Goal: Information Seeking & Learning: Learn about a topic

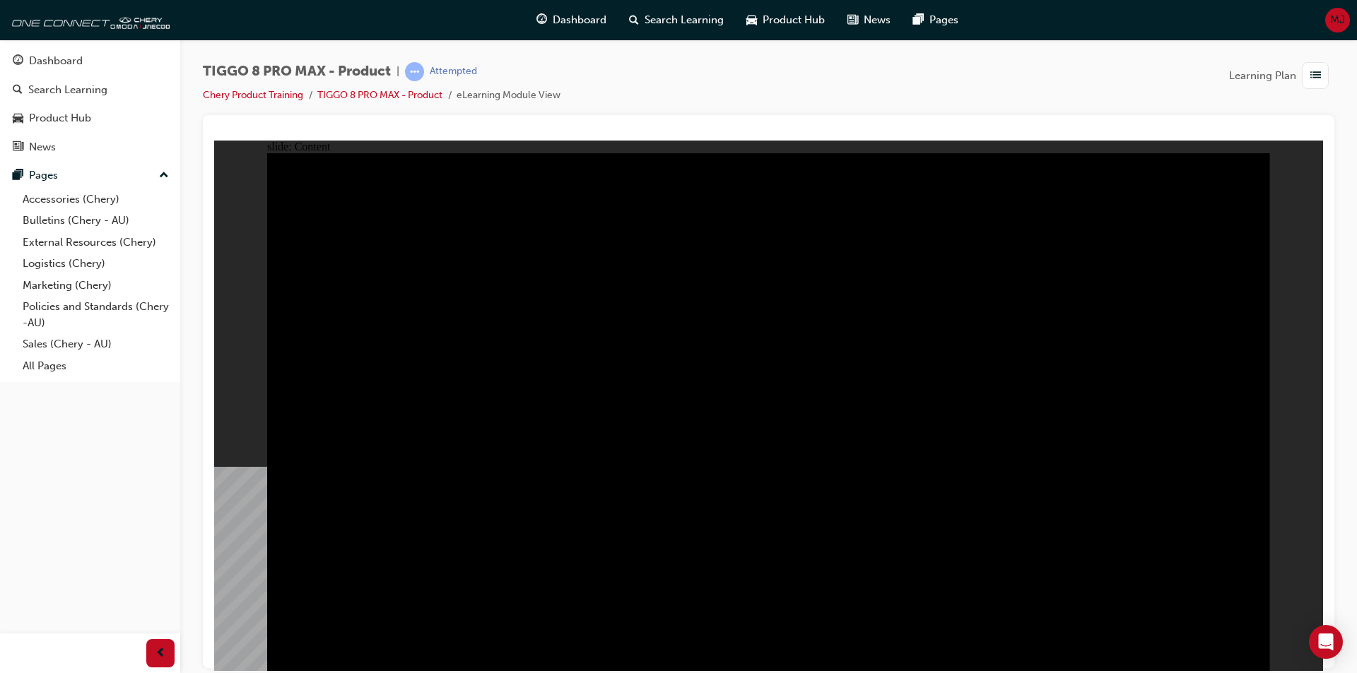
drag, startPoint x: 741, startPoint y: 538, endPoint x: 753, endPoint y: 458, distance: 81.6
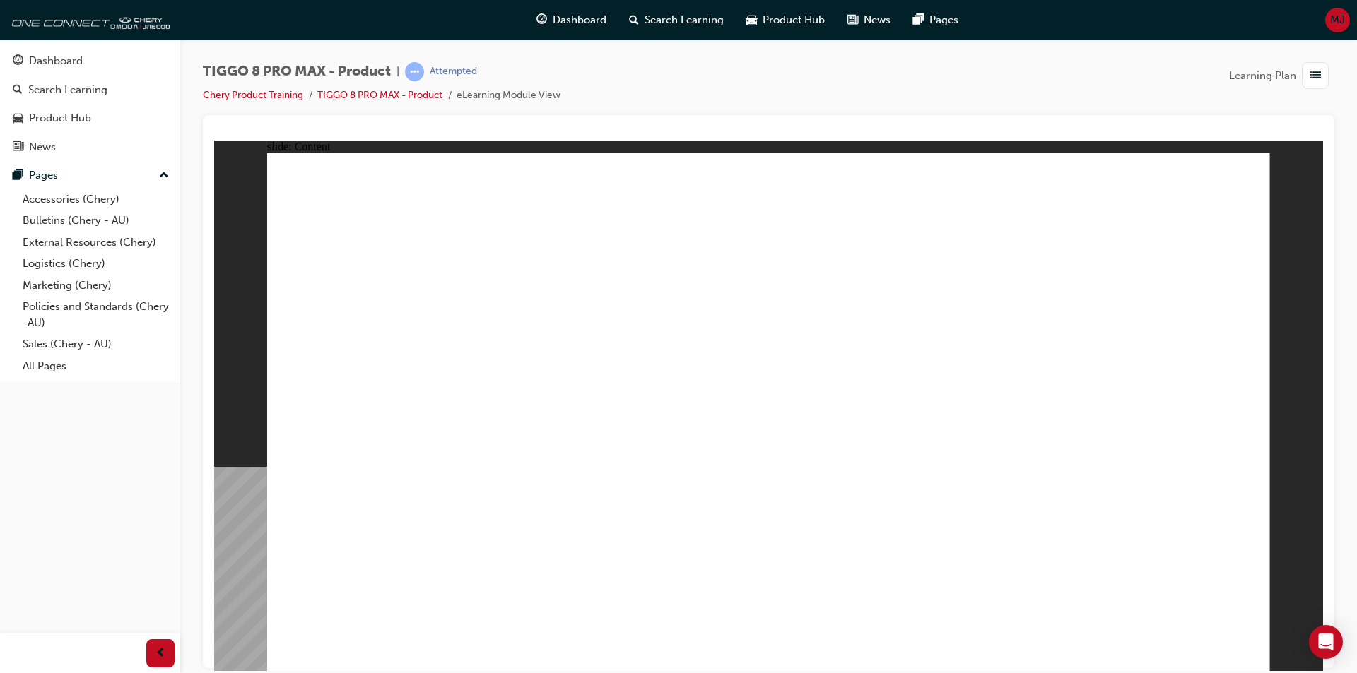
drag, startPoint x: 381, startPoint y: 338, endPoint x: 371, endPoint y: 352, distance: 17.3
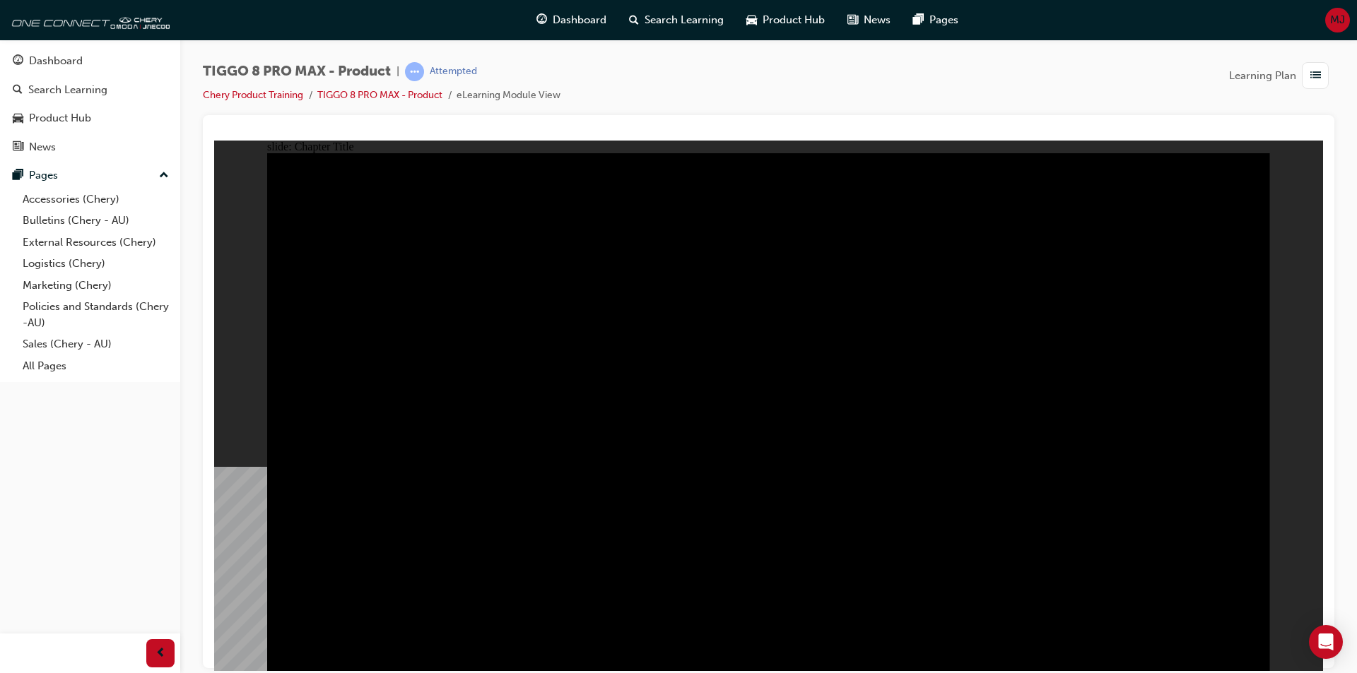
radio input "true"
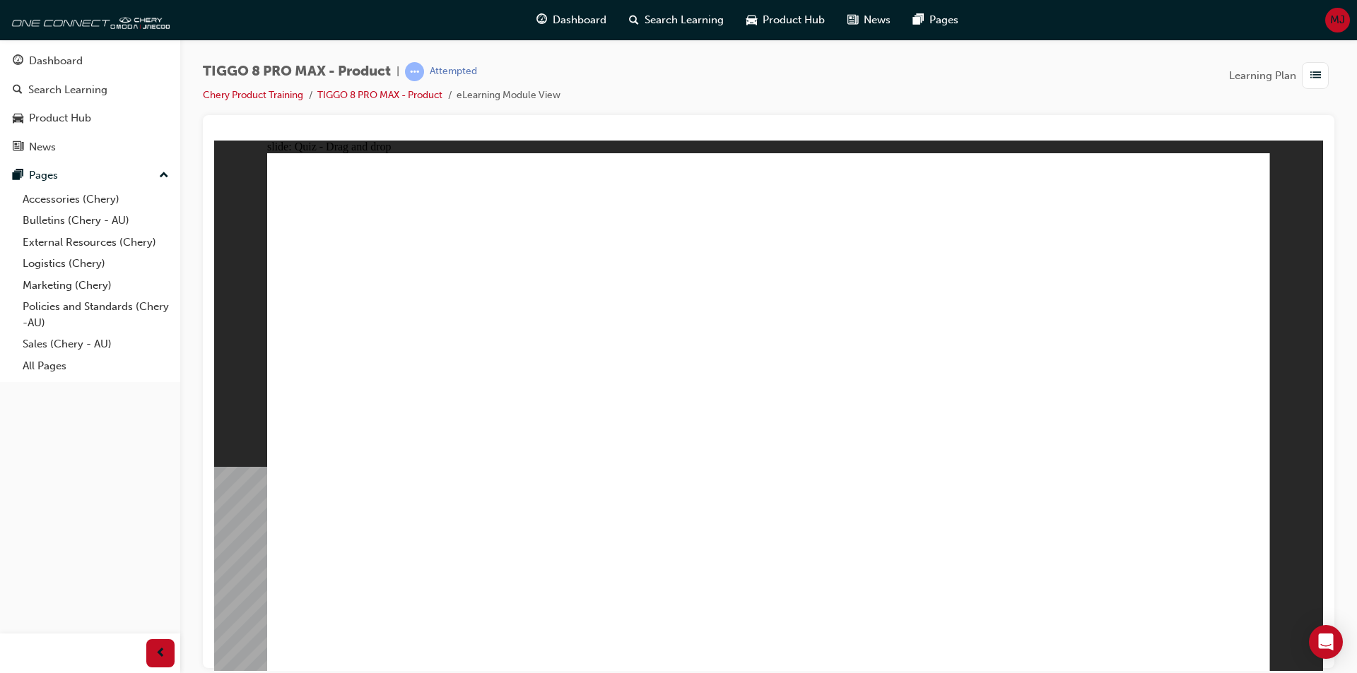
drag, startPoint x: 1077, startPoint y: 375, endPoint x: 1107, endPoint y: 444, distance: 75.6
drag, startPoint x: 957, startPoint y: 225, endPoint x: 632, endPoint y: 441, distance: 389.4
drag, startPoint x: 778, startPoint y: 216, endPoint x: 758, endPoint y: 217, distance: 19.8
drag, startPoint x: 557, startPoint y: 442, endPoint x: 910, endPoint y: 225, distance: 415.0
drag, startPoint x: 842, startPoint y: 359, endPoint x: 926, endPoint y: 436, distance: 114.0
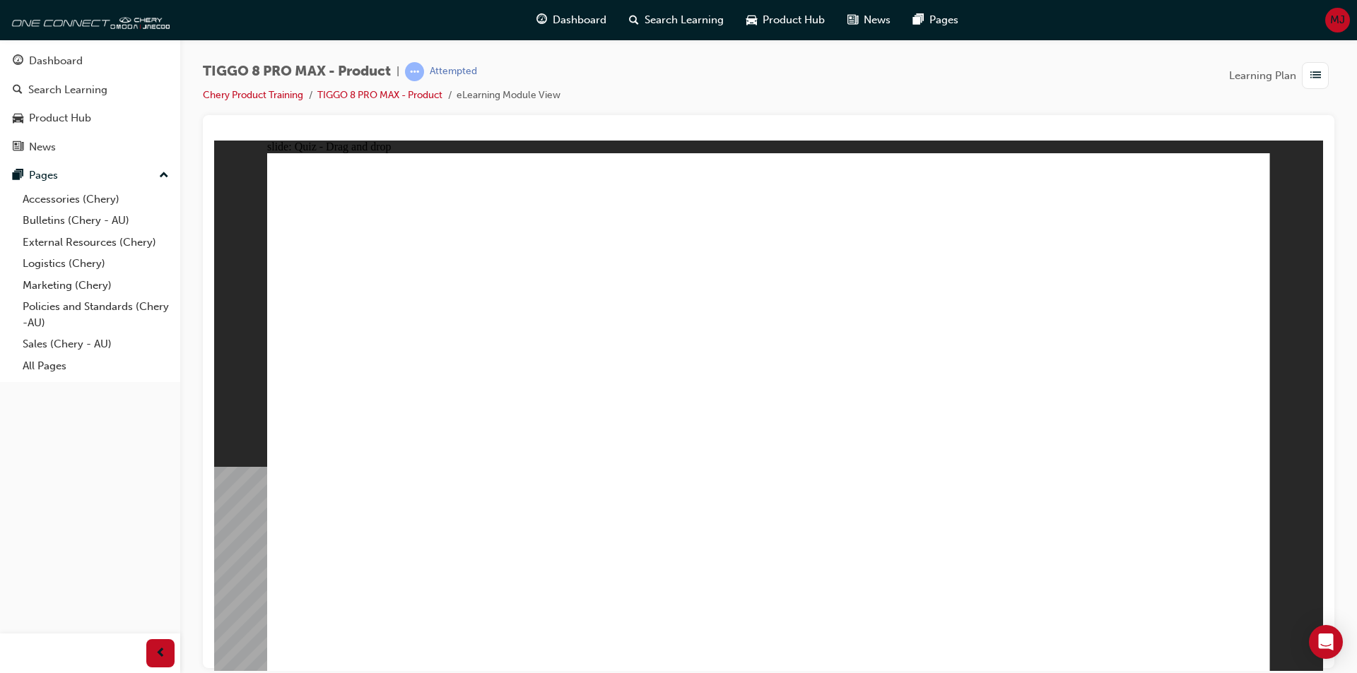
drag, startPoint x: 956, startPoint y: 202, endPoint x: 613, endPoint y: 405, distance: 398.2
drag, startPoint x: 864, startPoint y: 301, endPoint x: 807, endPoint y: 440, distance: 150.3
drag, startPoint x: 1004, startPoint y: 255, endPoint x: 377, endPoint y: 448, distance: 656.5
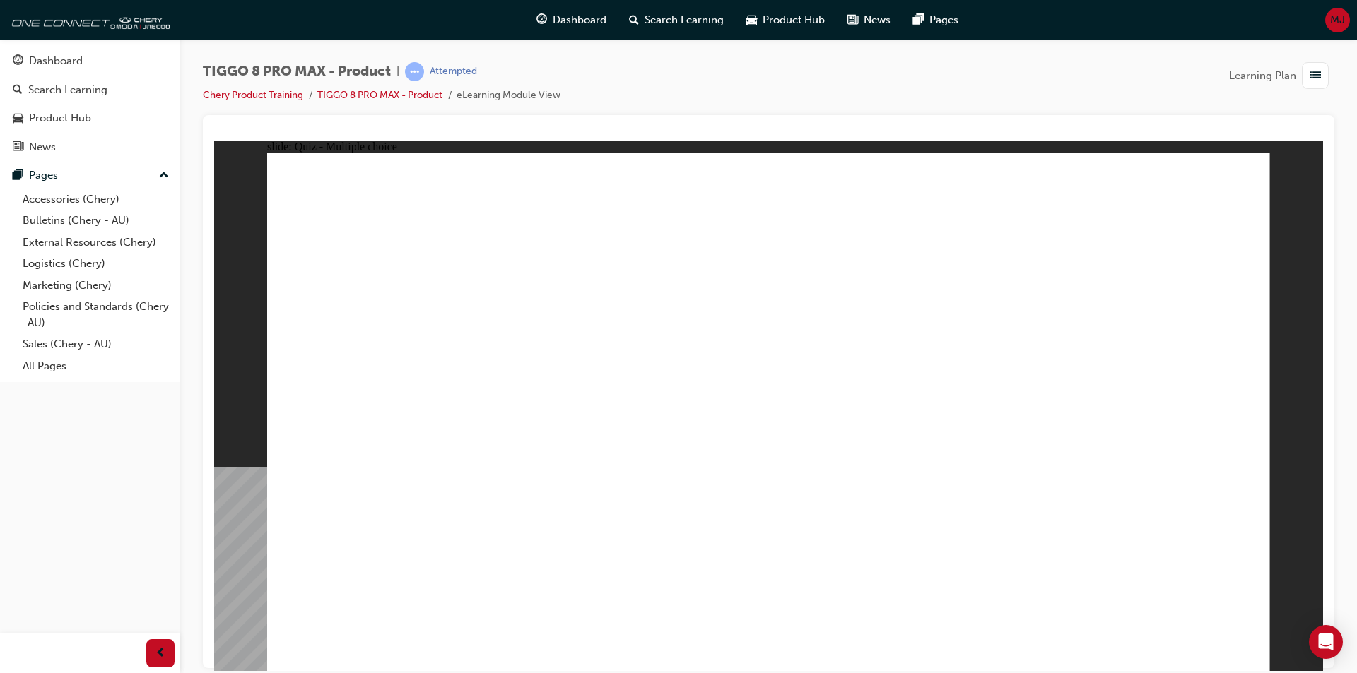
checkbox input "true"
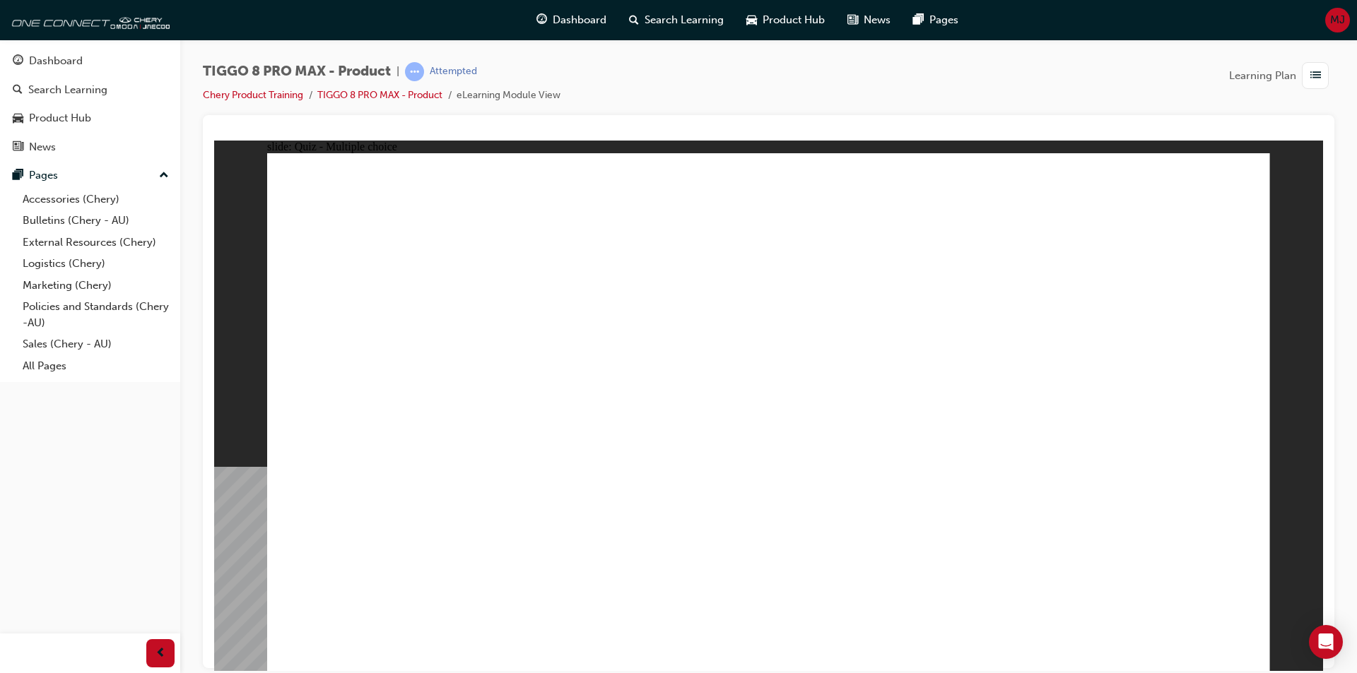
radio input "true"
drag, startPoint x: 635, startPoint y: 483, endPoint x: 620, endPoint y: 499, distance: 22.0
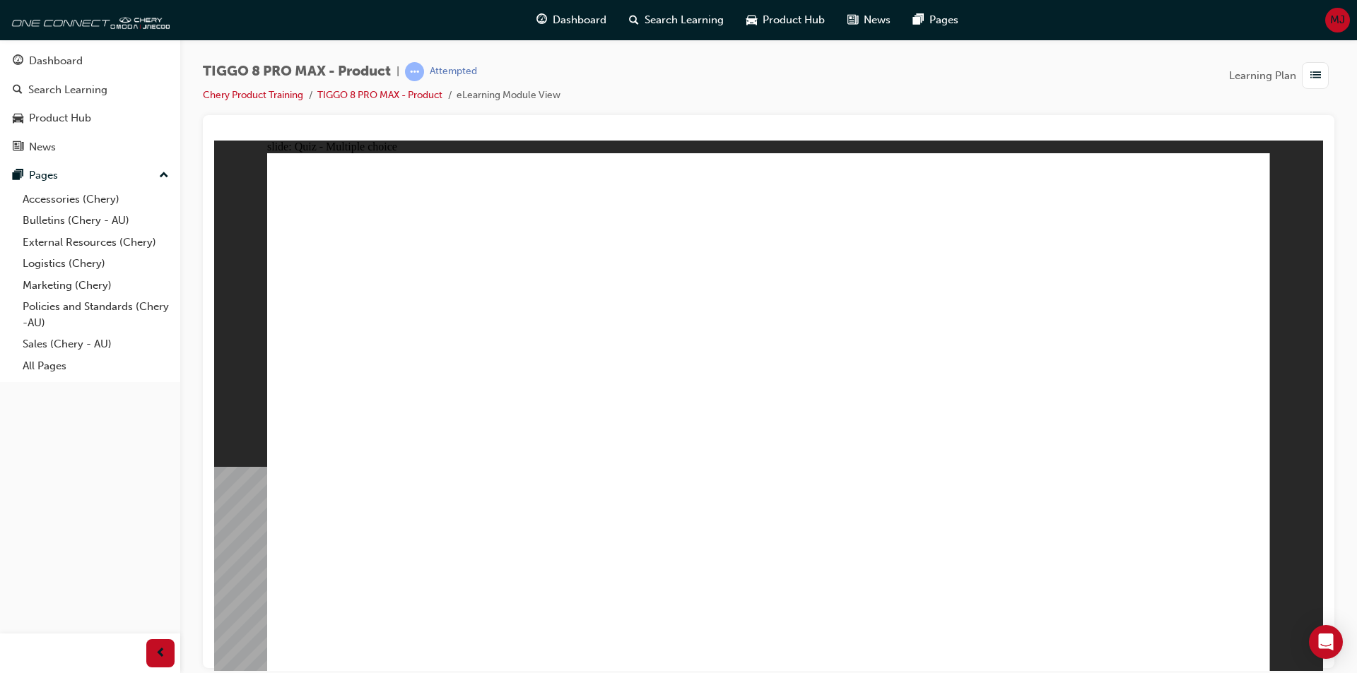
drag, startPoint x: 1018, startPoint y: 414, endPoint x: 933, endPoint y: 495, distance: 117.0
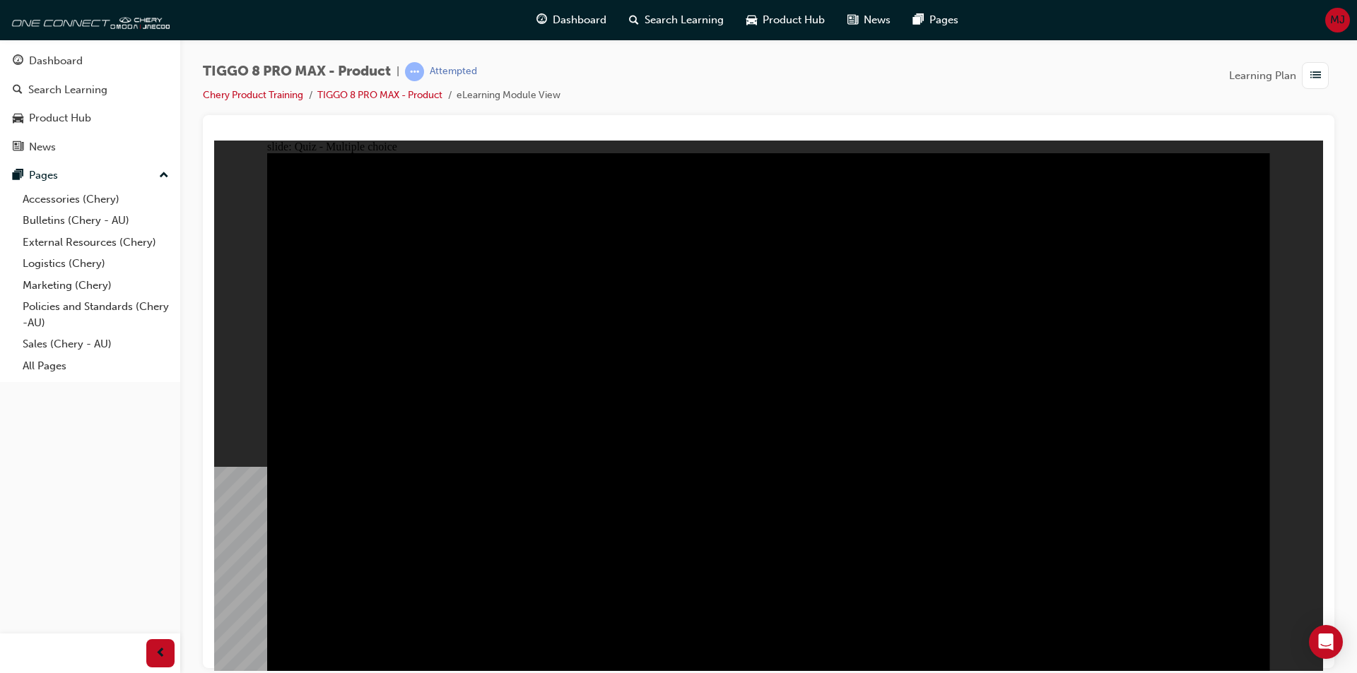
radio input "true"
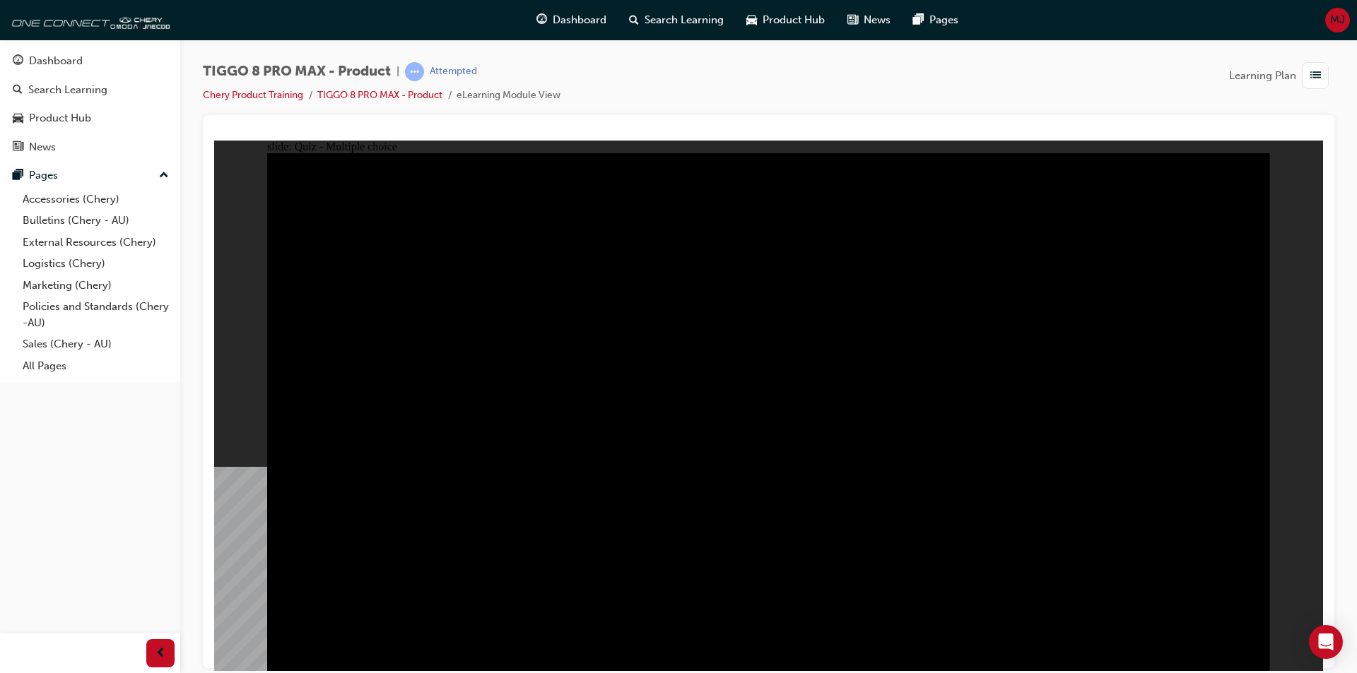
radio input "true"
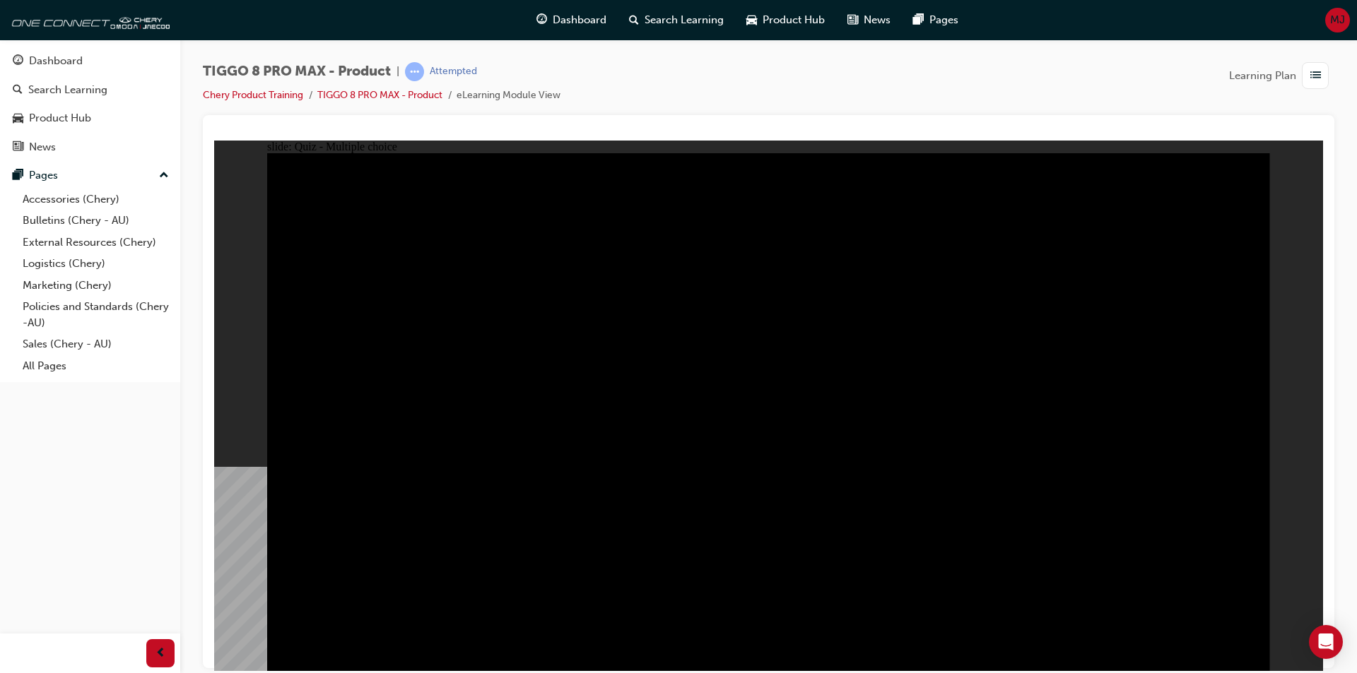
checkbox input "true"
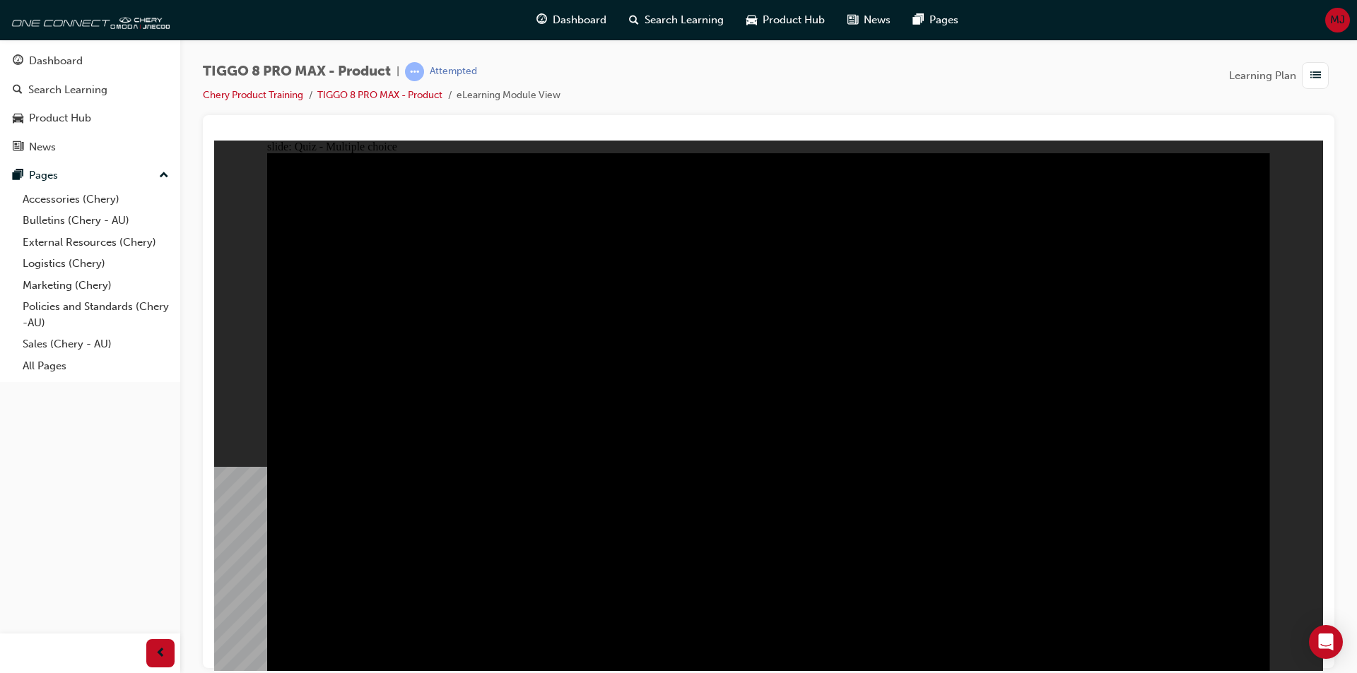
checkbox input "true"
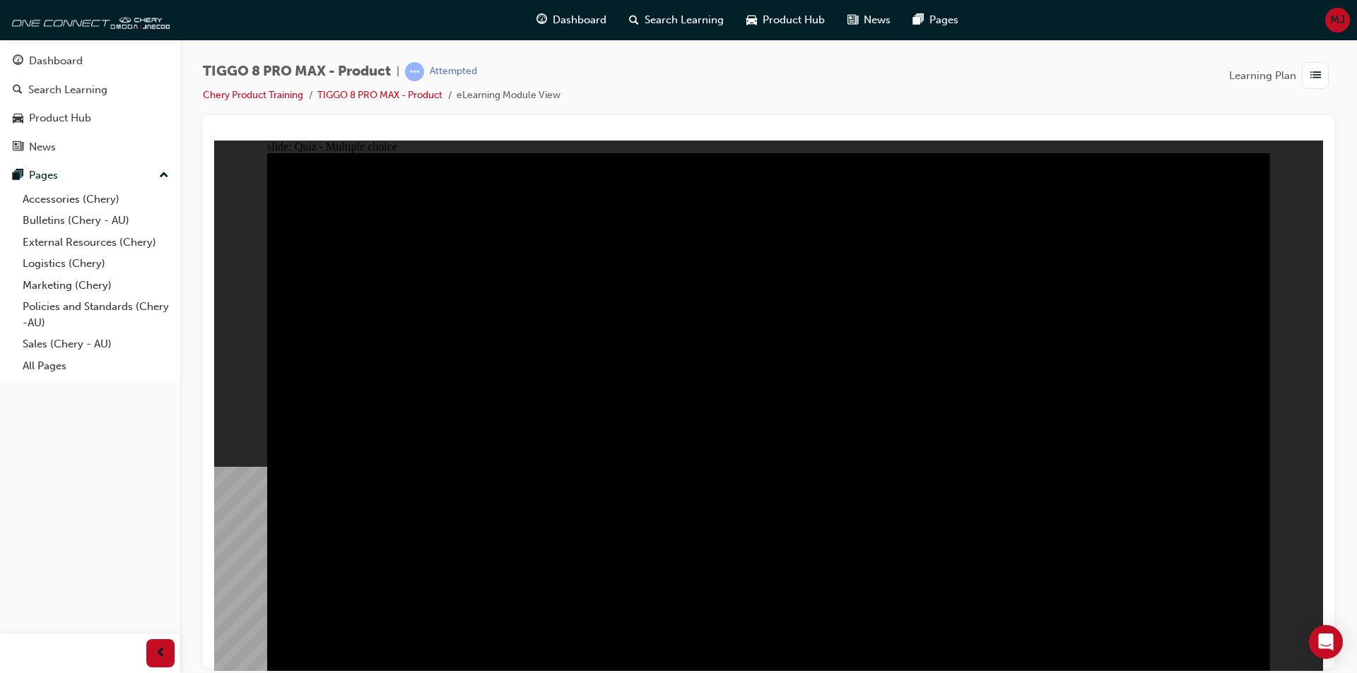
checkbox input "true"
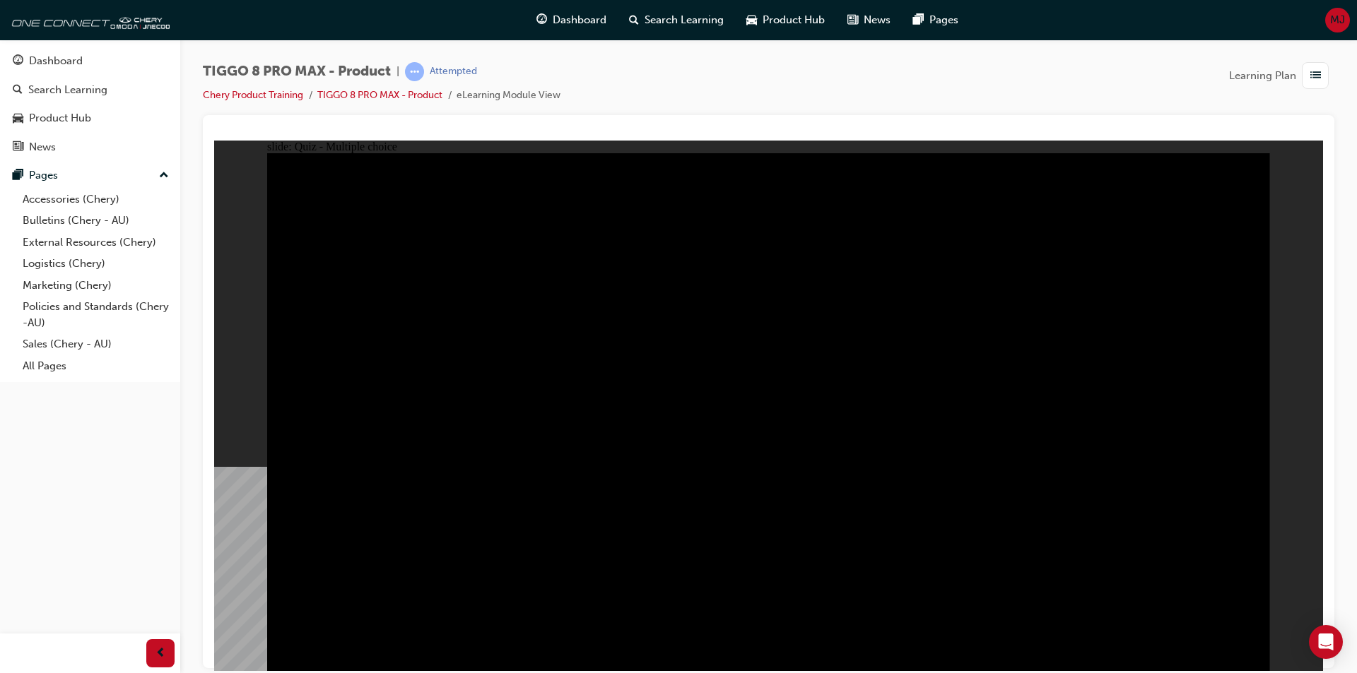
radio input "false"
radio input "true"
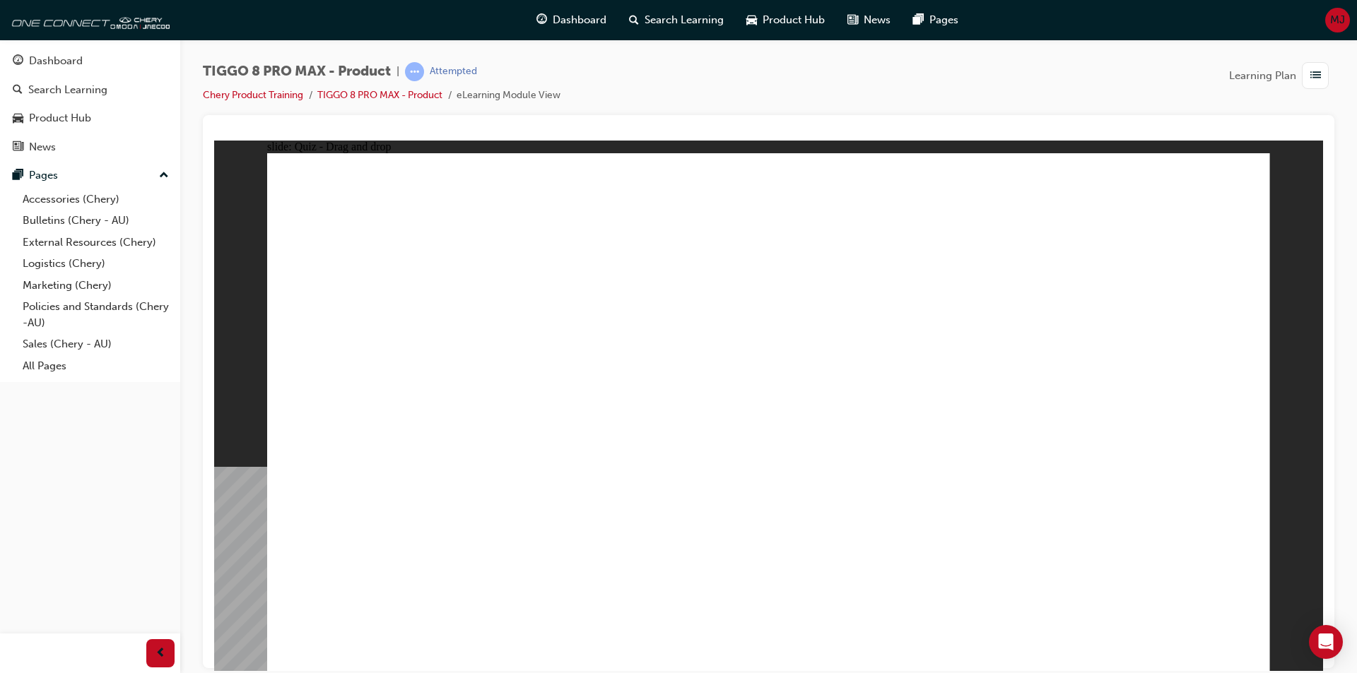
drag, startPoint x: 705, startPoint y: 203, endPoint x: 934, endPoint y: 435, distance: 326.3
drag, startPoint x: 862, startPoint y: 318, endPoint x: 802, endPoint y: 443, distance: 138.8
drag, startPoint x: 1149, startPoint y: 212, endPoint x: 1155, endPoint y: 252, distance: 40.7
drag, startPoint x: 1083, startPoint y: 427, endPoint x: 1107, endPoint y: 430, distance: 23.6
drag, startPoint x: 1104, startPoint y: 232, endPoint x: 375, endPoint y: 442, distance: 758.0
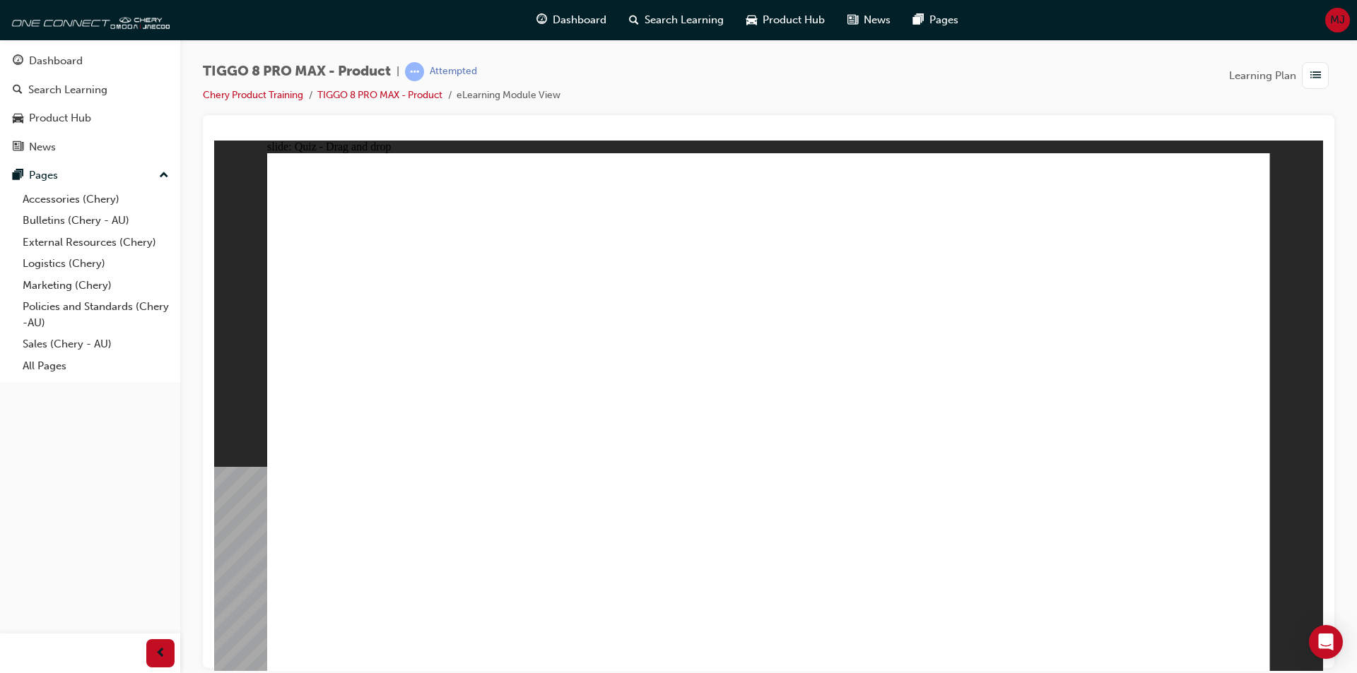
drag, startPoint x: 974, startPoint y: 212, endPoint x: 577, endPoint y: 449, distance: 462.7
checkbox input "true"
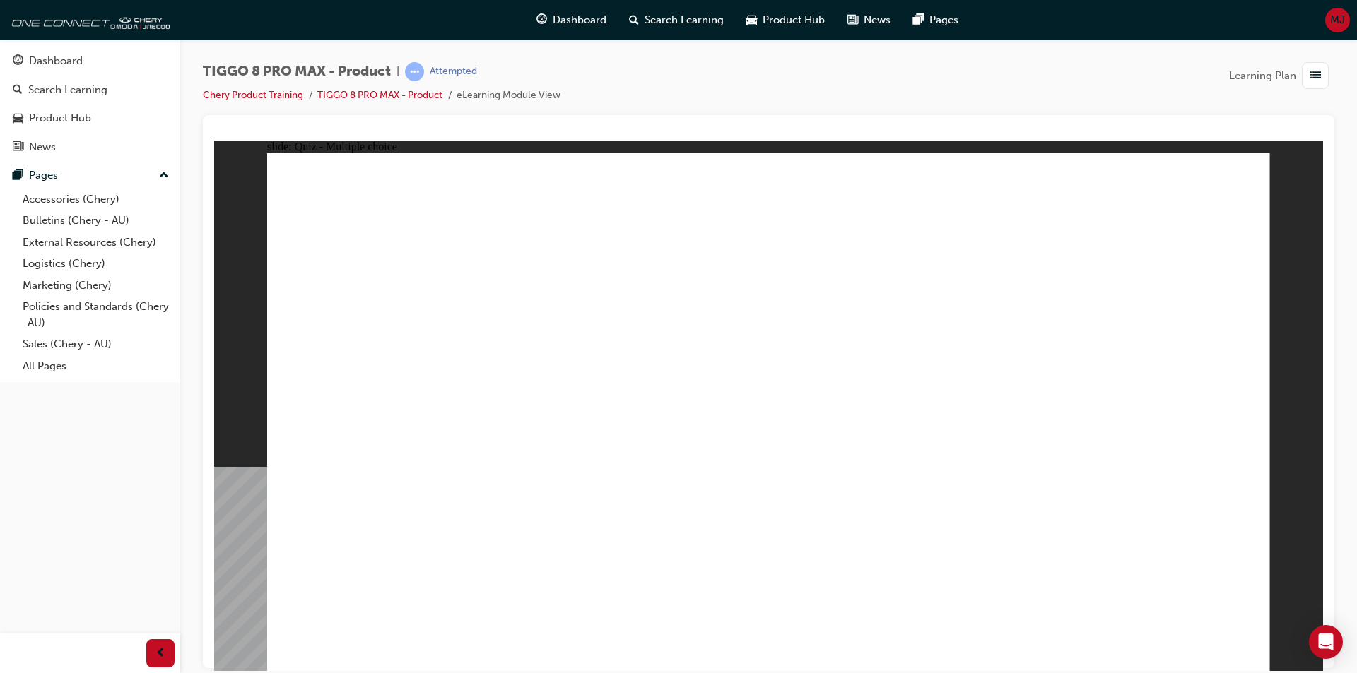
radio input "true"
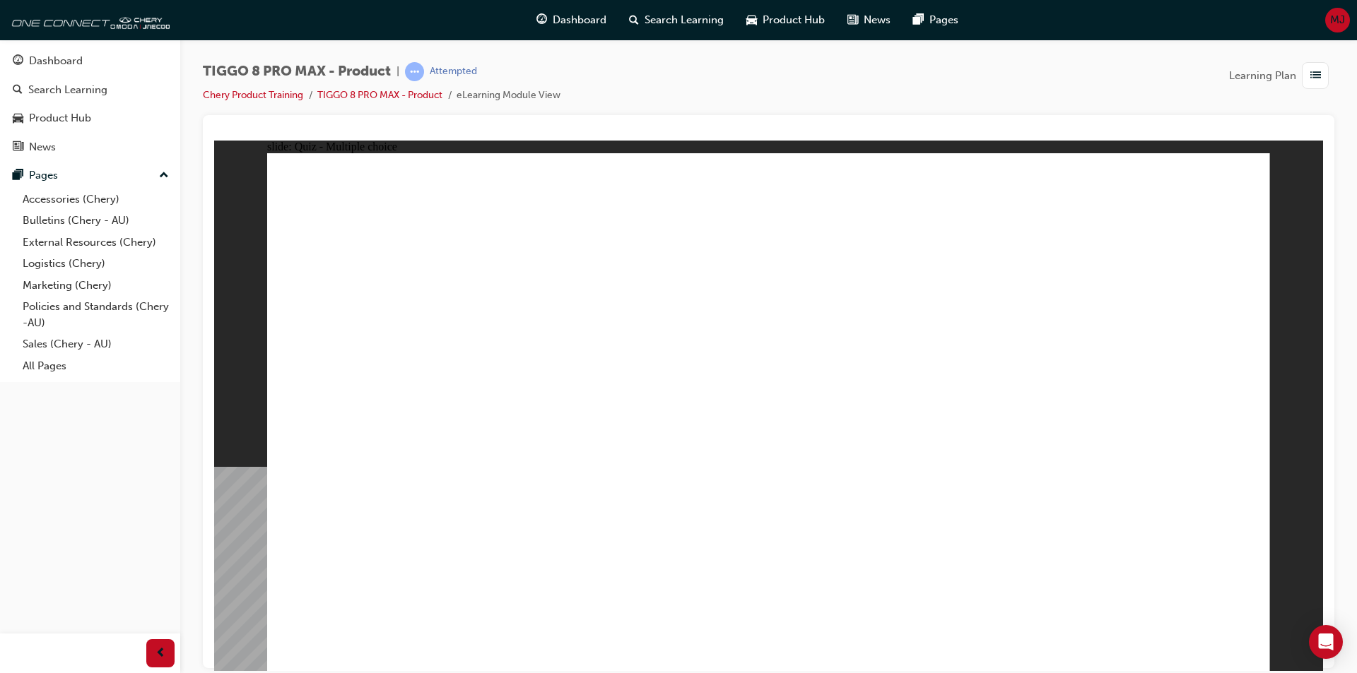
drag, startPoint x: 818, startPoint y: 210, endPoint x: 838, endPoint y: 453, distance: 243.9
drag, startPoint x: 973, startPoint y: 209, endPoint x: 1011, endPoint y: 449, distance: 242.5
drag, startPoint x: 953, startPoint y: 245, endPoint x: 512, endPoint y: 466, distance: 493.9
drag, startPoint x: 928, startPoint y: 459, endPoint x: 933, endPoint y: 516, distance: 56.7
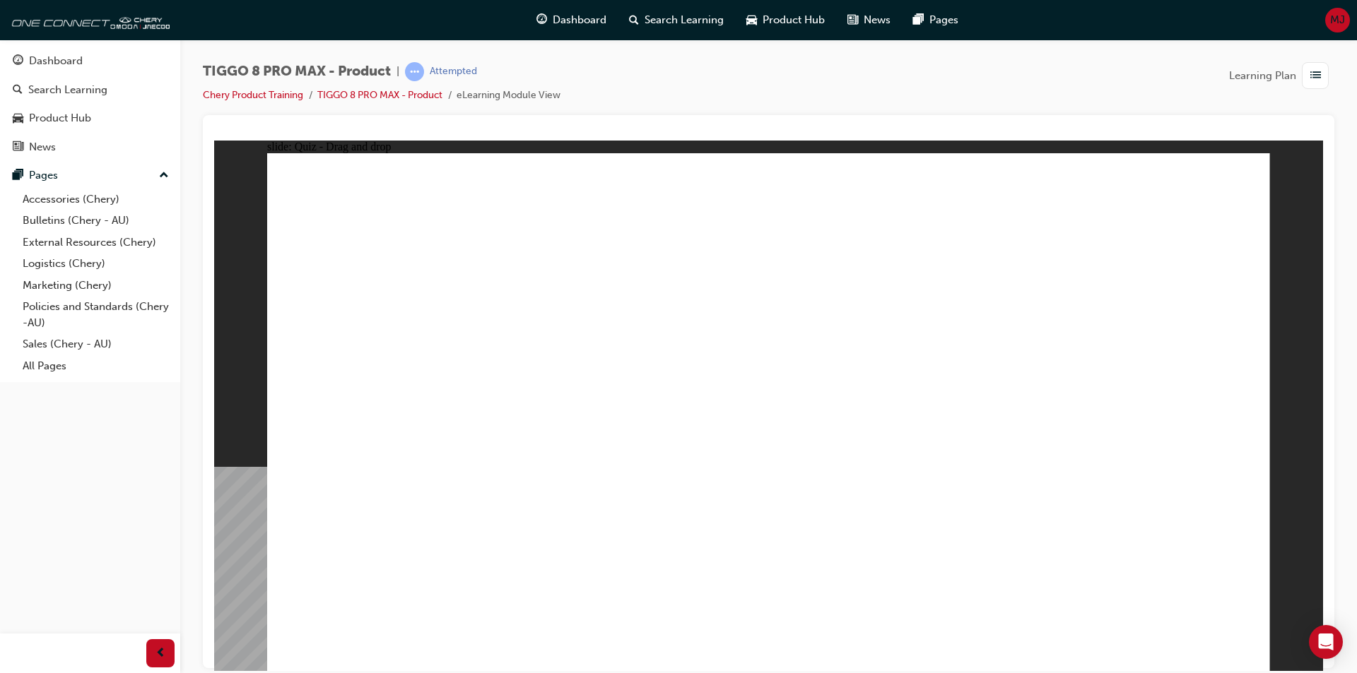
drag, startPoint x: 1161, startPoint y: 211, endPoint x: 1029, endPoint y: 436, distance: 260.7
drag, startPoint x: 1108, startPoint y: 268, endPoint x: 868, endPoint y: 527, distance: 353.5
drag, startPoint x: 966, startPoint y: 273, endPoint x: 939, endPoint y: 411, distance: 139.7
drag, startPoint x: 764, startPoint y: 261, endPoint x: 880, endPoint y: 548, distance: 308.8
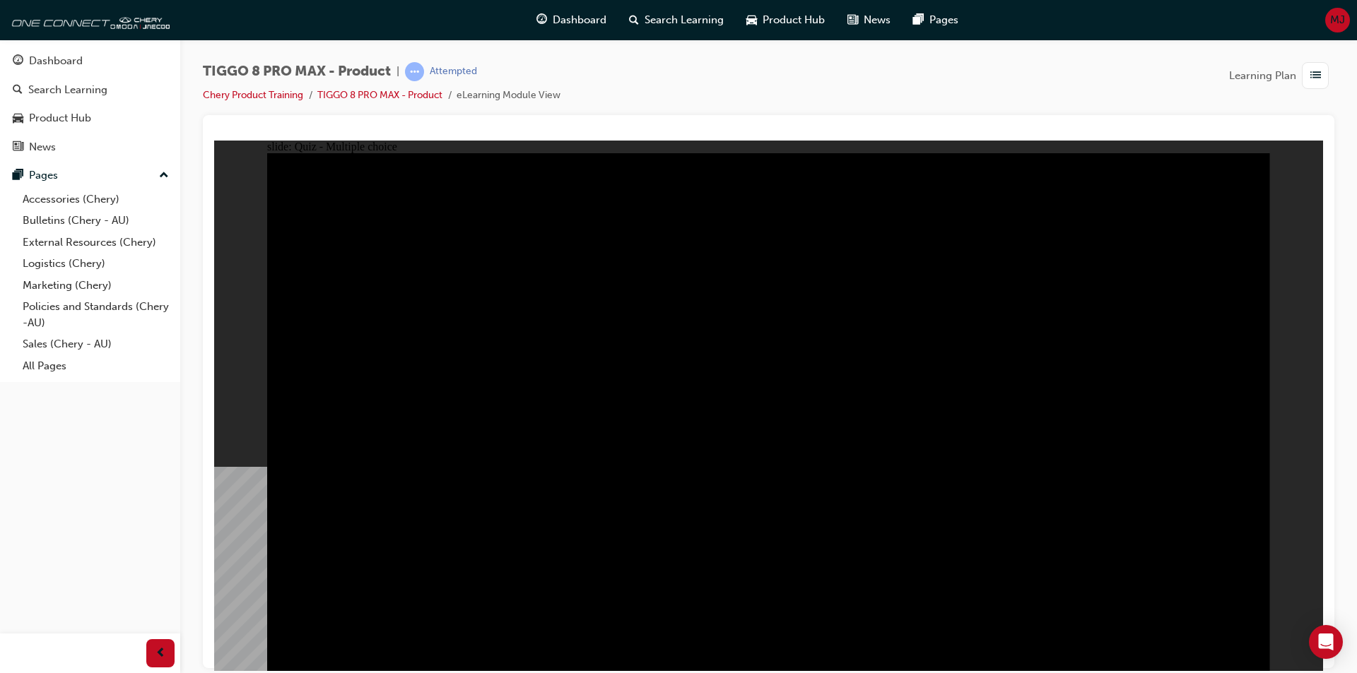
radio input "true"
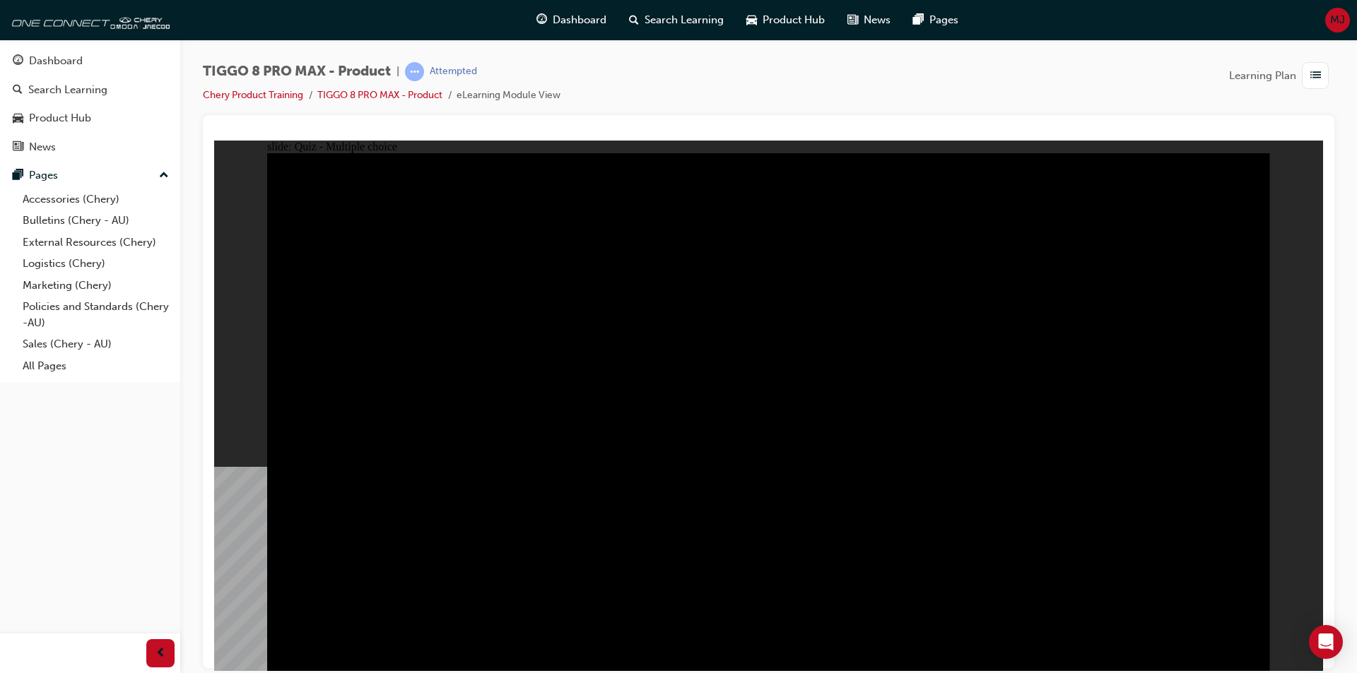
radio input "true"
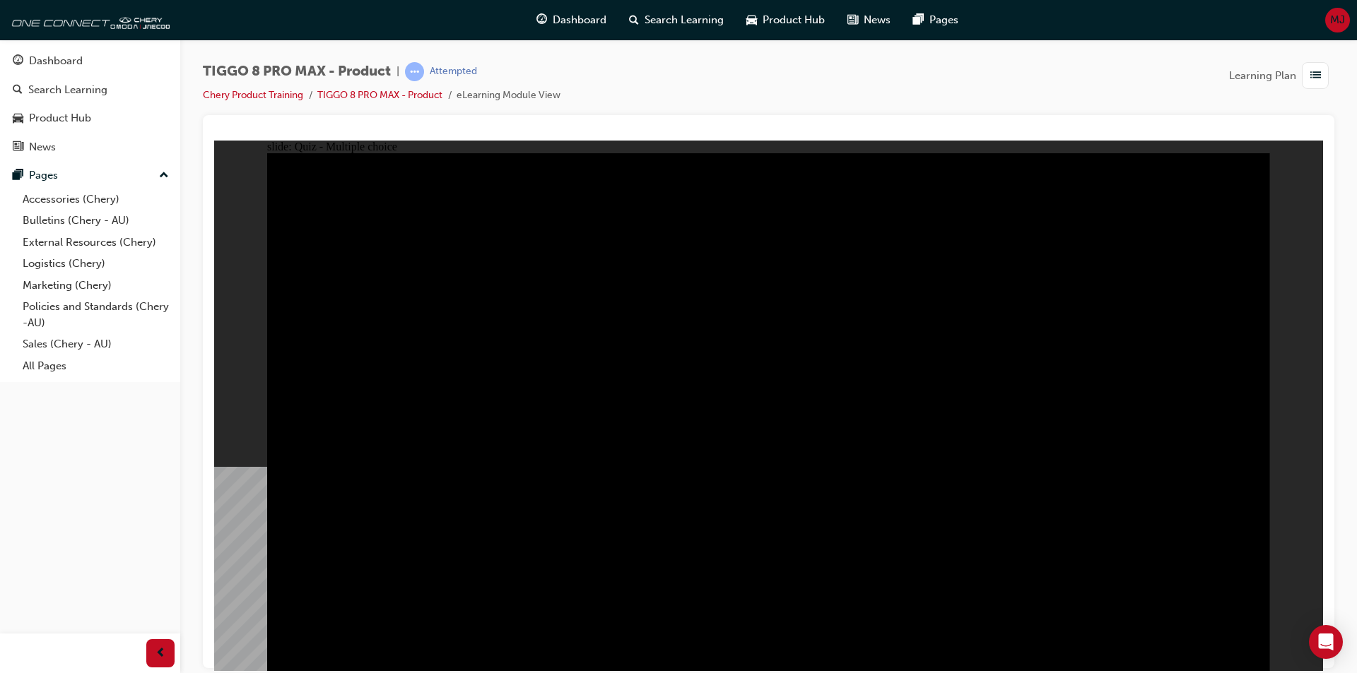
radio input "true"
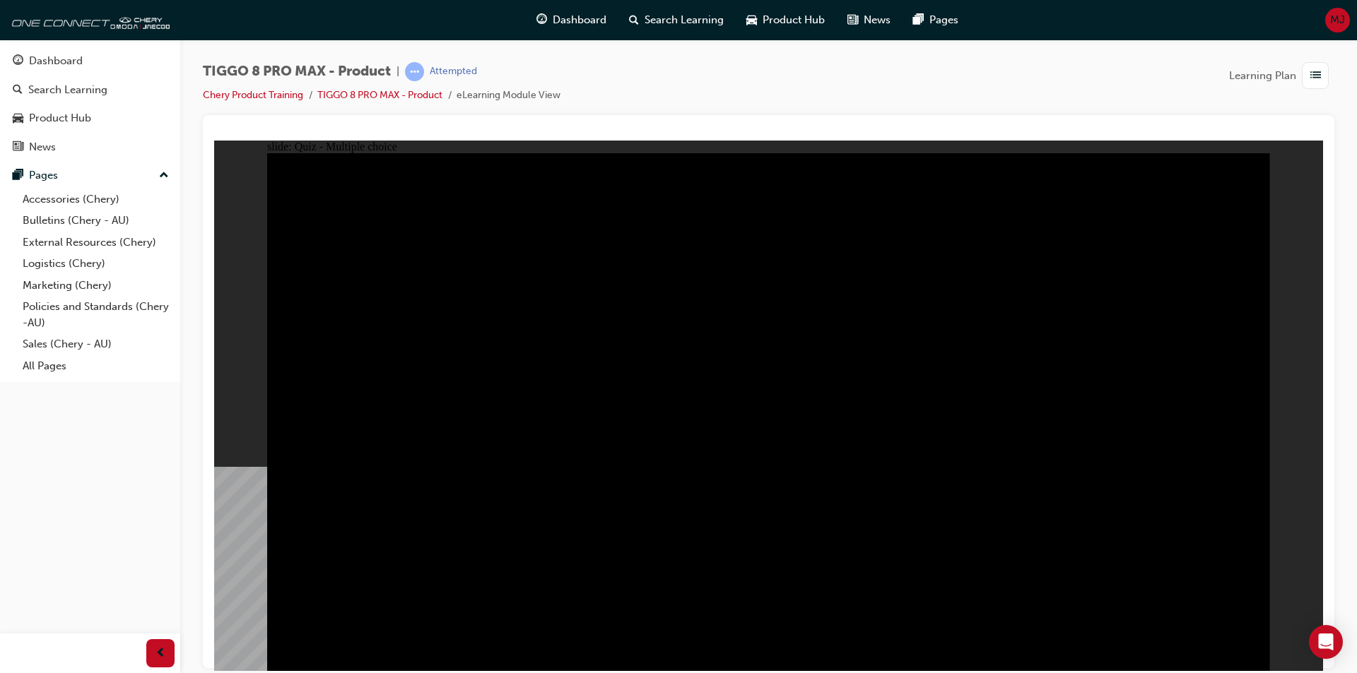
drag, startPoint x: 818, startPoint y: 461, endPoint x: 814, endPoint y: 475, distance: 14.1
checkbox input "true"
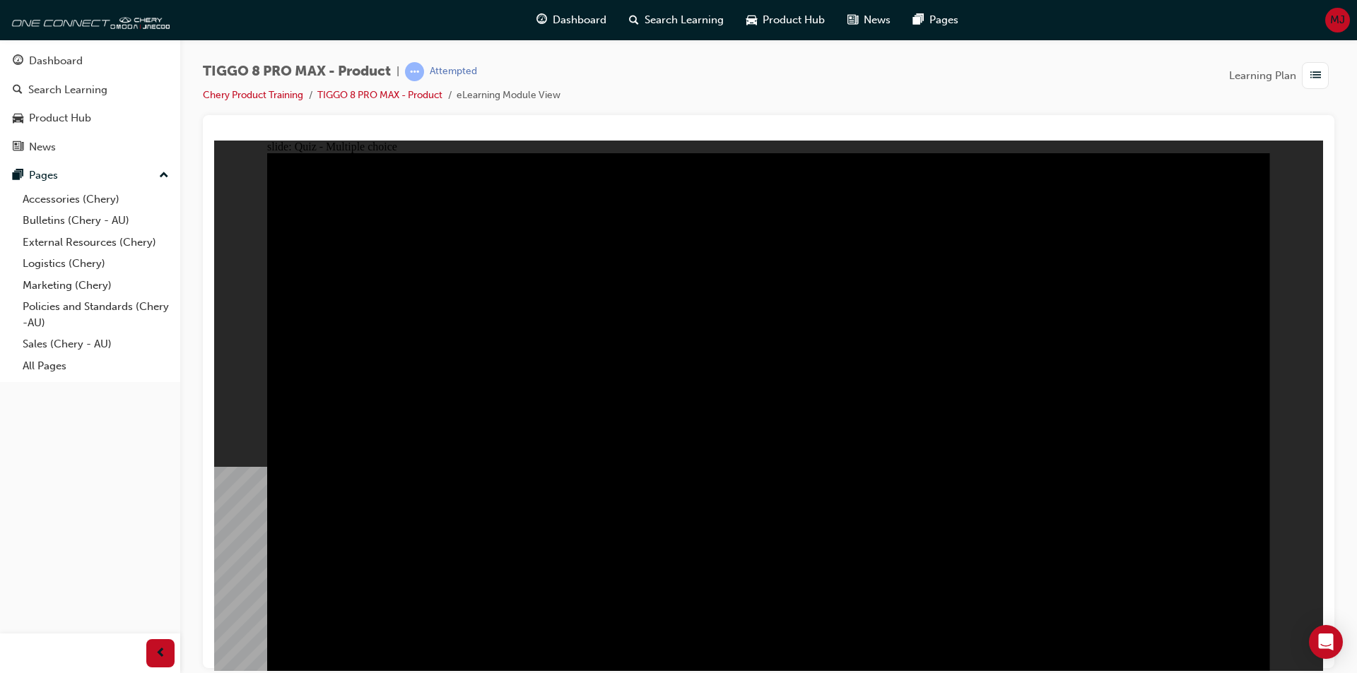
checkbox input "true"
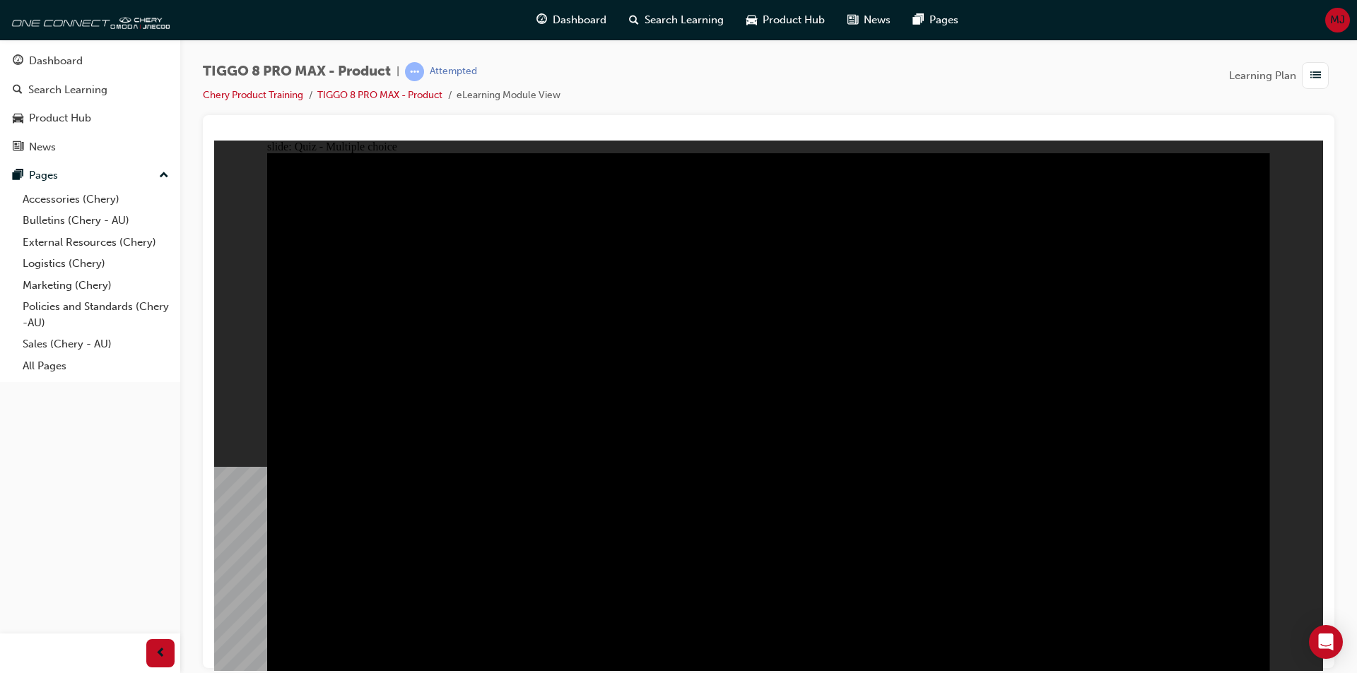
checkbox input "true"
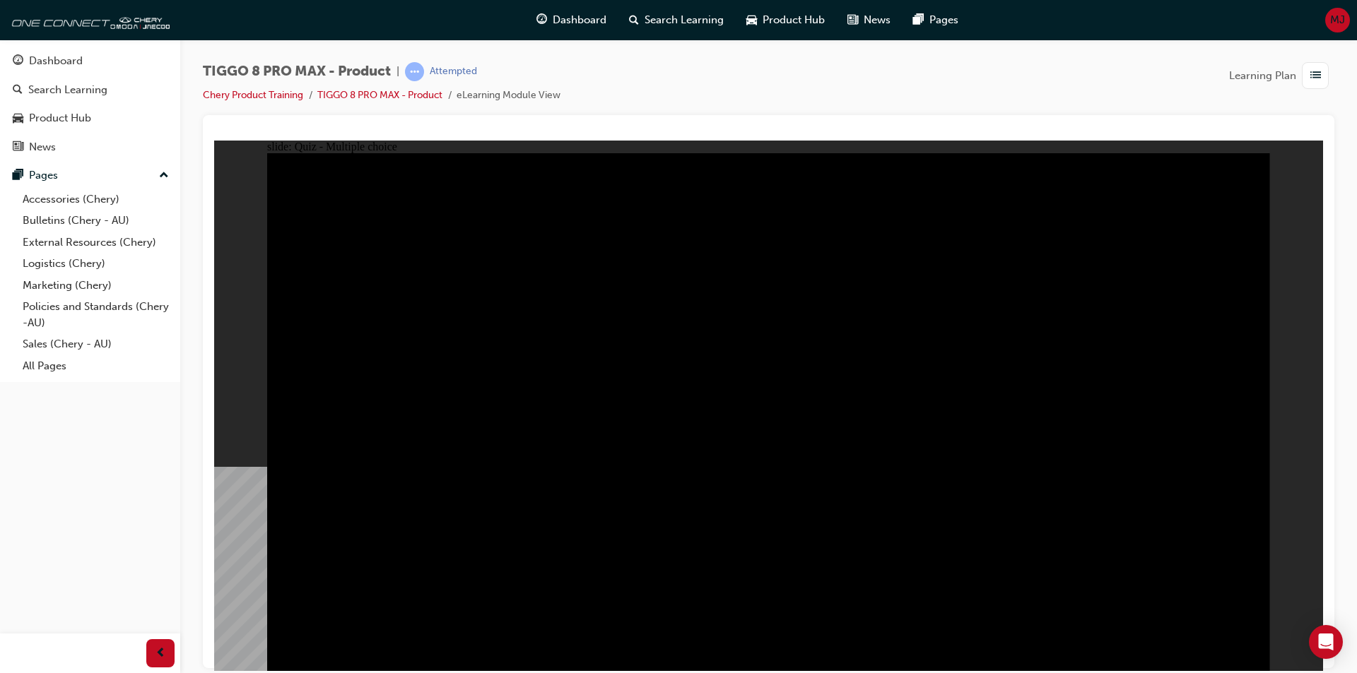
checkbox input "true"
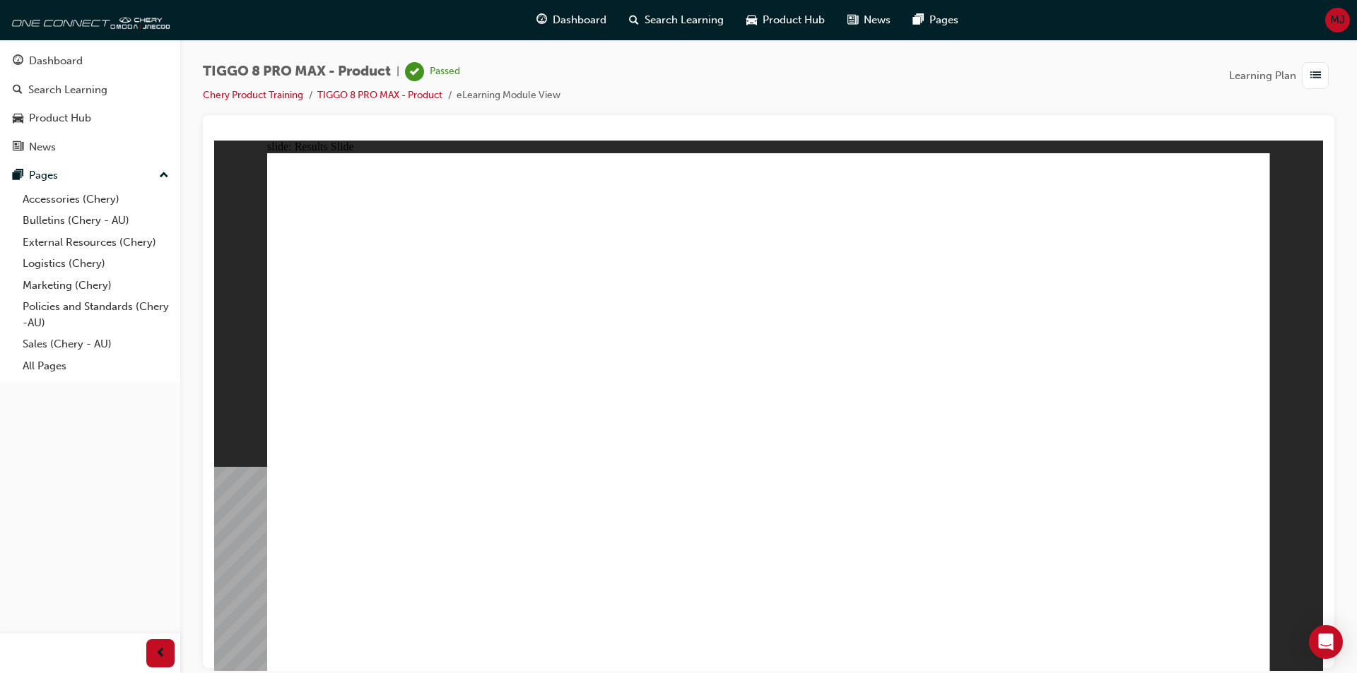
click at [270, 90] on link "Chery Product Training" at bounding box center [253, 95] width 100 height 12
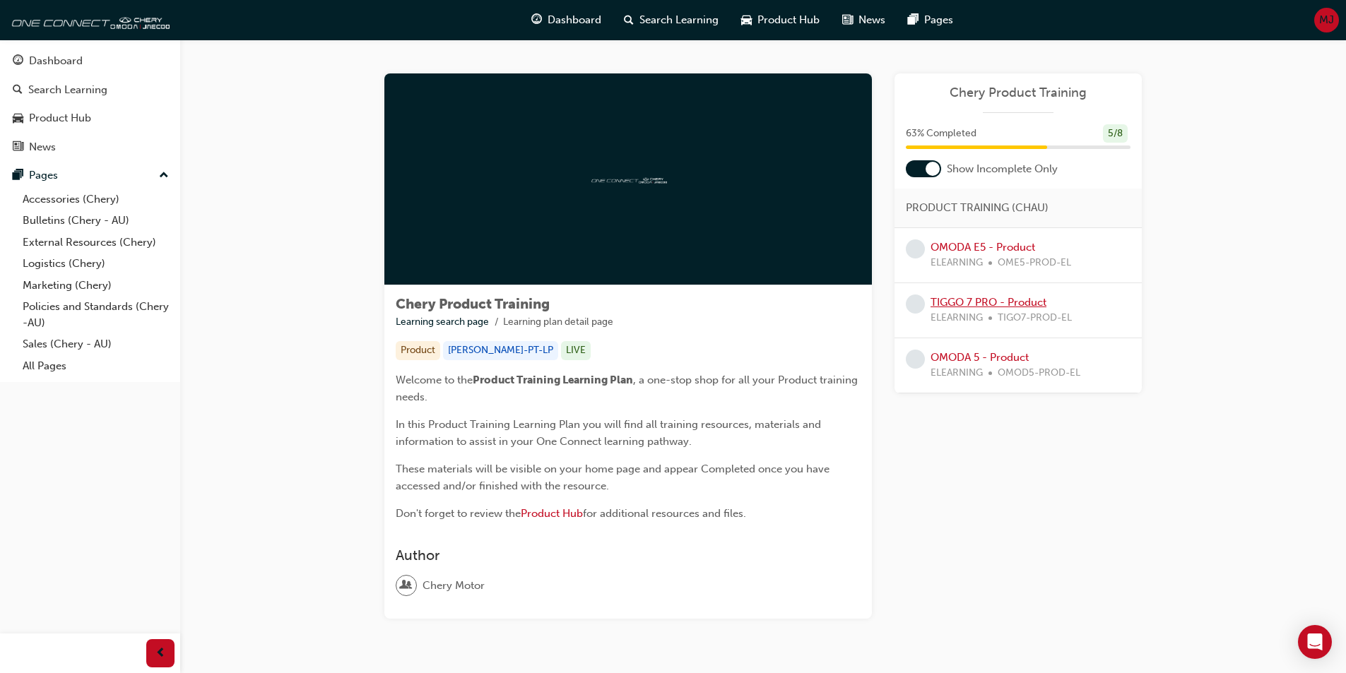
click at [1013, 300] on link "TIGGO 7 PRO - Product" at bounding box center [989, 302] width 116 height 13
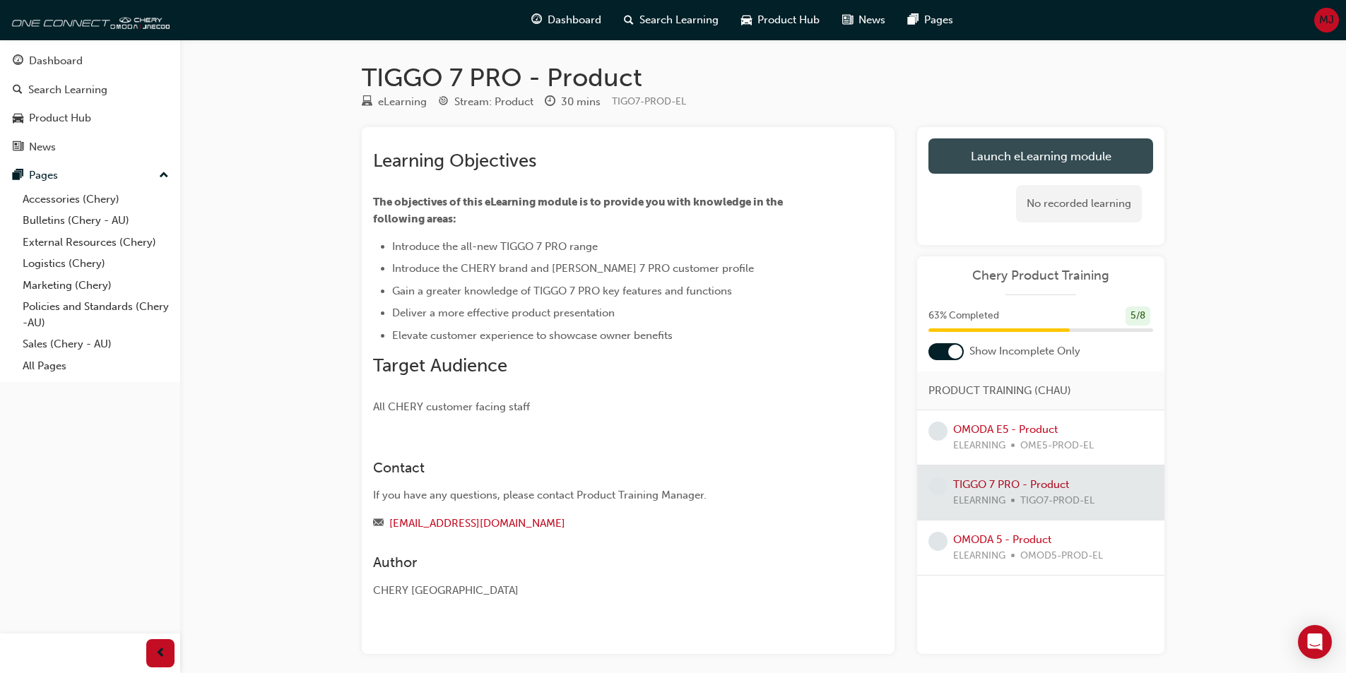
click at [1068, 141] on link "Launch eLearning module" at bounding box center [1041, 156] width 225 height 35
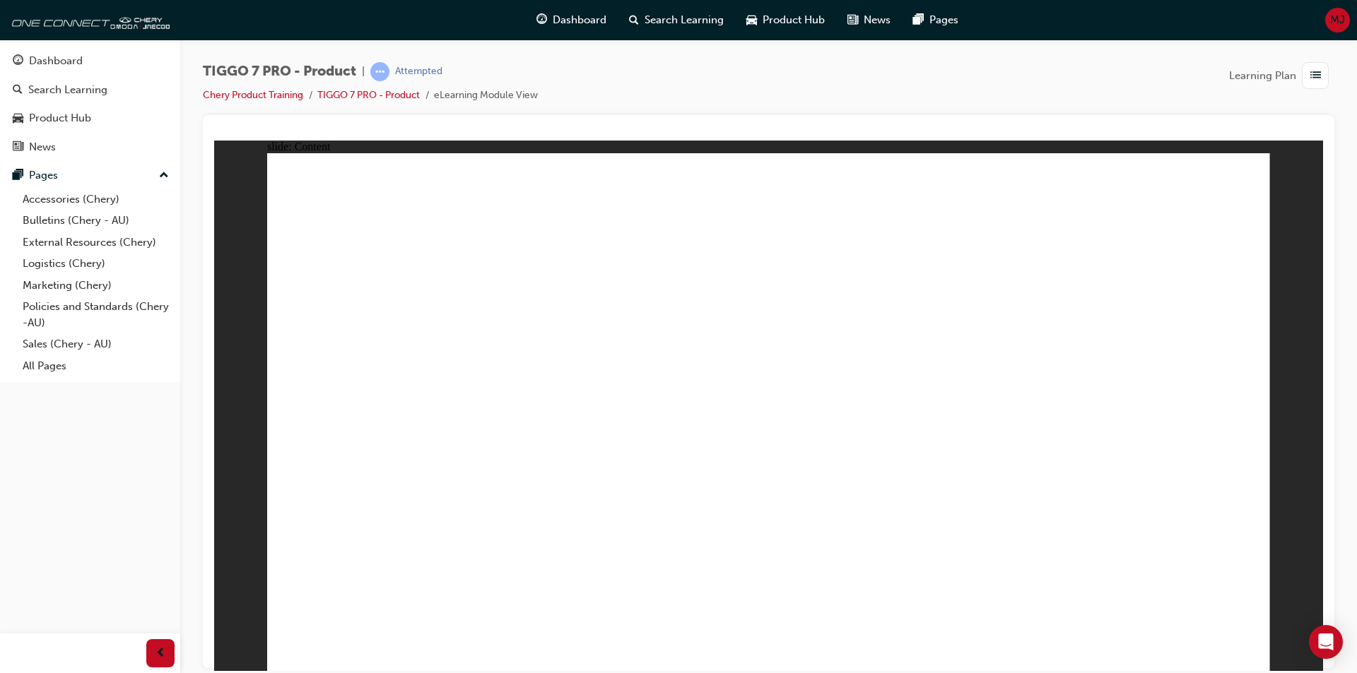
click at [195, 560] on div "TIGGO 7 PRO - Product | Attempted Chery Product Training TIGGO 7 PRO - Product …" at bounding box center [768, 339] width 1177 height 599
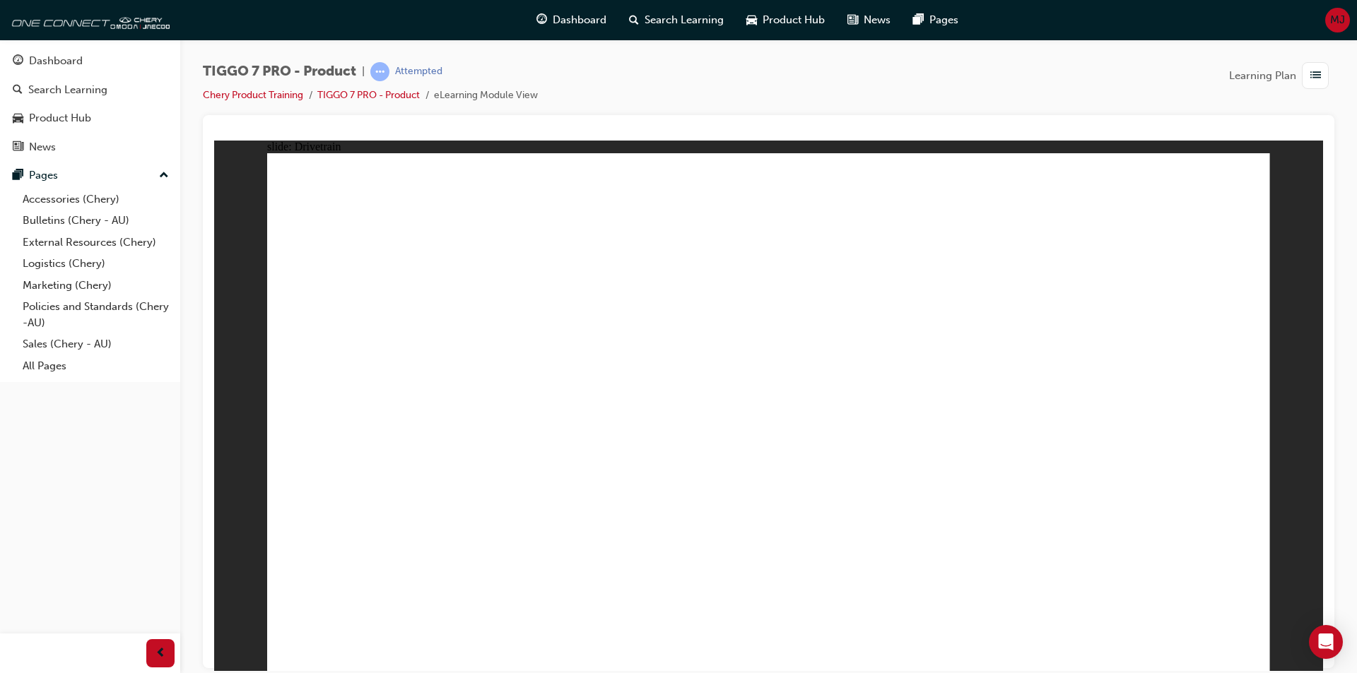
drag, startPoint x: 419, startPoint y: 558, endPoint x: 410, endPoint y: 535, distance: 24.4
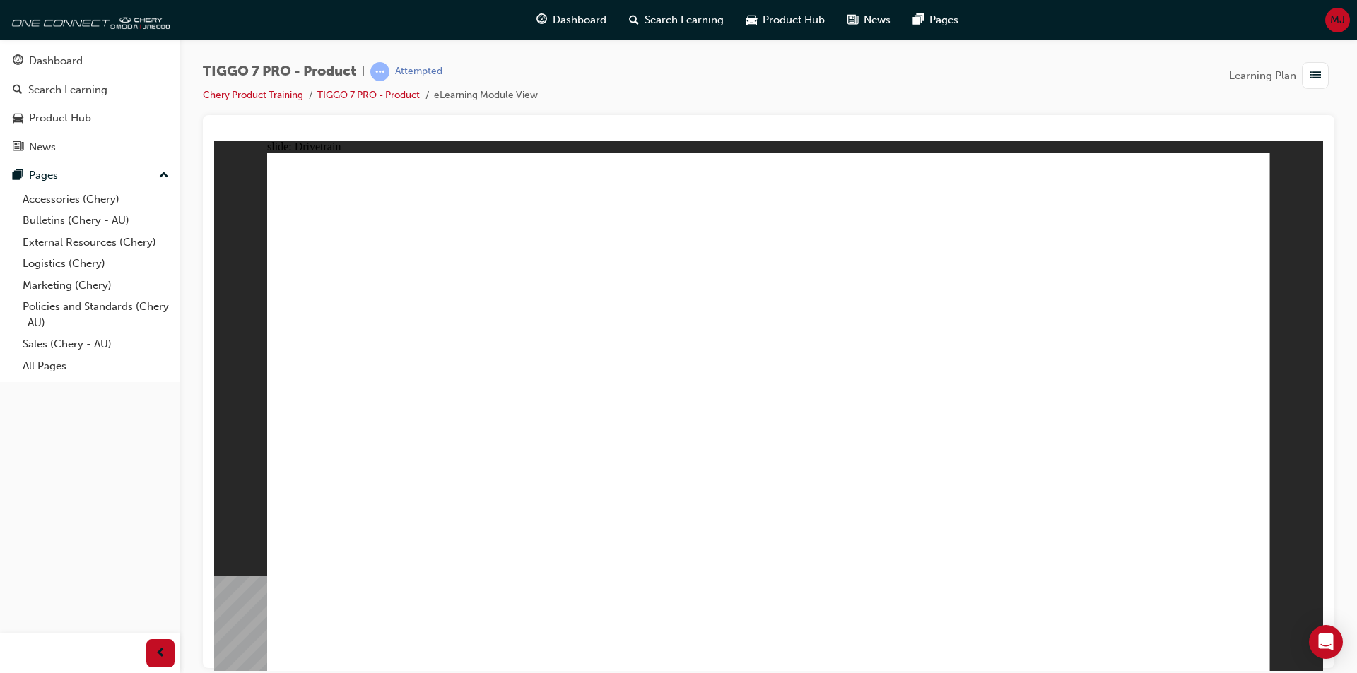
drag, startPoint x: 1110, startPoint y: 497, endPoint x: 1109, endPoint y: 534, distance: 36.8
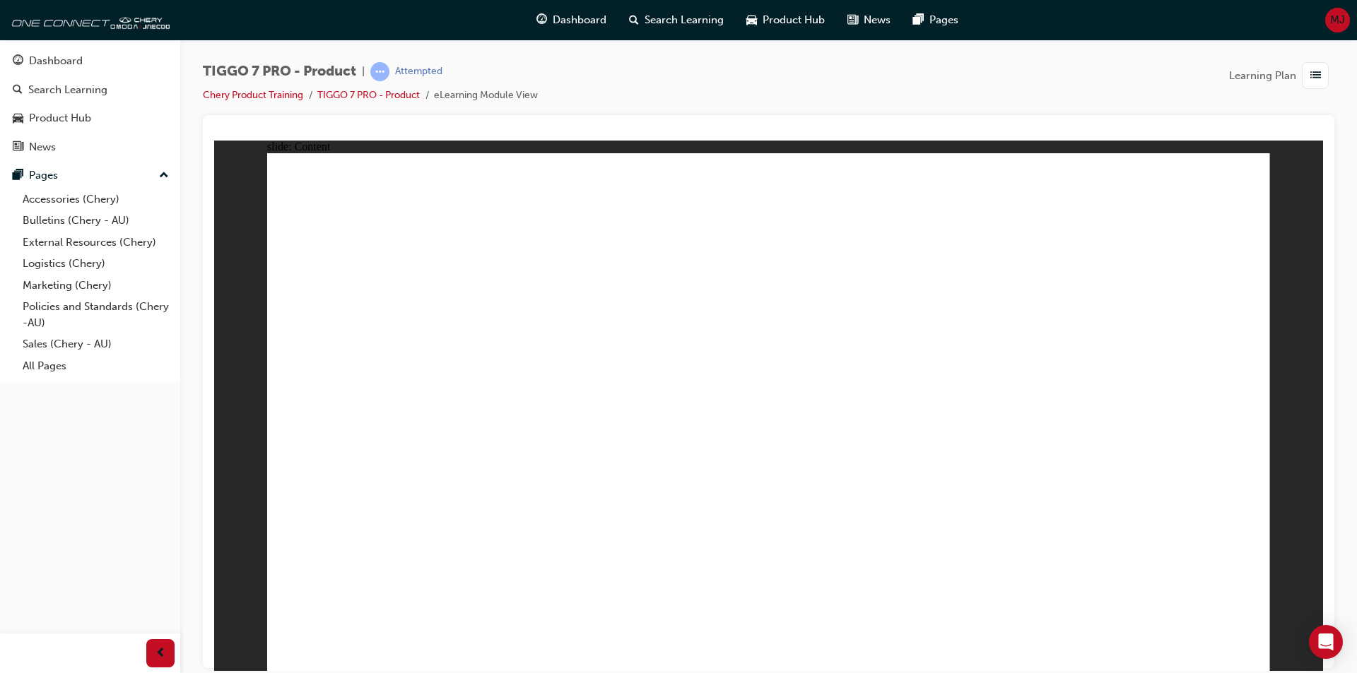
drag, startPoint x: 519, startPoint y: 470, endPoint x: 514, endPoint y: 389, distance: 81.5
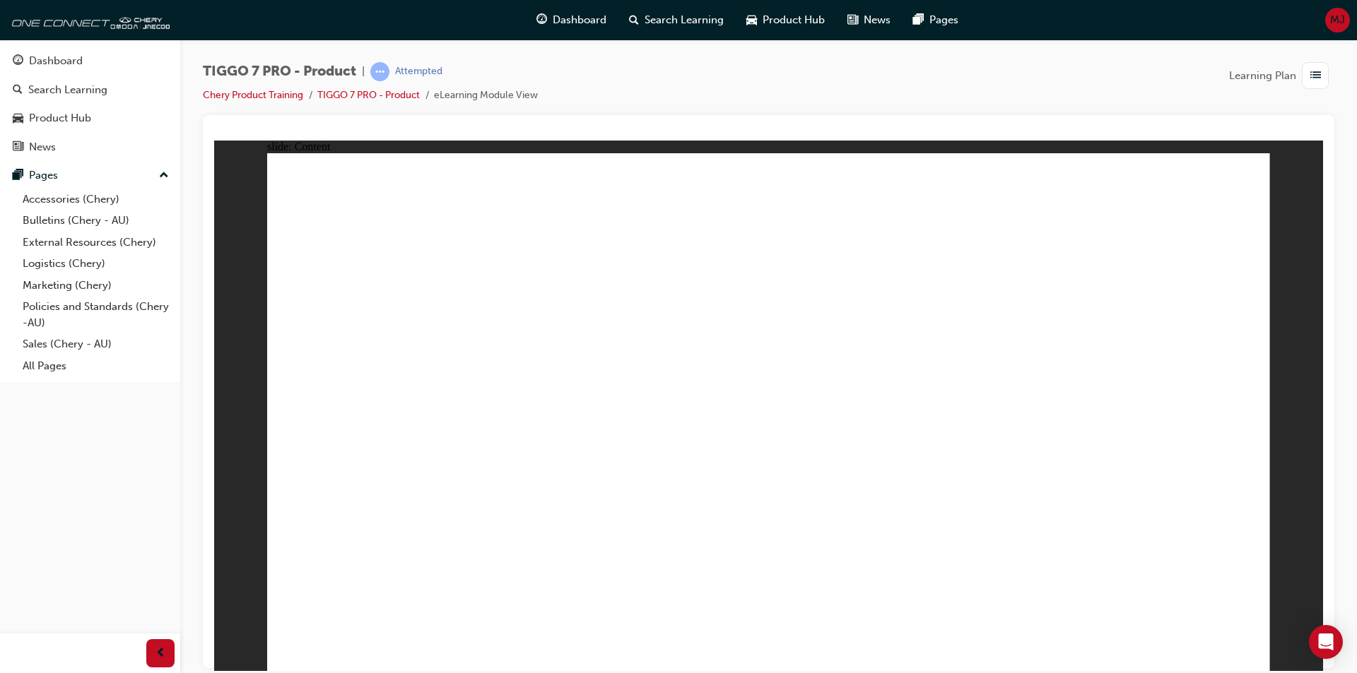
drag, startPoint x: 1198, startPoint y: 558, endPoint x: 1204, endPoint y: 567, distance: 10.2
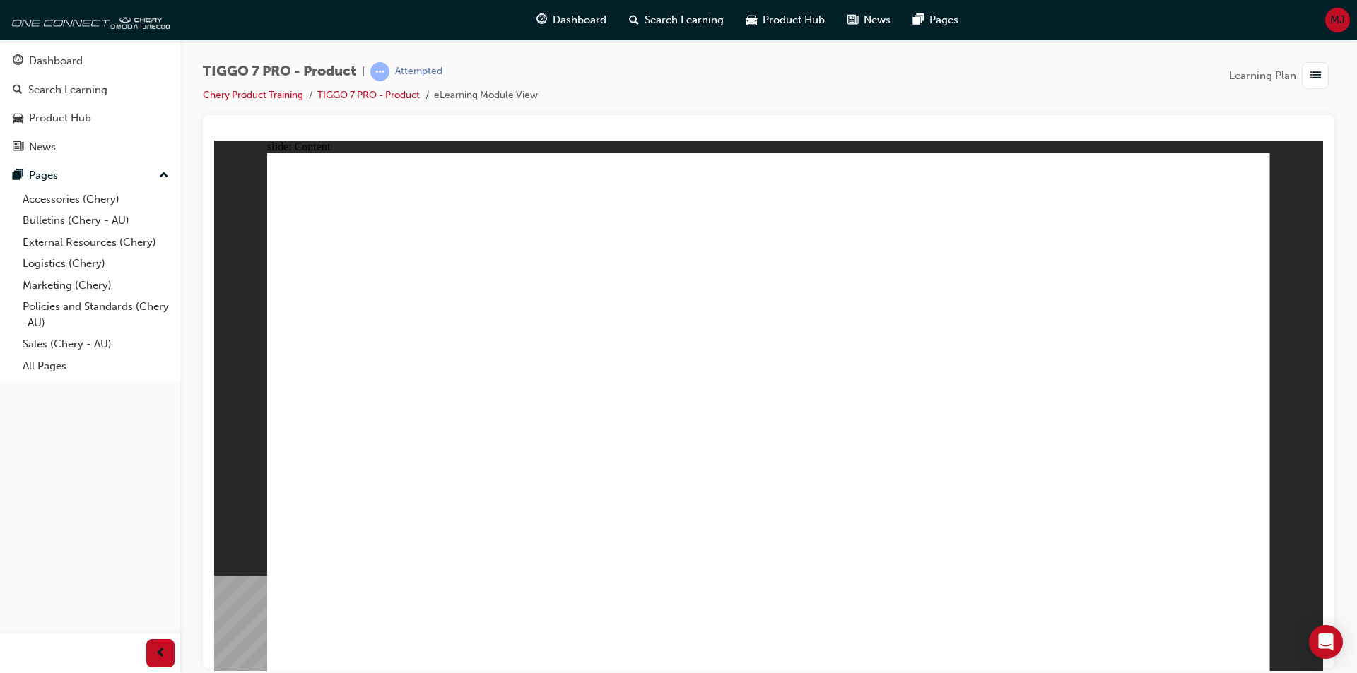
drag, startPoint x: 1255, startPoint y: 186, endPoint x: 1242, endPoint y: 195, distance: 16.3
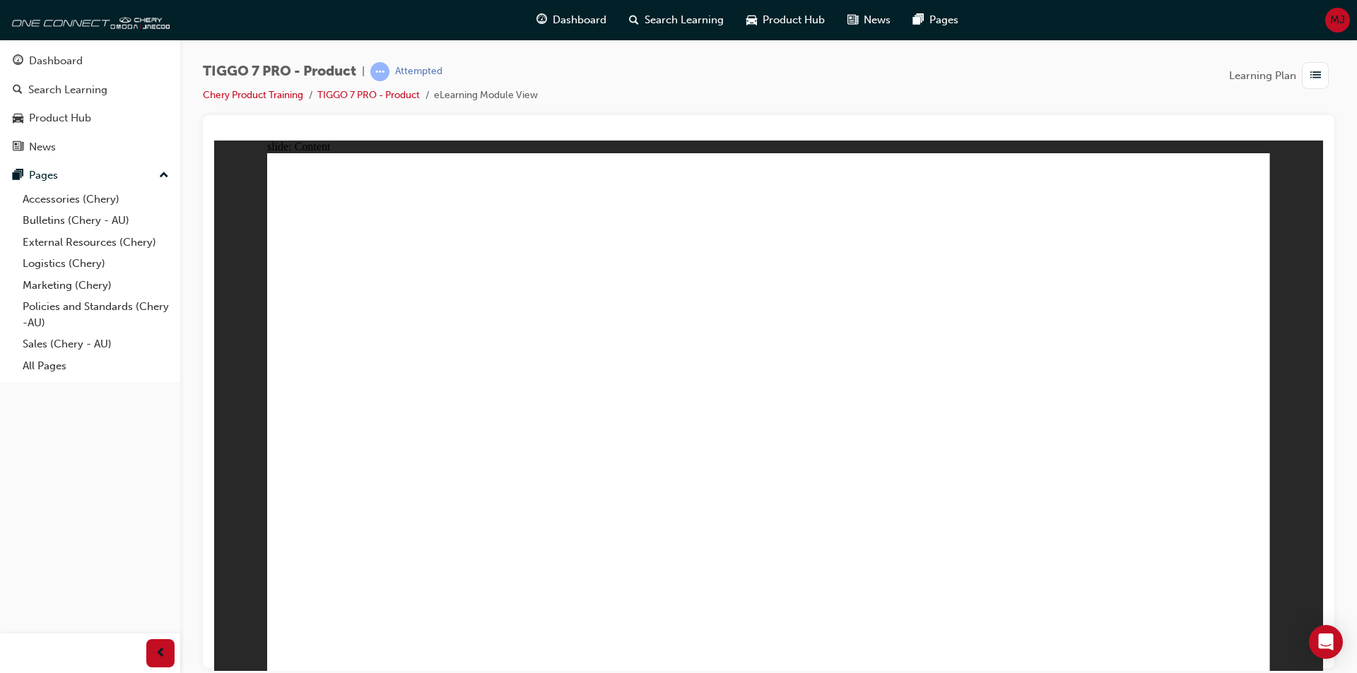
drag, startPoint x: 1030, startPoint y: 314, endPoint x: 763, endPoint y: 442, distance: 295.8
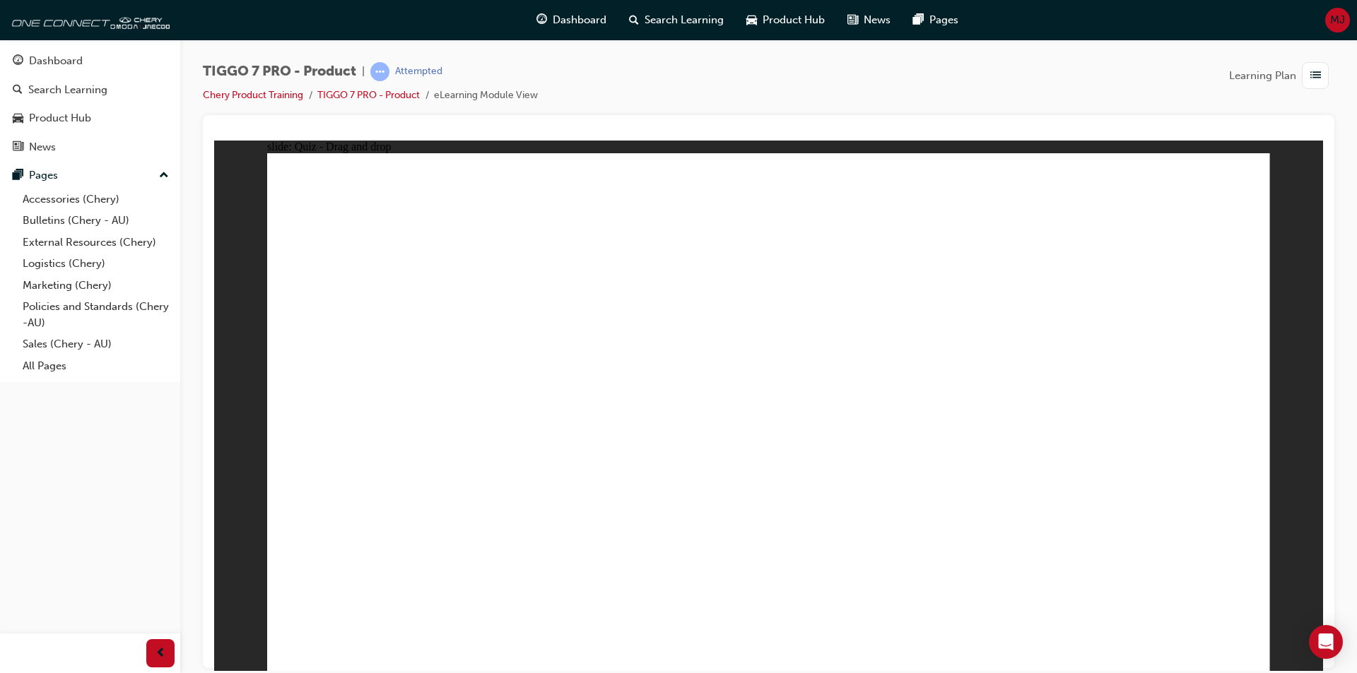
drag, startPoint x: 1124, startPoint y: 234, endPoint x: 582, endPoint y: 430, distance: 575.6
drag, startPoint x: 715, startPoint y: 230, endPoint x: 926, endPoint y: 435, distance: 294.8
drag, startPoint x: 852, startPoint y: 341, endPoint x: 874, endPoint y: 341, distance: 21.9
drag, startPoint x: 929, startPoint y: 432, endPoint x: 1108, endPoint y: 416, distance: 180.2
drag, startPoint x: 911, startPoint y: 293, endPoint x: 1015, endPoint y: 353, distance: 120.6
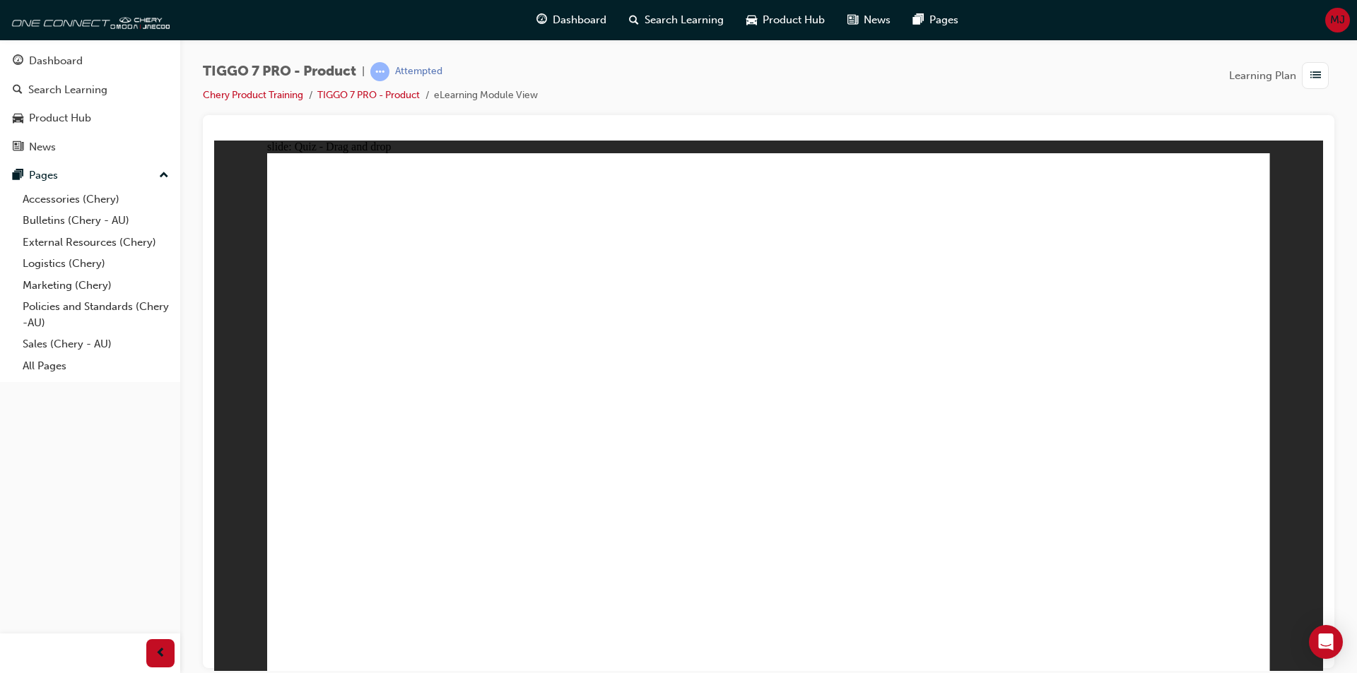
drag, startPoint x: 995, startPoint y: 226, endPoint x: 452, endPoint y: 428, distance: 579.1
drag, startPoint x: 1097, startPoint y: 368, endPoint x: 840, endPoint y: 471, distance: 277.8
drag, startPoint x: 924, startPoint y: 288, endPoint x: 359, endPoint y: 466, distance: 592.0
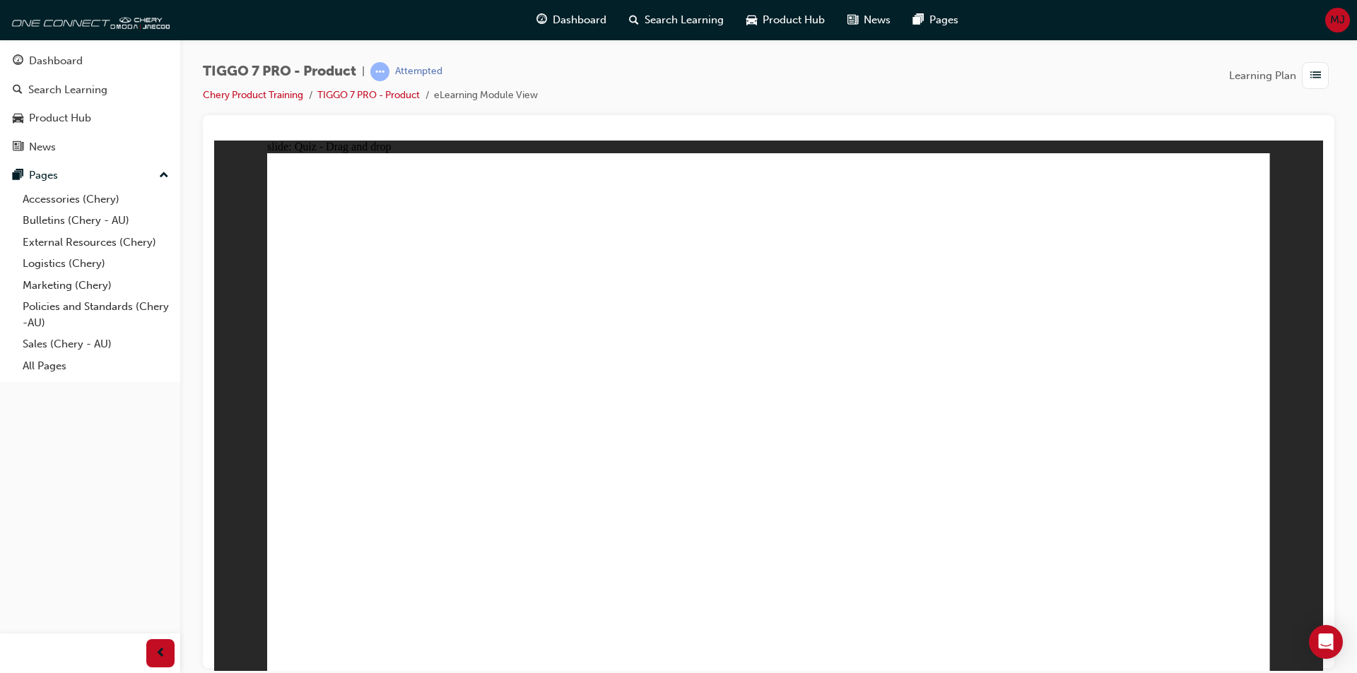
drag, startPoint x: 695, startPoint y: 346, endPoint x: 420, endPoint y: 521, distance: 325.6
drag, startPoint x: 977, startPoint y: 211, endPoint x: 984, endPoint y: 209, distance: 7.4
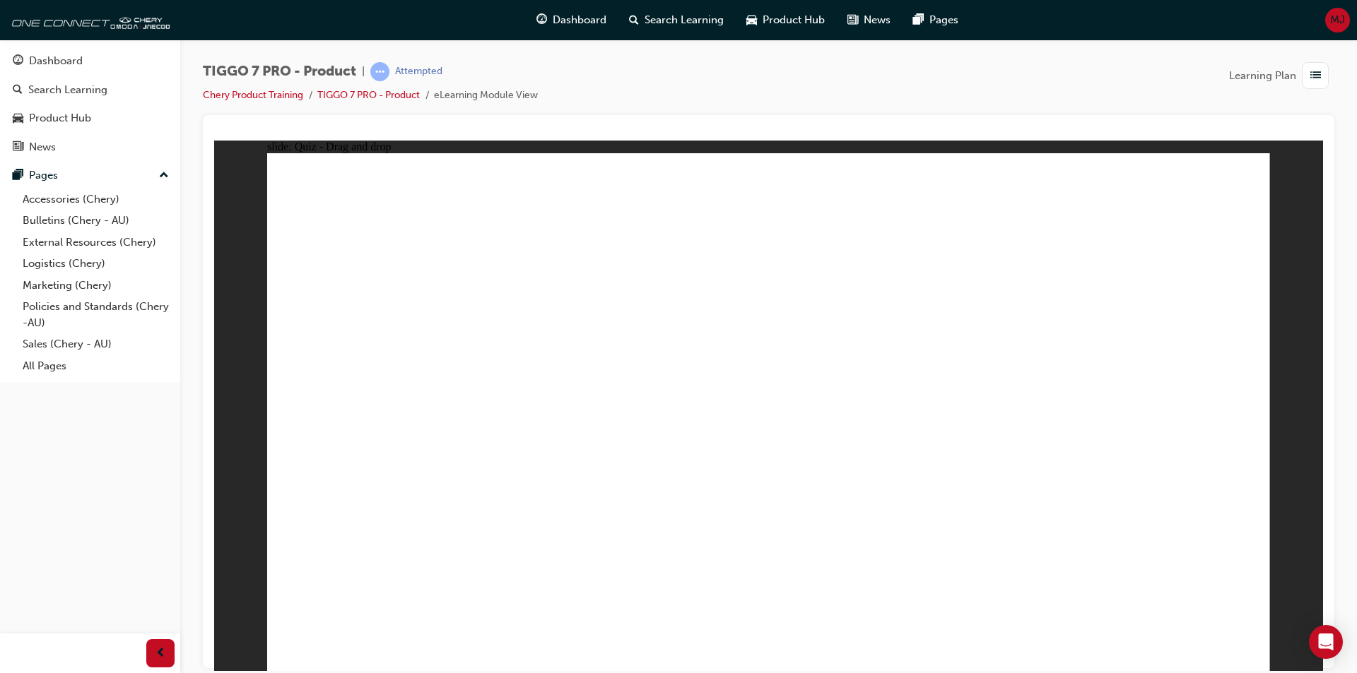
drag, startPoint x: 740, startPoint y: 196, endPoint x: 957, endPoint y: 493, distance: 368.2
drag, startPoint x: 970, startPoint y: 300, endPoint x: 966, endPoint y: 514, distance: 214.9
drag, startPoint x: 1183, startPoint y: 237, endPoint x: 1094, endPoint y: 385, distance: 173.1
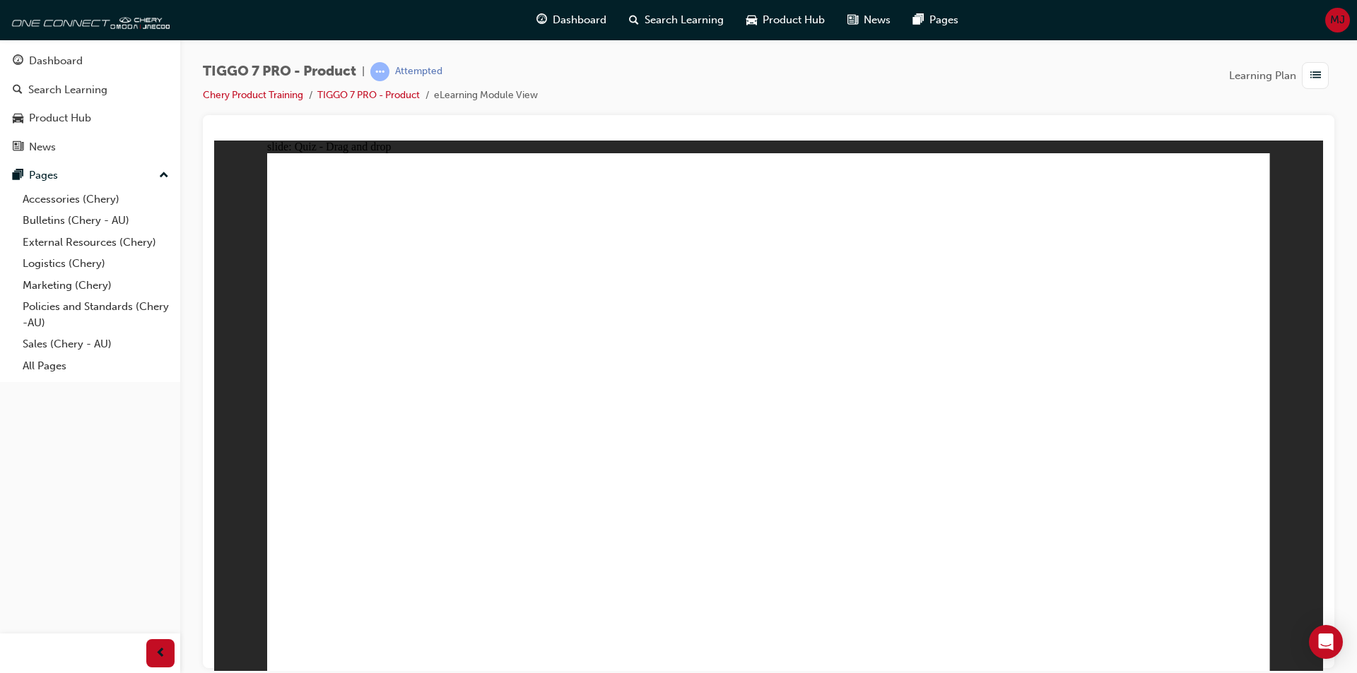
drag, startPoint x: 1164, startPoint y: 245, endPoint x: 982, endPoint y: 493, distance: 307.8
drag, startPoint x: 871, startPoint y: 283, endPoint x: 1008, endPoint y: 564, distance: 312.9
drag, startPoint x: 777, startPoint y: 254, endPoint x: 565, endPoint y: 514, distance: 334.5
drag, startPoint x: 855, startPoint y: 211, endPoint x: 810, endPoint y: 502, distance: 295.3
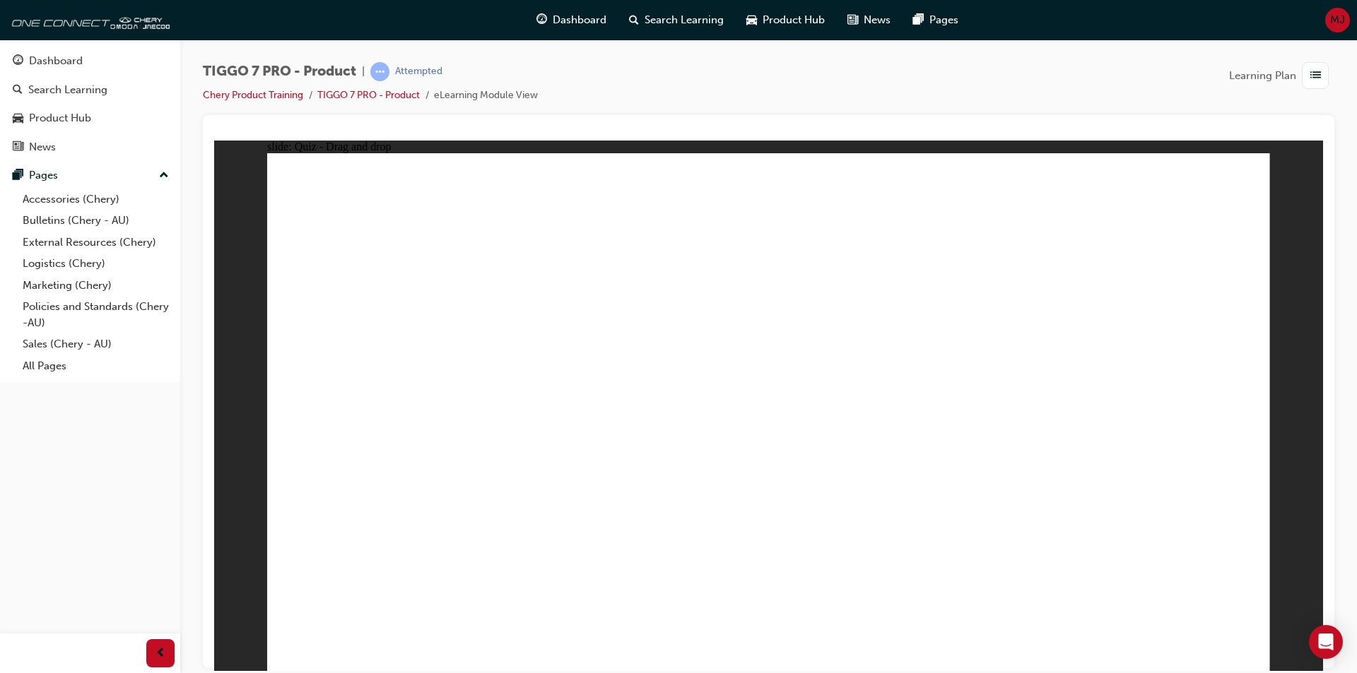
drag, startPoint x: 970, startPoint y: 214, endPoint x: 534, endPoint y: 490, distance: 515.2
drag, startPoint x: 1076, startPoint y: 208, endPoint x: 1019, endPoint y: 548, distance: 344.7
drag, startPoint x: 1088, startPoint y: 251, endPoint x: 1042, endPoint y: 509, distance: 262.1
drag, startPoint x: 1054, startPoint y: 299, endPoint x: 592, endPoint y: 485, distance: 497.5
drag, startPoint x: 983, startPoint y: 257, endPoint x: 1052, endPoint y: 505, distance: 256.7
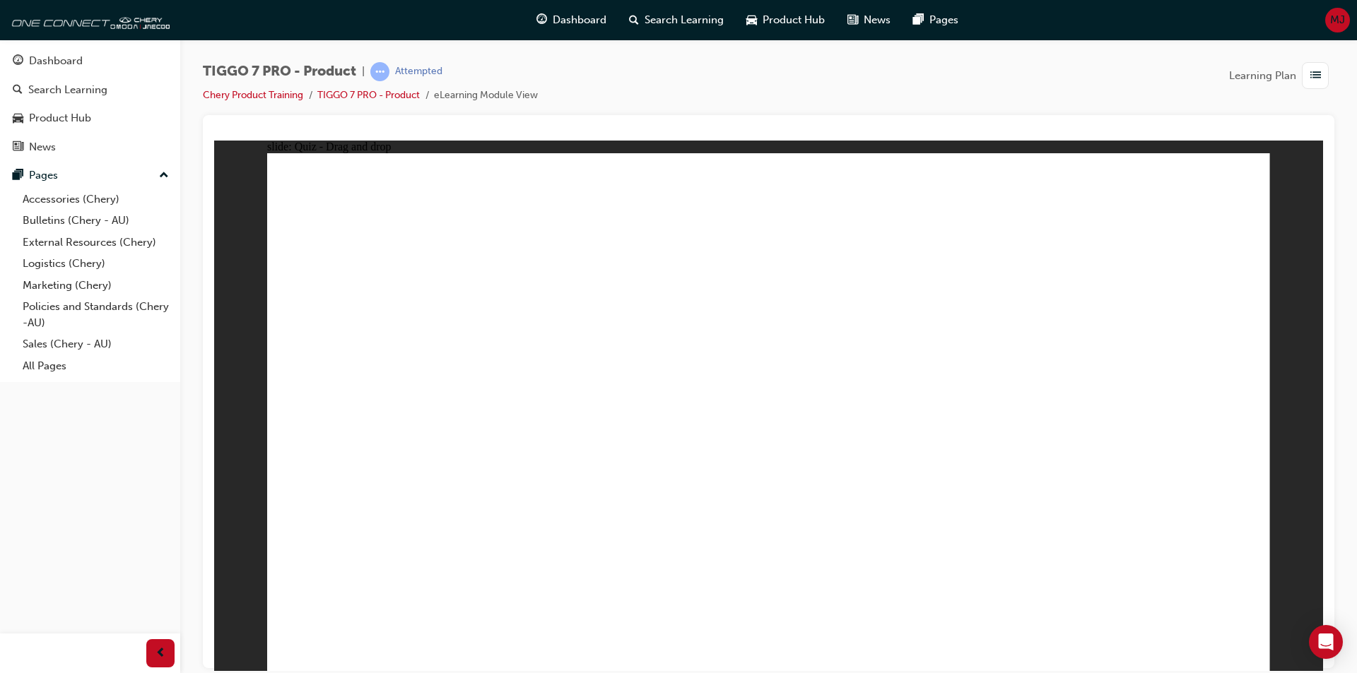
drag, startPoint x: 856, startPoint y: 295, endPoint x: 642, endPoint y: 513, distance: 305.3
drag, startPoint x: 1015, startPoint y: 306, endPoint x: 497, endPoint y: 493, distance: 549.9
drag, startPoint x: 394, startPoint y: 502, endPoint x: 904, endPoint y: 545, distance: 511.3
drag, startPoint x: 765, startPoint y: 526, endPoint x: 602, endPoint y: 545, distance: 163.6
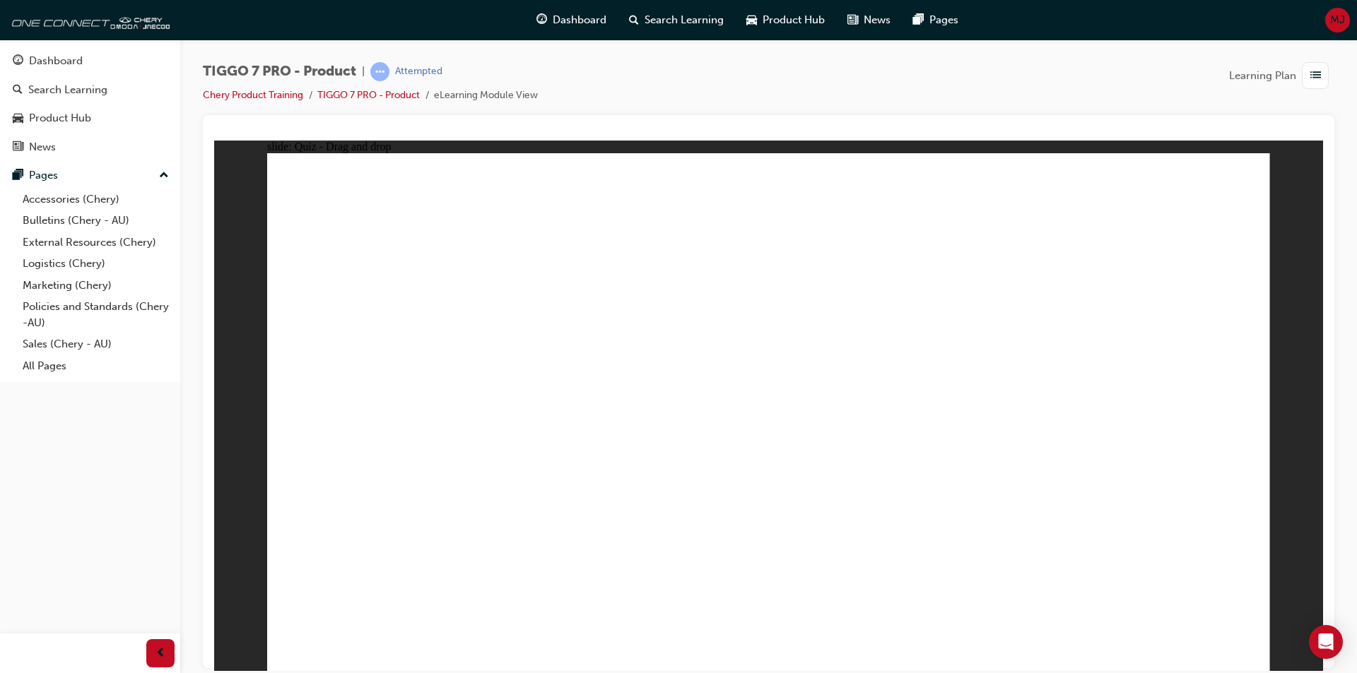
drag, startPoint x: 1152, startPoint y: 239, endPoint x: 974, endPoint y: 427, distance: 258.9
drag, startPoint x: 962, startPoint y: 235, endPoint x: 595, endPoint y: 459, distance: 429.8
drag, startPoint x: 758, startPoint y: 281, endPoint x: 505, endPoint y: 508, distance: 340.3
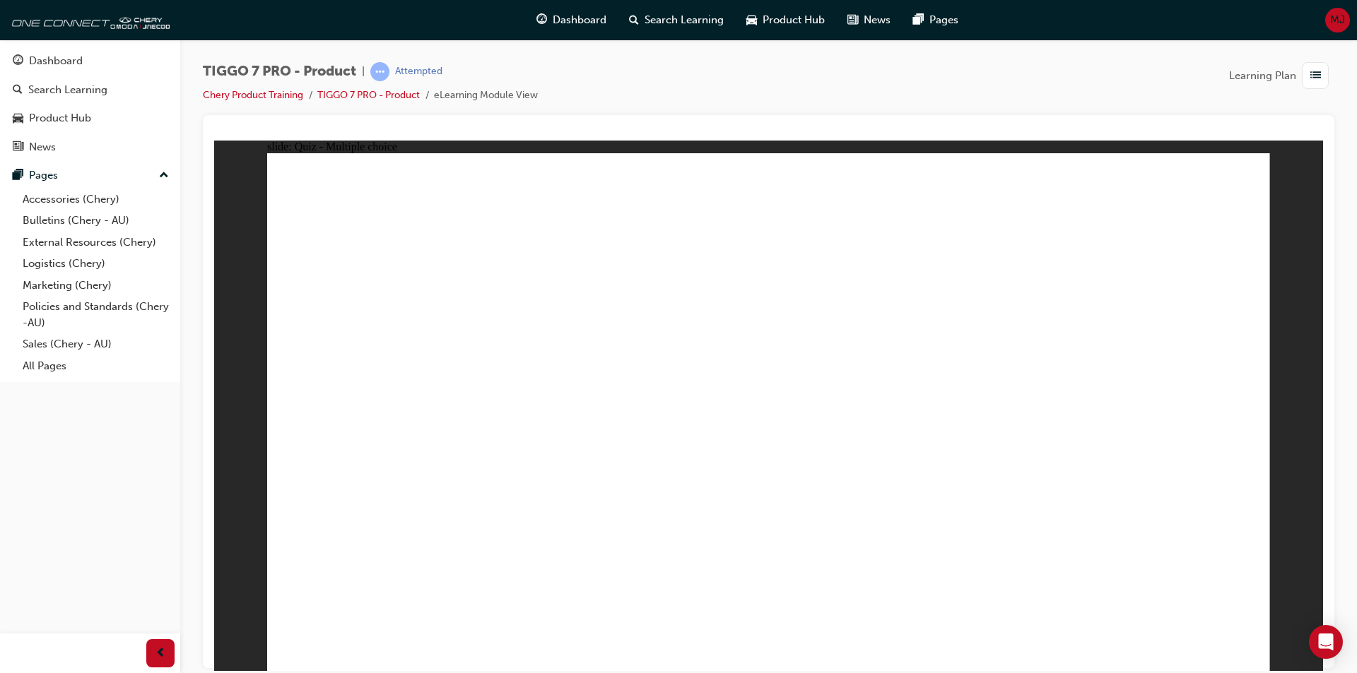
radio input "true"
drag, startPoint x: 789, startPoint y: 203, endPoint x: 962, endPoint y: 497, distance: 341.8
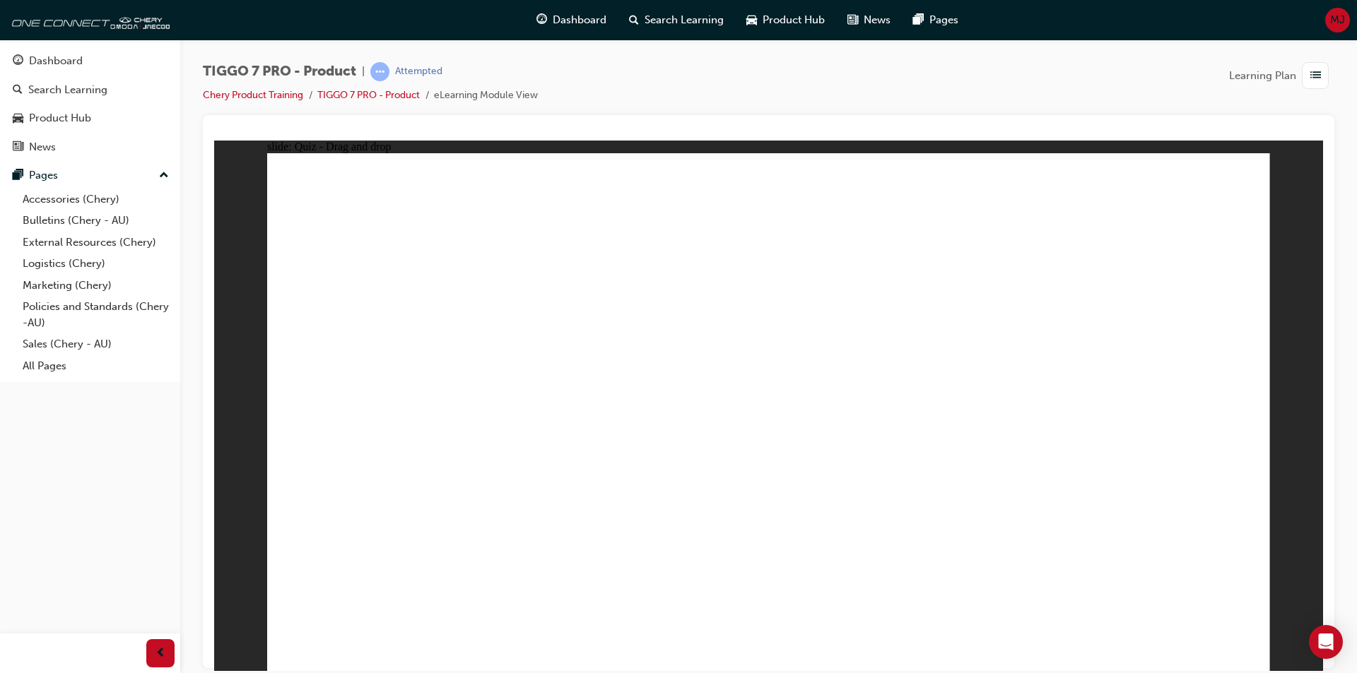
drag, startPoint x: 1145, startPoint y: 242, endPoint x: 546, endPoint y: 504, distance: 654.1
drag, startPoint x: 1156, startPoint y: 237, endPoint x: 477, endPoint y: 498, distance: 727.4
drag, startPoint x: 1129, startPoint y: 237, endPoint x: 953, endPoint y: 471, distance: 293.1
drag, startPoint x: 927, startPoint y: 271, endPoint x: 907, endPoint y: 522, distance: 250.9
drag, startPoint x: 749, startPoint y: 240, endPoint x: 959, endPoint y: 394, distance: 260.3
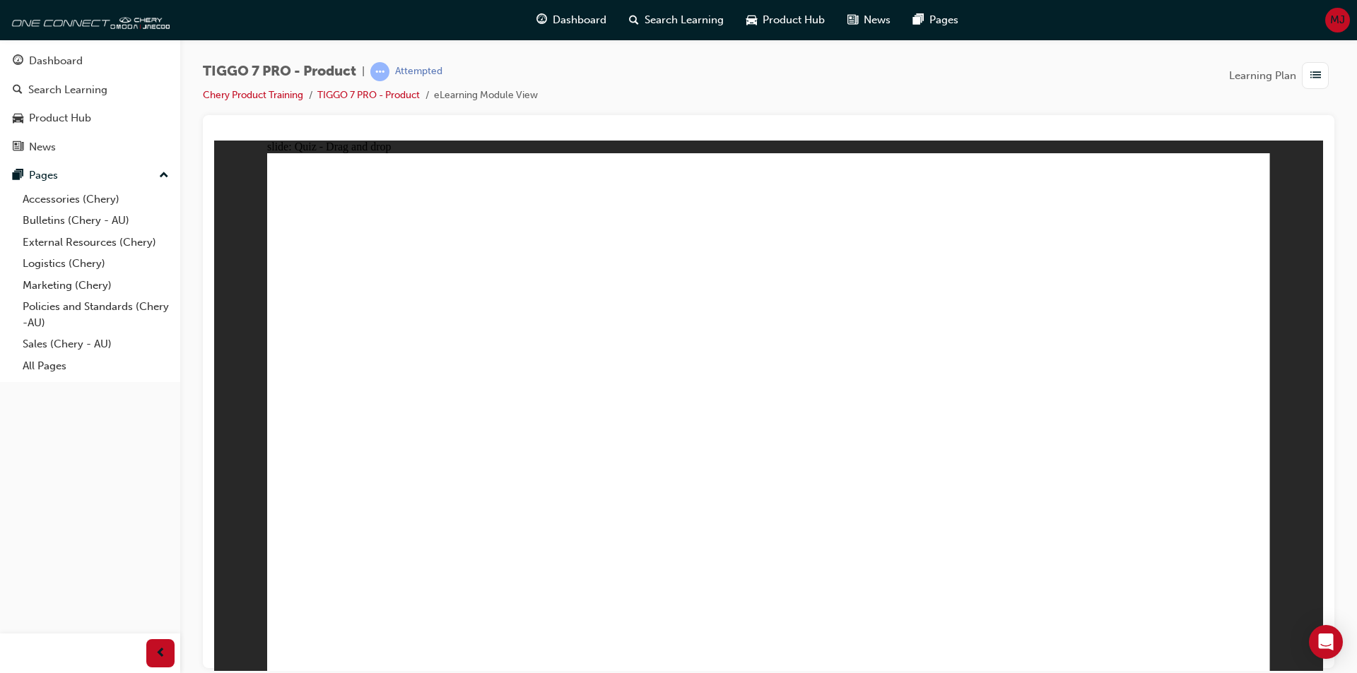
drag, startPoint x: 960, startPoint y: 245, endPoint x: 943, endPoint y: 237, distance: 18.4
drag, startPoint x: 943, startPoint y: 208, endPoint x: 1060, endPoint y: 383, distance: 210.3
drag, startPoint x: 1117, startPoint y: 209, endPoint x: 823, endPoint y: 546, distance: 446.7
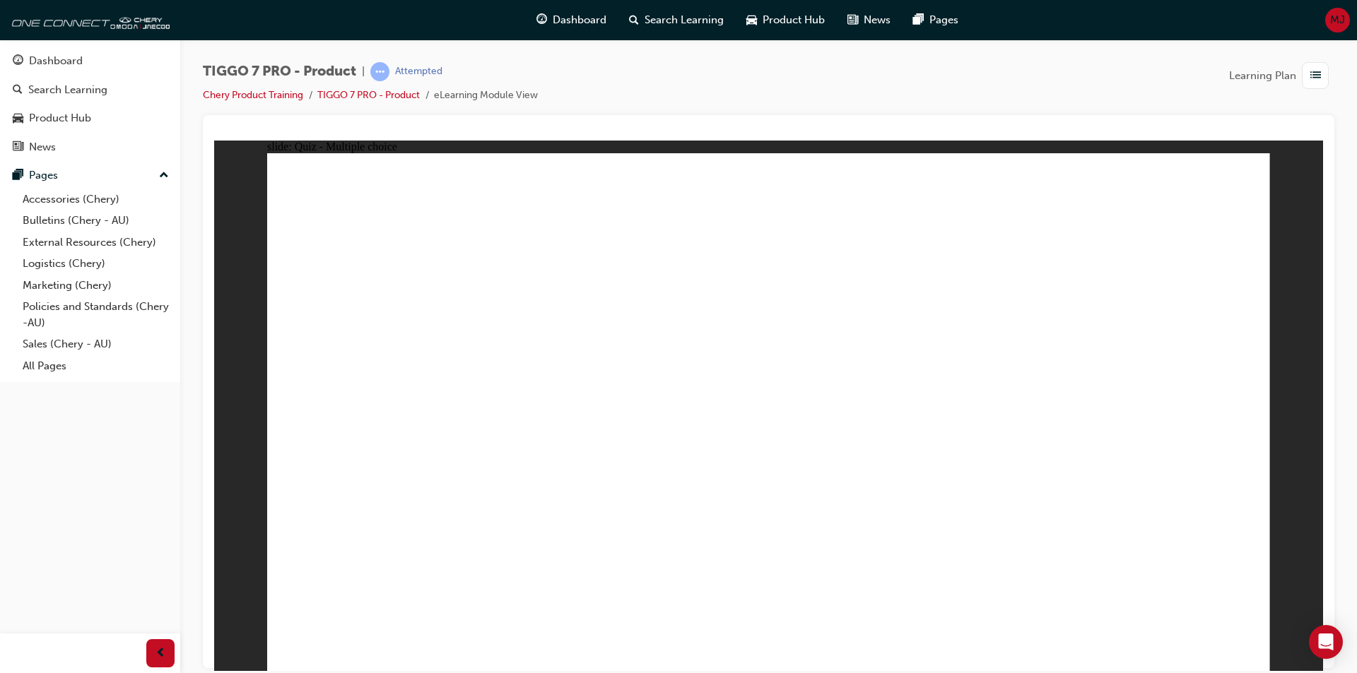
radio input "true"
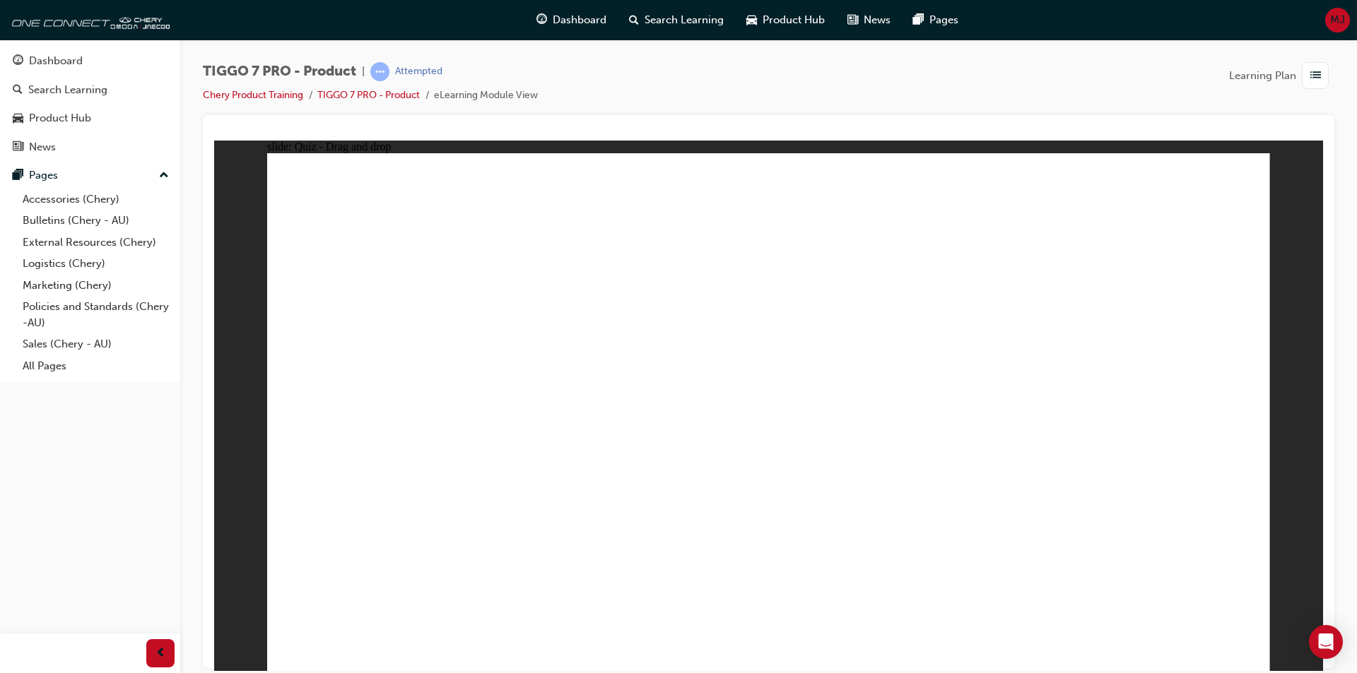
drag, startPoint x: 748, startPoint y: 205, endPoint x: 986, endPoint y: 441, distance: 335.8
drag, startPoint x: 842, startPoint y: 319, endPoint x: 576, endPoint y: 401, distance: 278.9
drag, startPoint x: 606, startPoint y: 452, endPoint x: 985, endPoint y: 377, distance: 386.1
drag, startPoint x: 1132, startPoint y: 209, endPoint x: 1149, endPoint y: 458, distance: 249.3
drag, startPoint x: 1143, startPoint y: 432, endPoint x: 355, endPoint y: 456, distance: 789.0
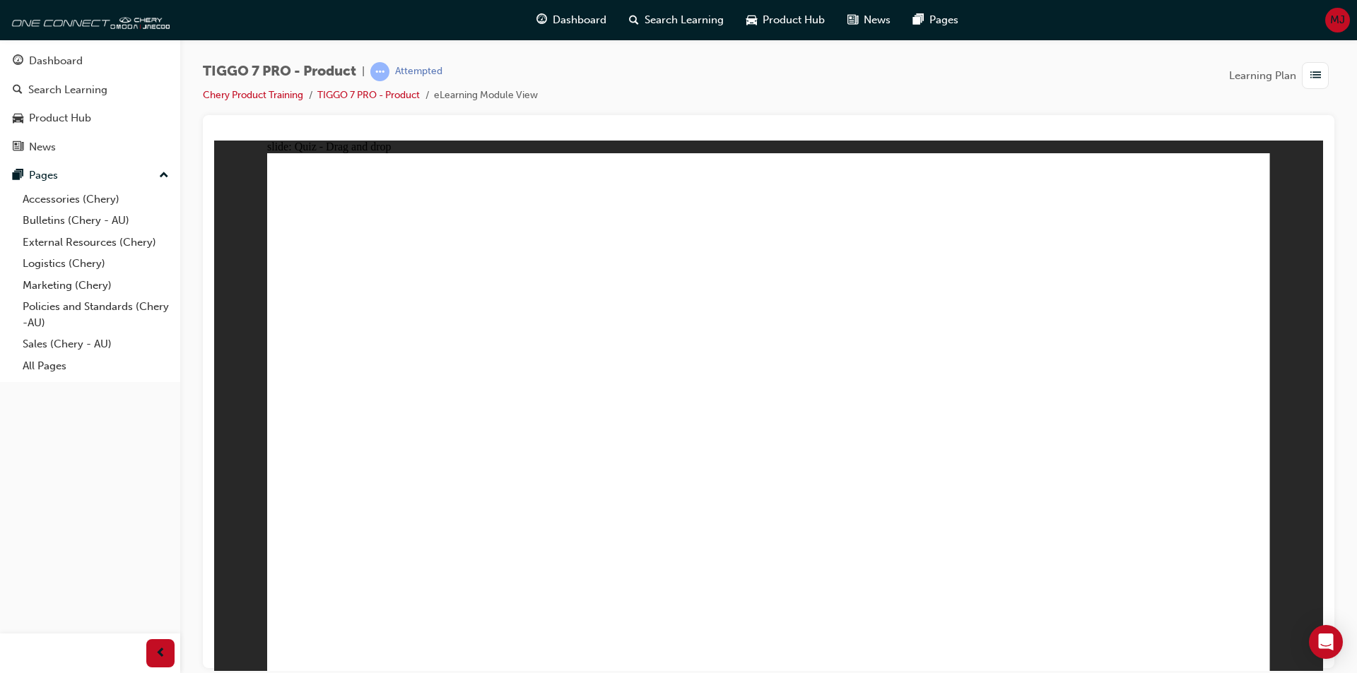
drag, startPoint x: 1085, startPoint y: 370, endPoint x: 1189, endPoint y: 420, distance: 116.0
drag, startPoint x: 880, startPoint y: 242, endPoint x: 584, endPoint y: 419, distance: 345.1
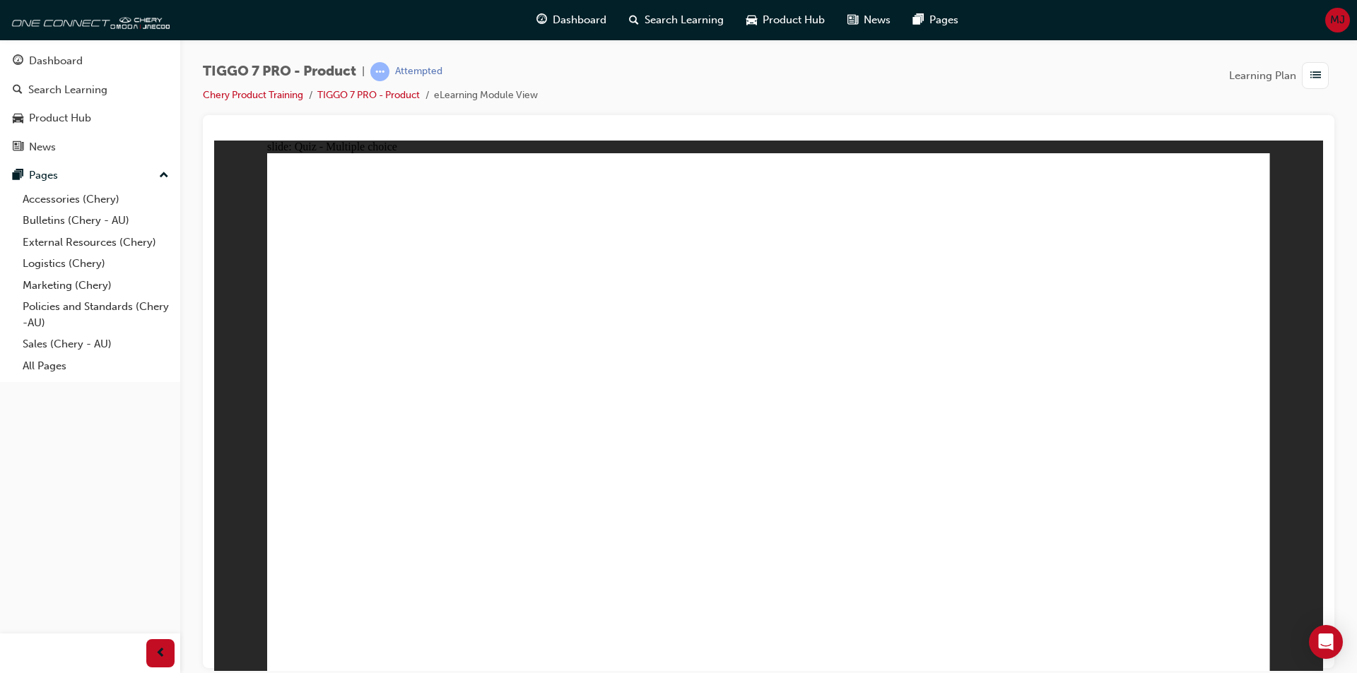
radio input "true"
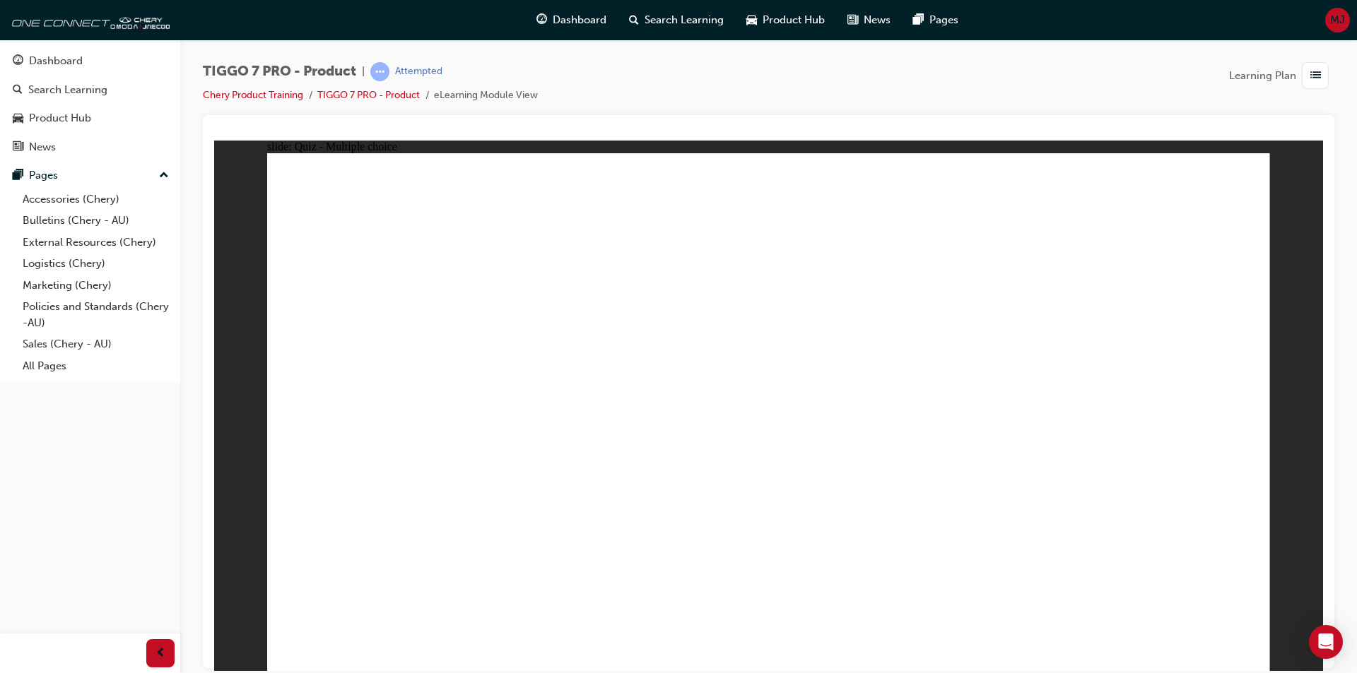
click at [285, 93] on link "Chery Product Training" at bounding box center [253, 95] width 100 height 12
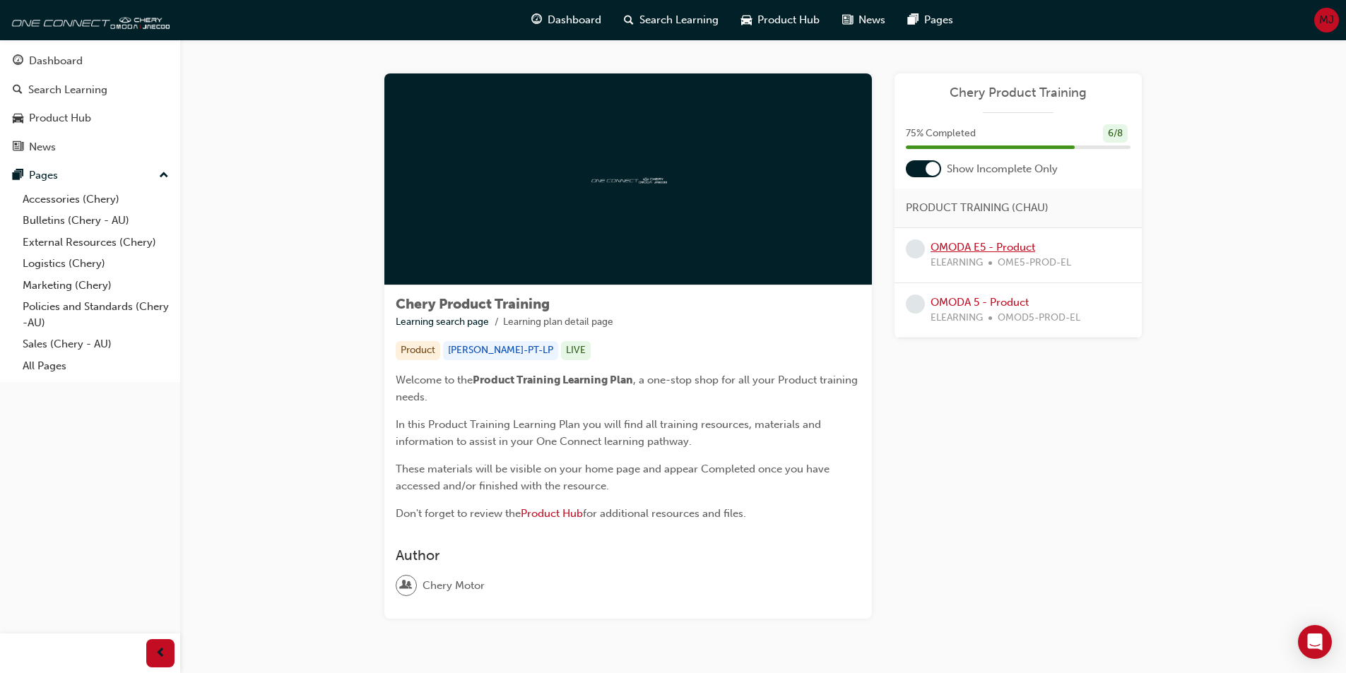
click at [1001, 244] on link "OMODA E5 - Product" at bounding box center [983, 247] width 105 height 13
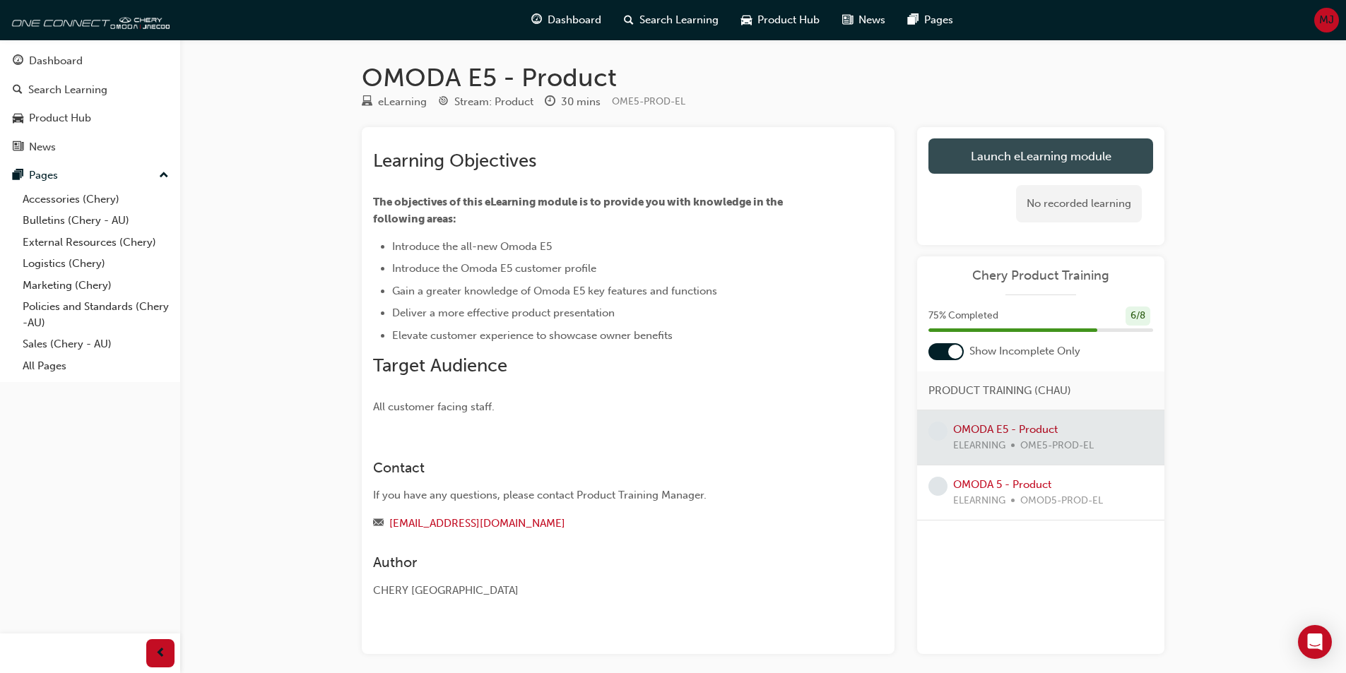
click at [1079, 162] on link "Launch eLearning module" at bounding box center [1041, 156] width 225 height 35
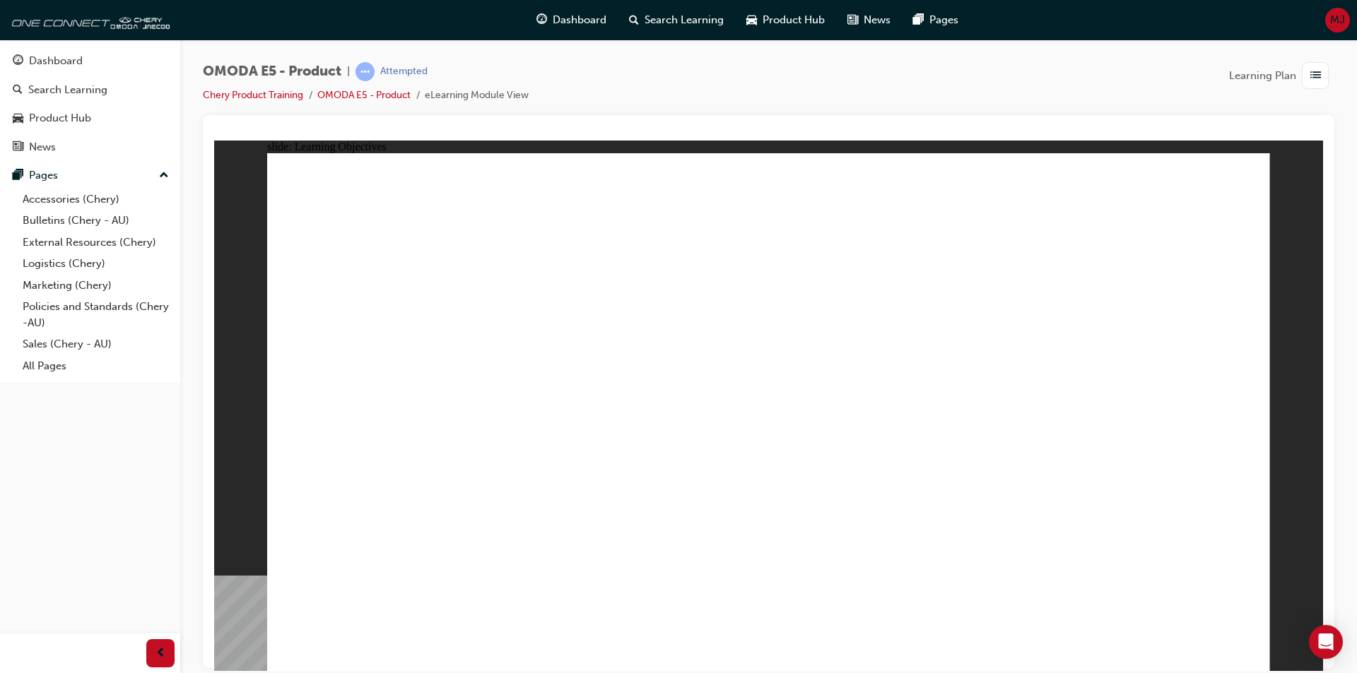
drag, startPoint x: 809, startPoint y: 537, endPoint x: 818, endPoint y: 537, distance: 9.2
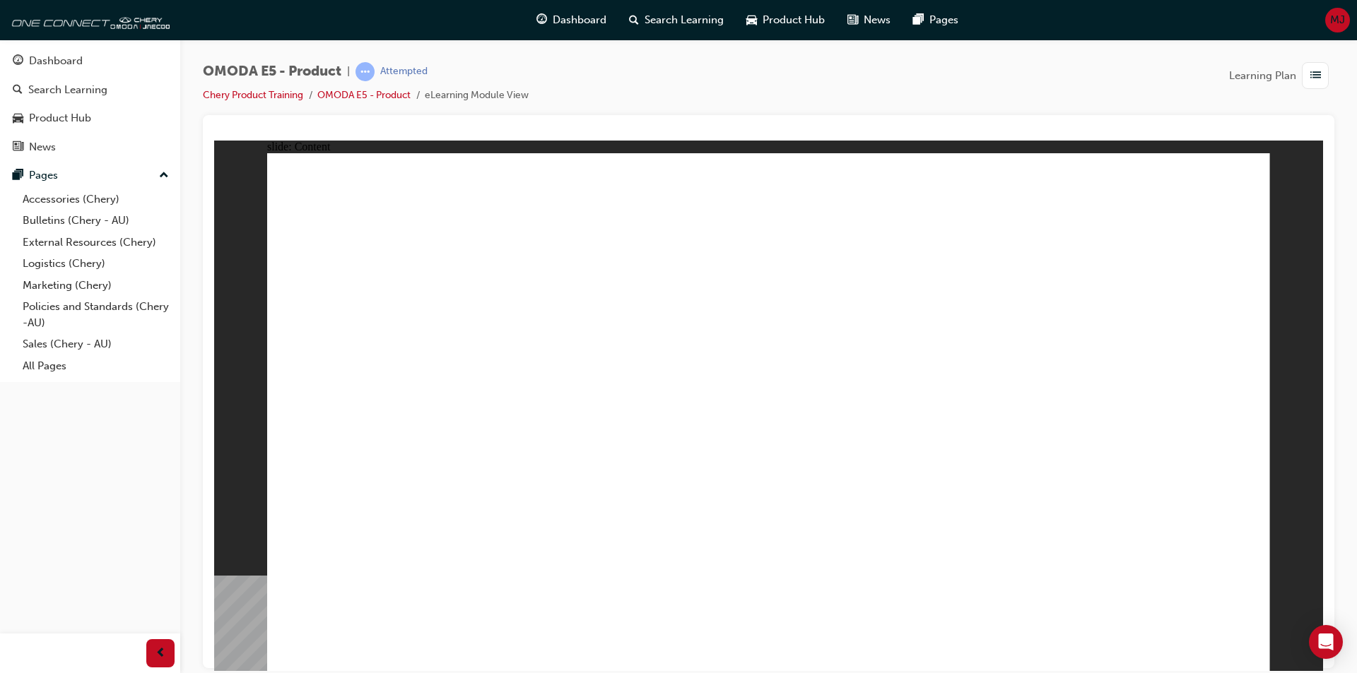
drag, startPoint x: 828, startPoint y: 252, endPoint x: 801, endPoint y: 230, distance: 35.2
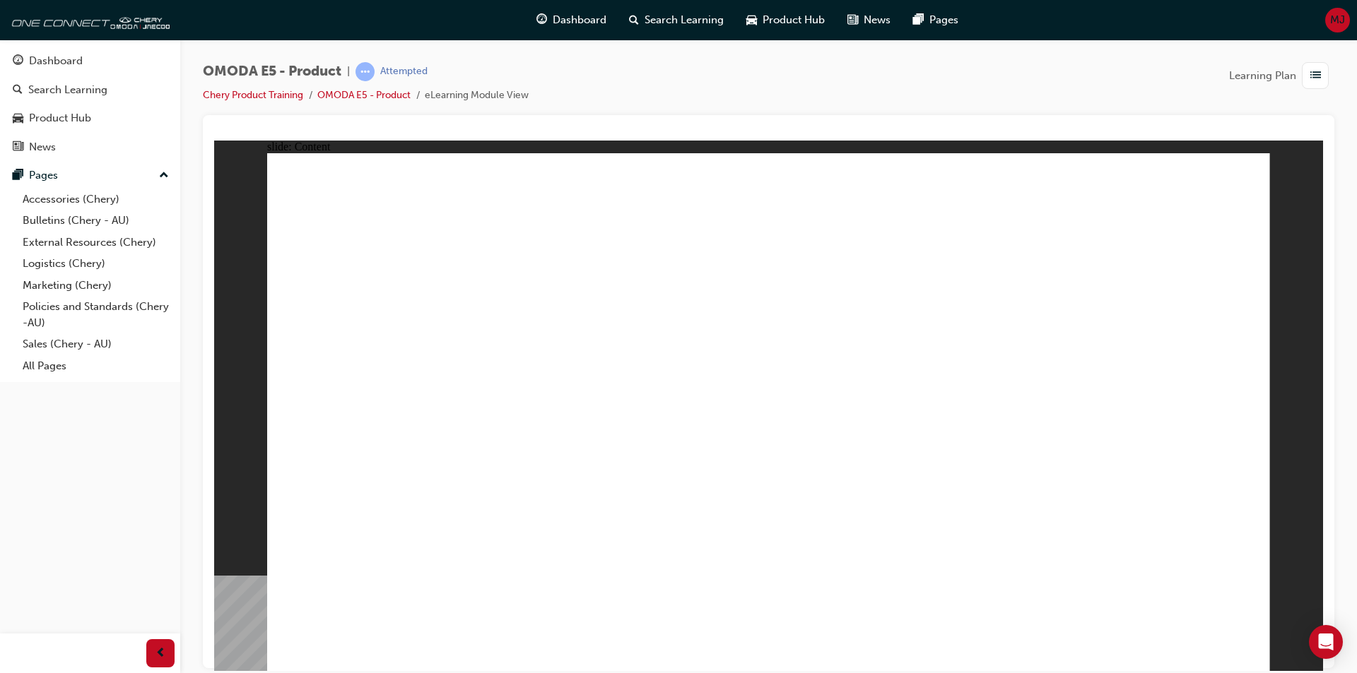
drag, startPoint x: 1198, startPoint y: 199, endPoint x: 1208, endPoint y: 194, distance: 10.1
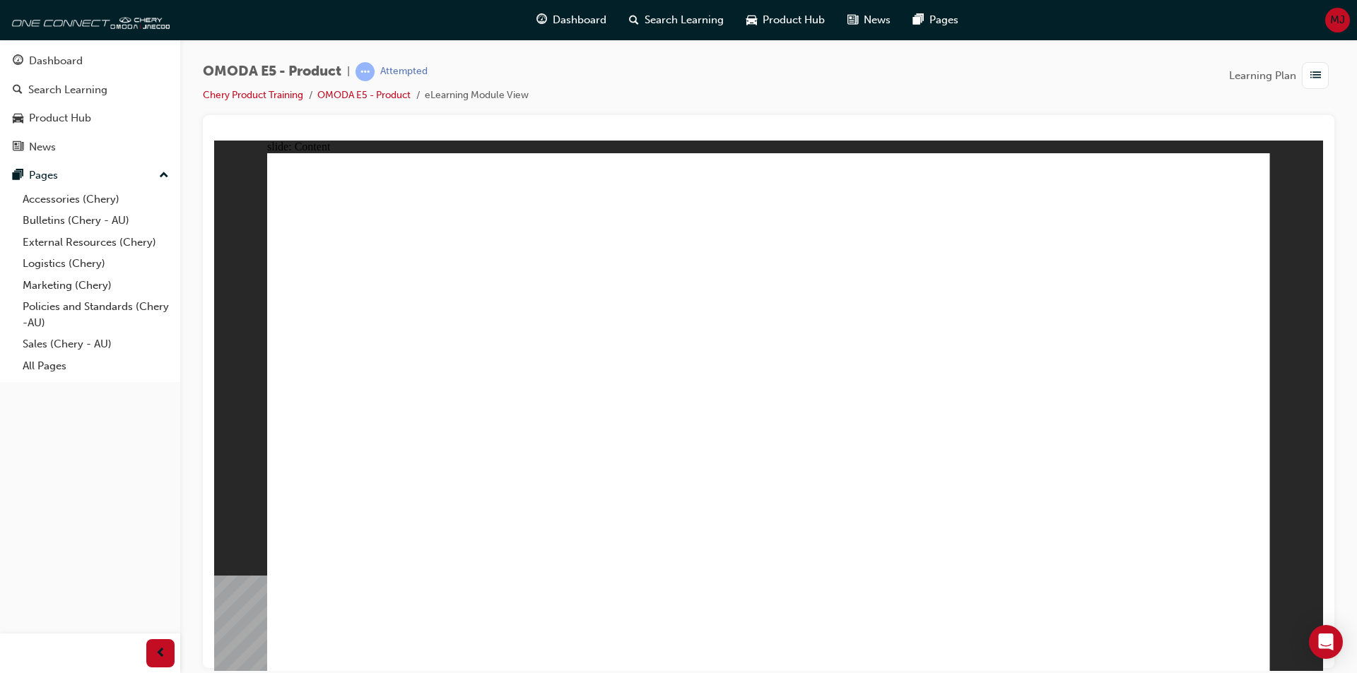
drag, startPoint x: 547, startPoint y: 390, endPoint x: 888, endPoint y: 652, distance: 430.0
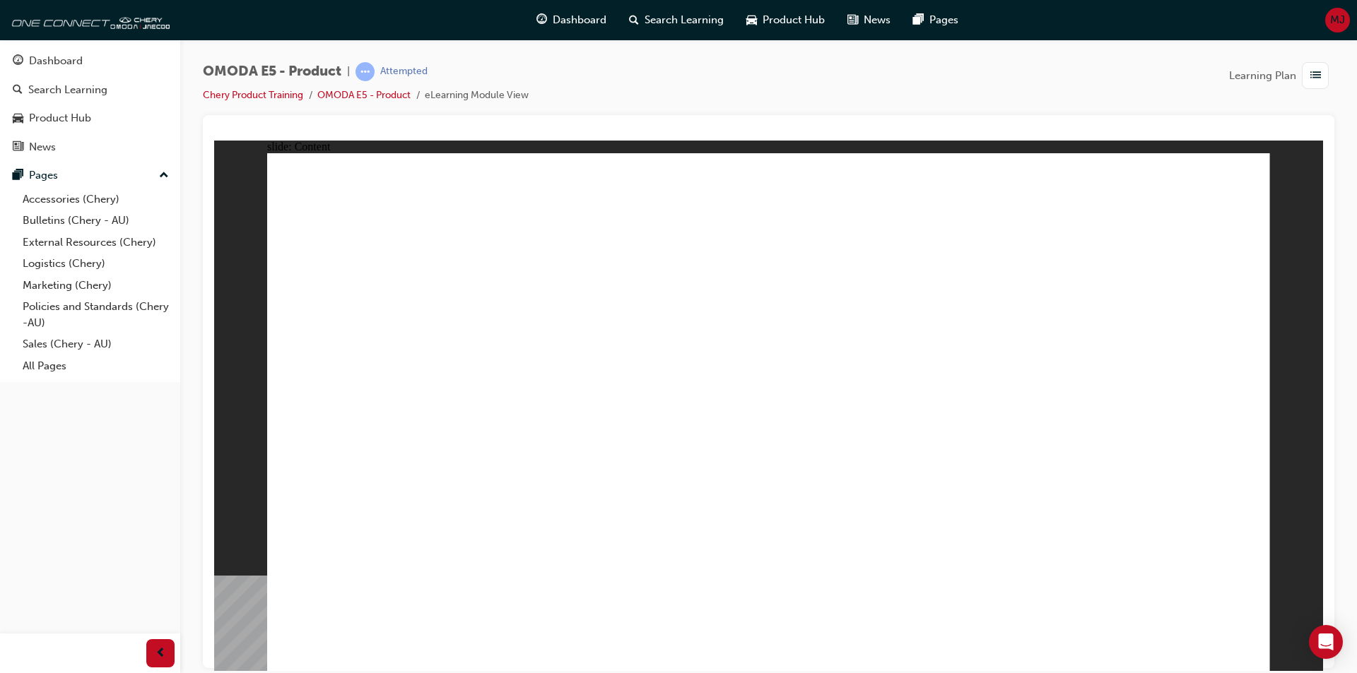
drag, startPoint x: 560, startPoint y: 543, endPoint x: 547, endPoint y: 547, distance: 13.4
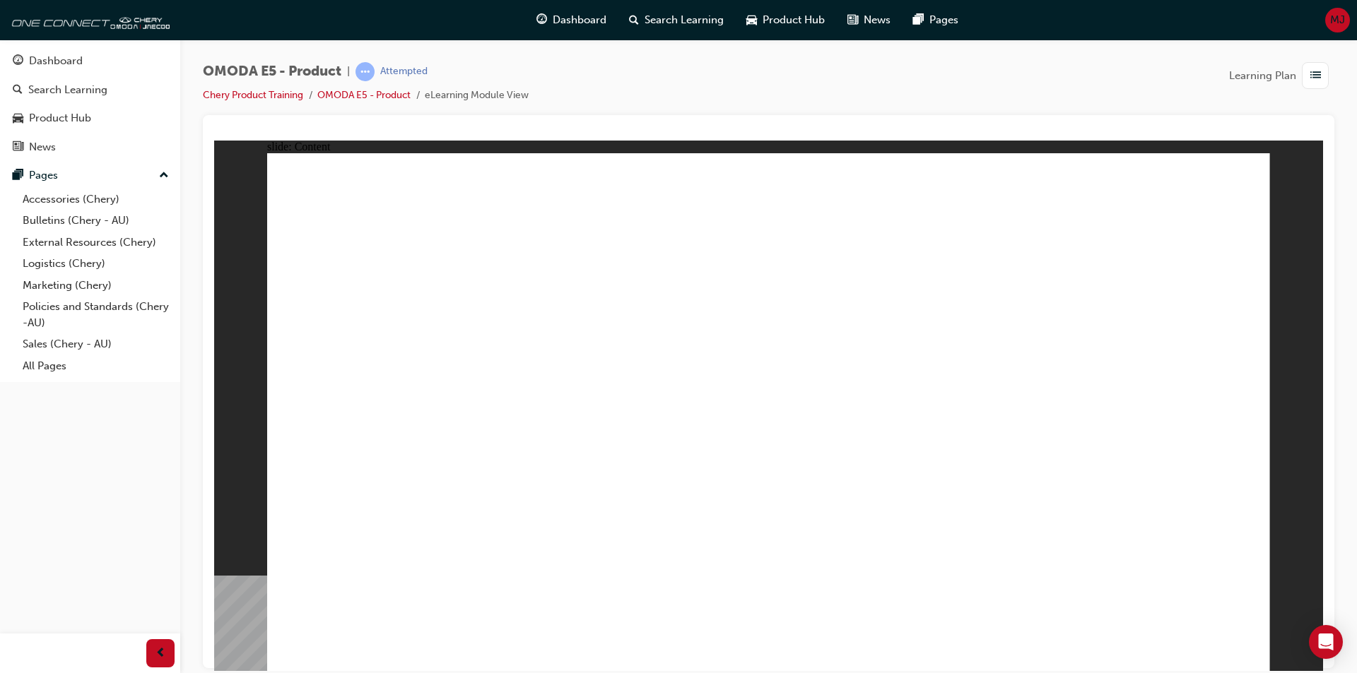
drag, startPoint x: 480, startPoint y: 587, endPoint x: 457, endPoint y: 589, distance: 22.7
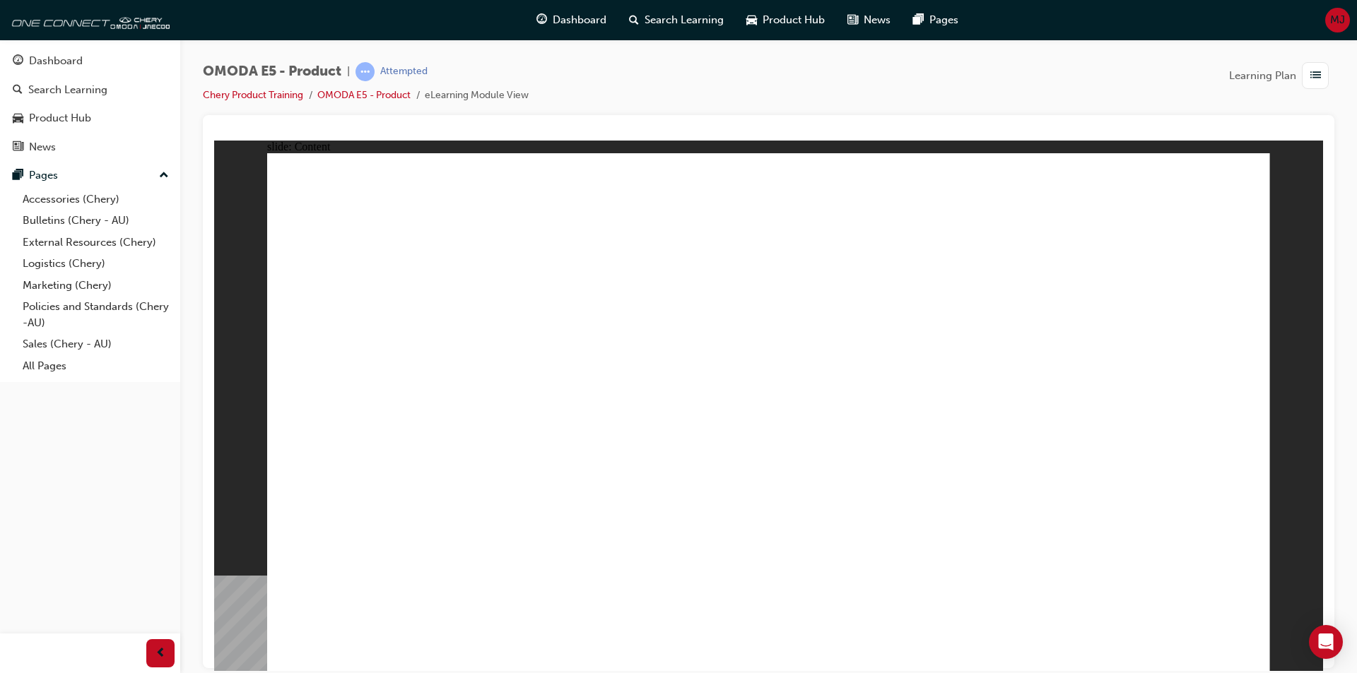
drag, startPoint x: 890, startPoint y: 582, endPoint x: 911, endPoint y: 582, distance: 20.5
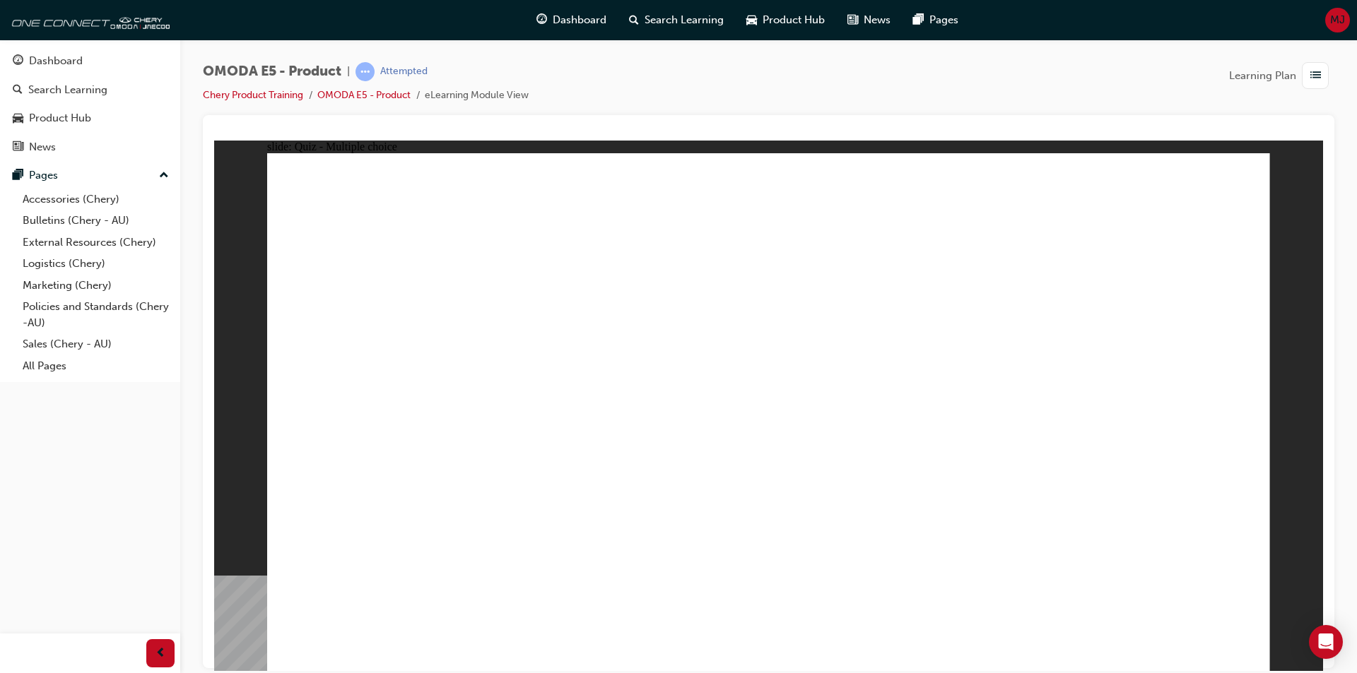
radio input "false"
radio input "true"
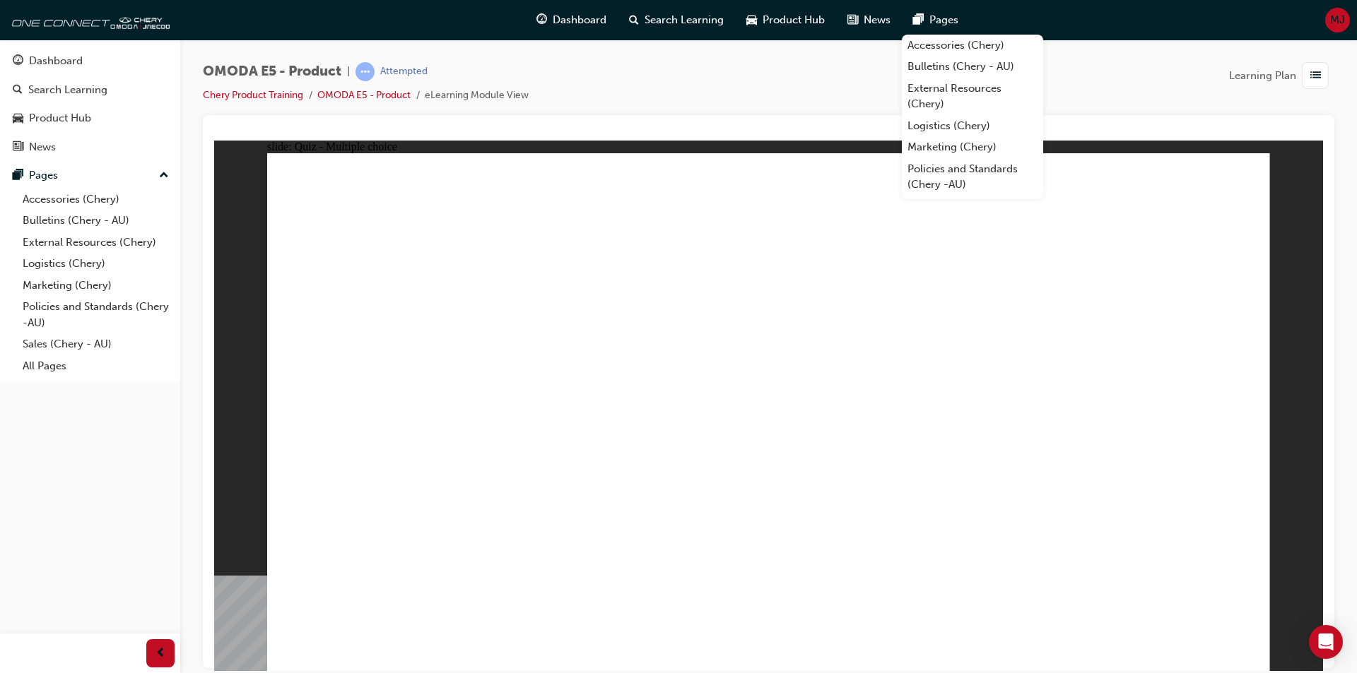
radio input "true"
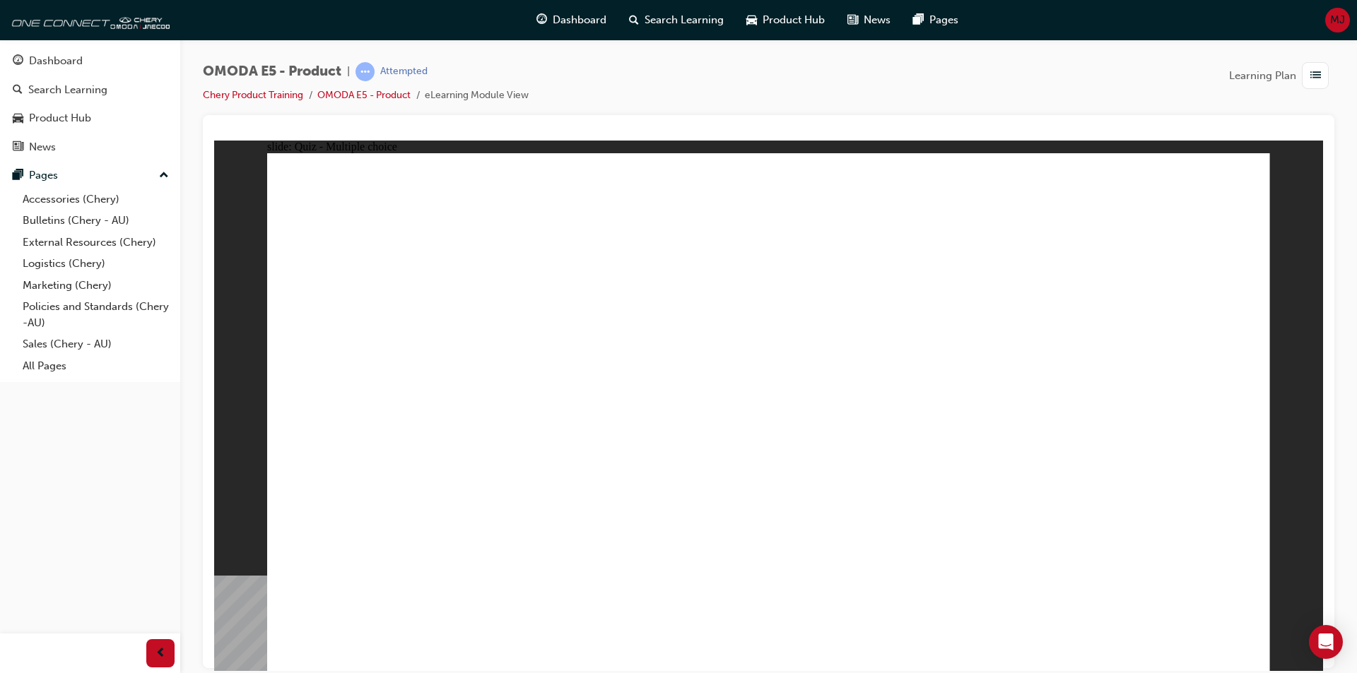
radio input "true"
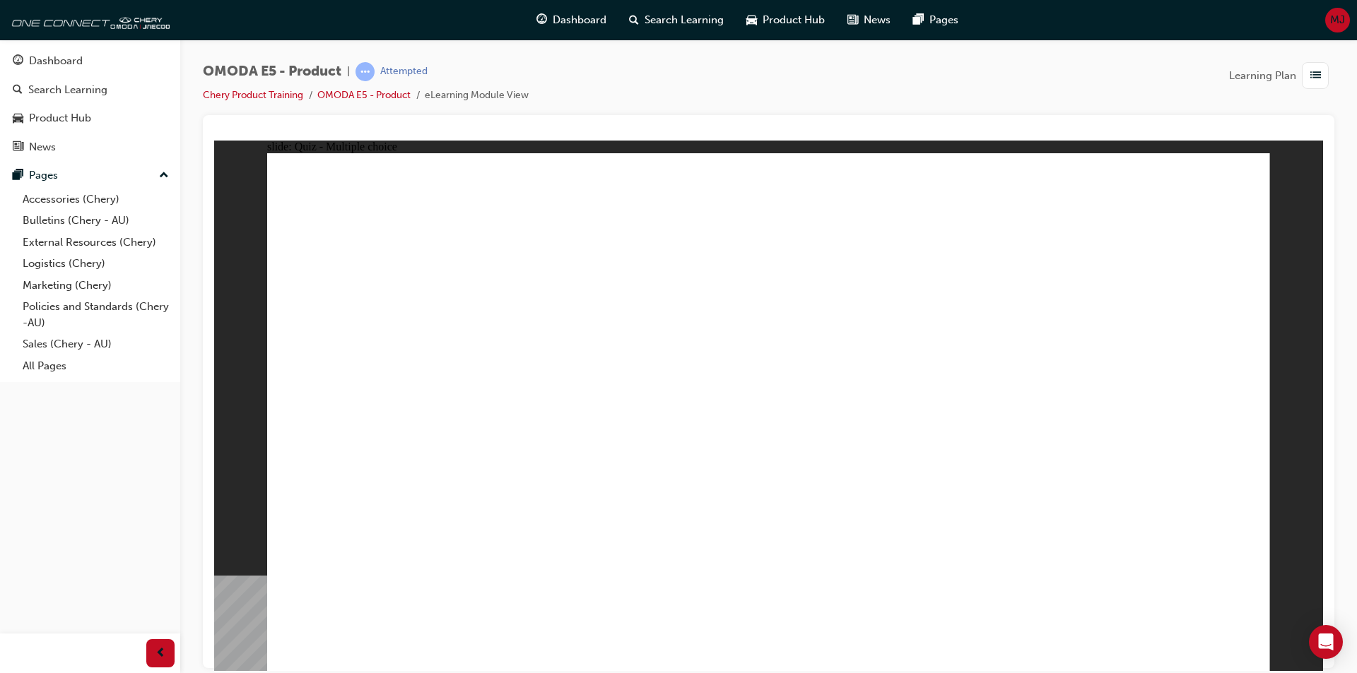
radio input "true"
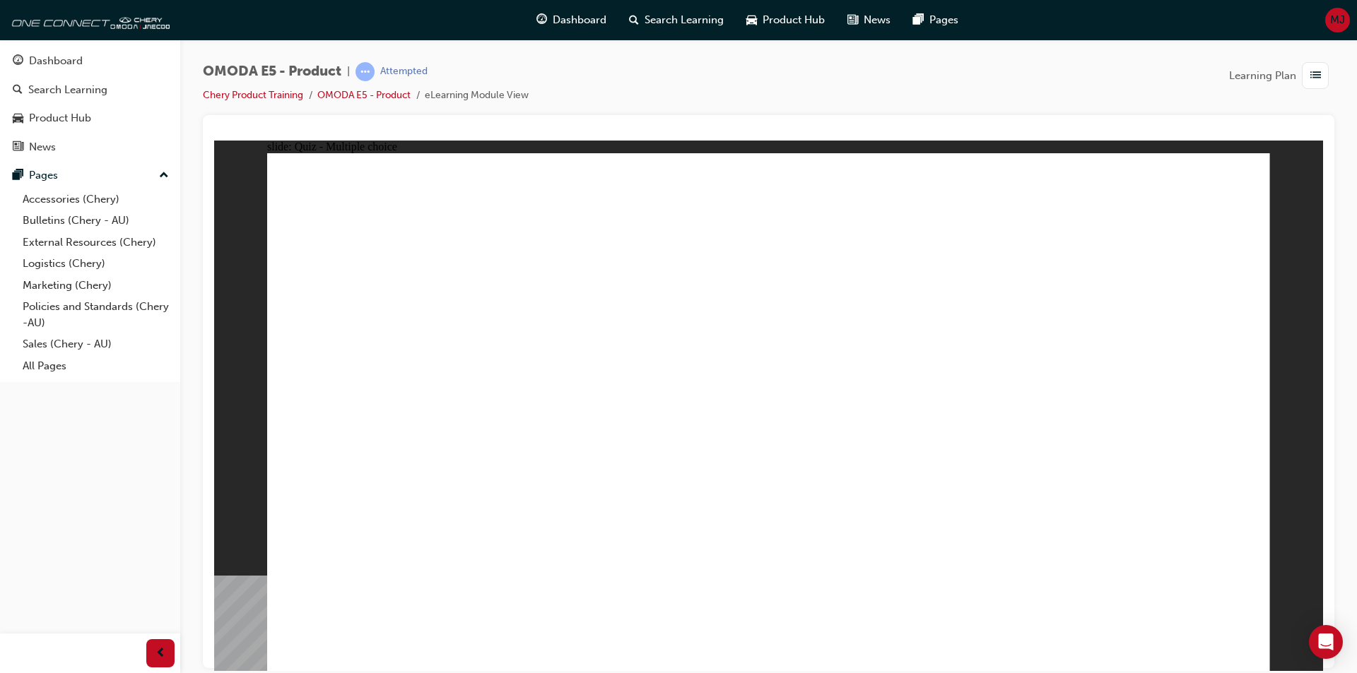
radio input "true"
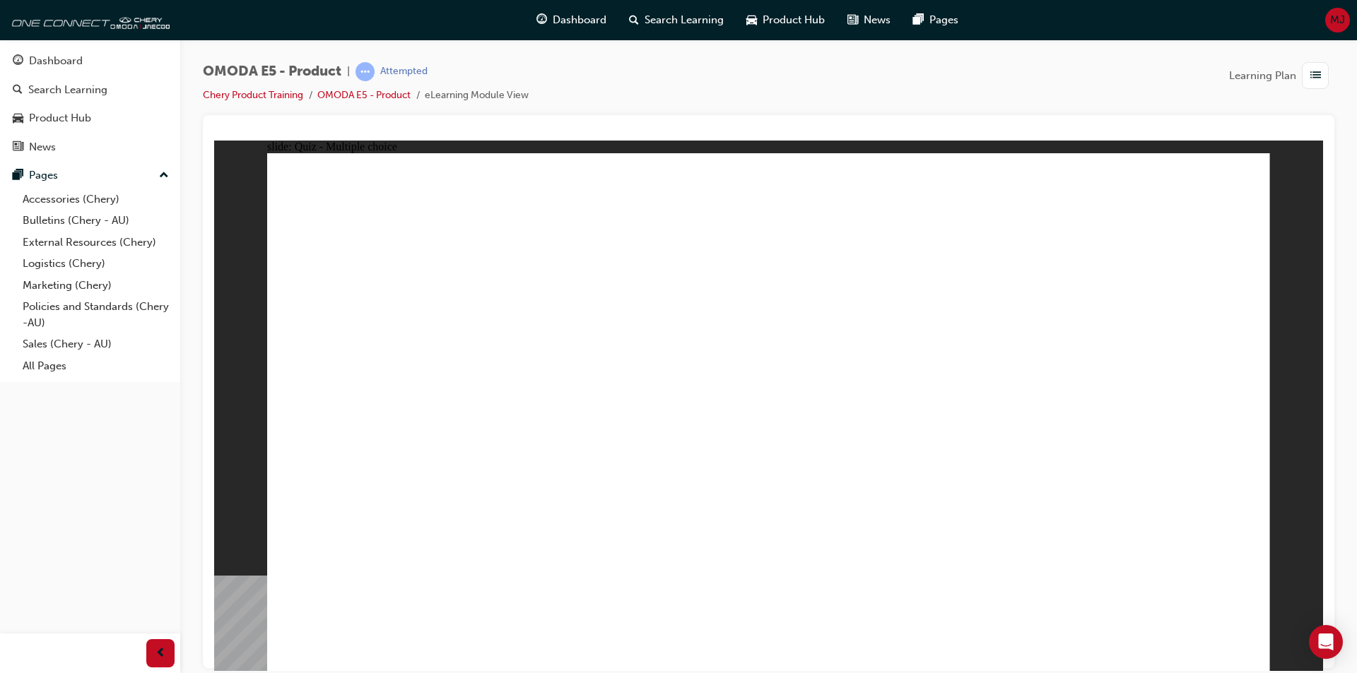
radio input "true"
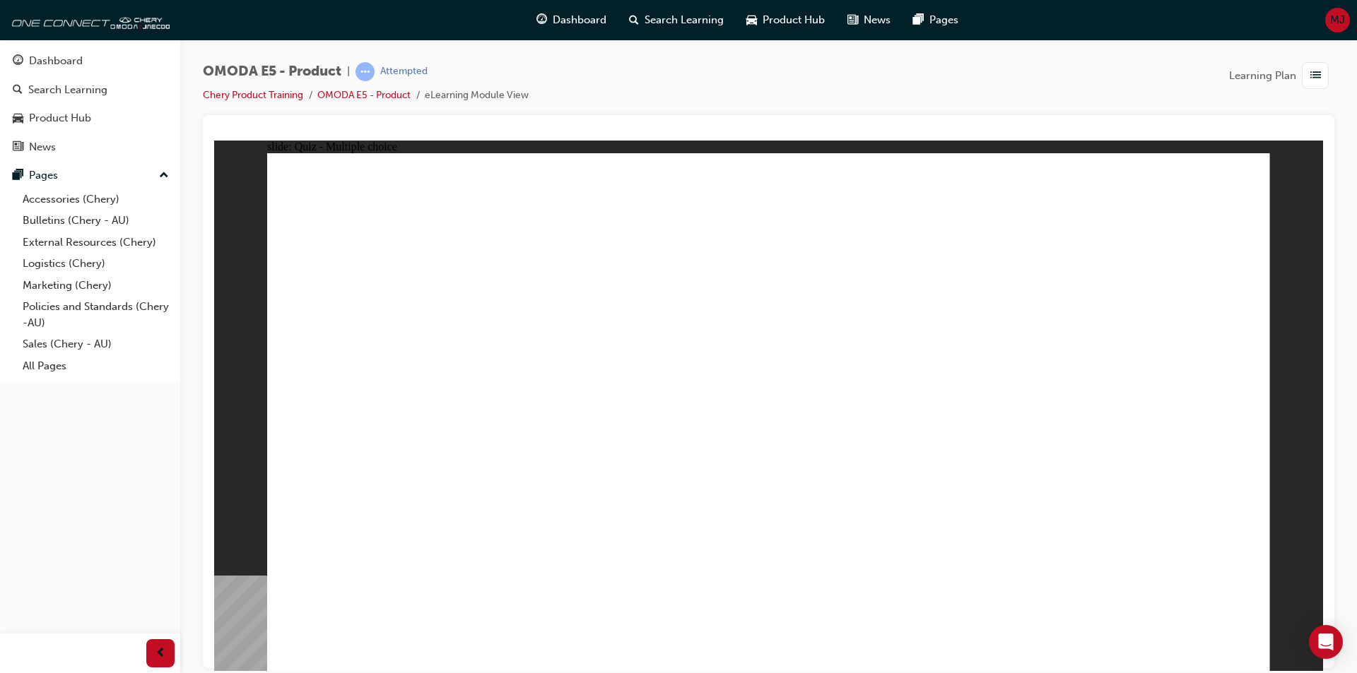
radio input "true"
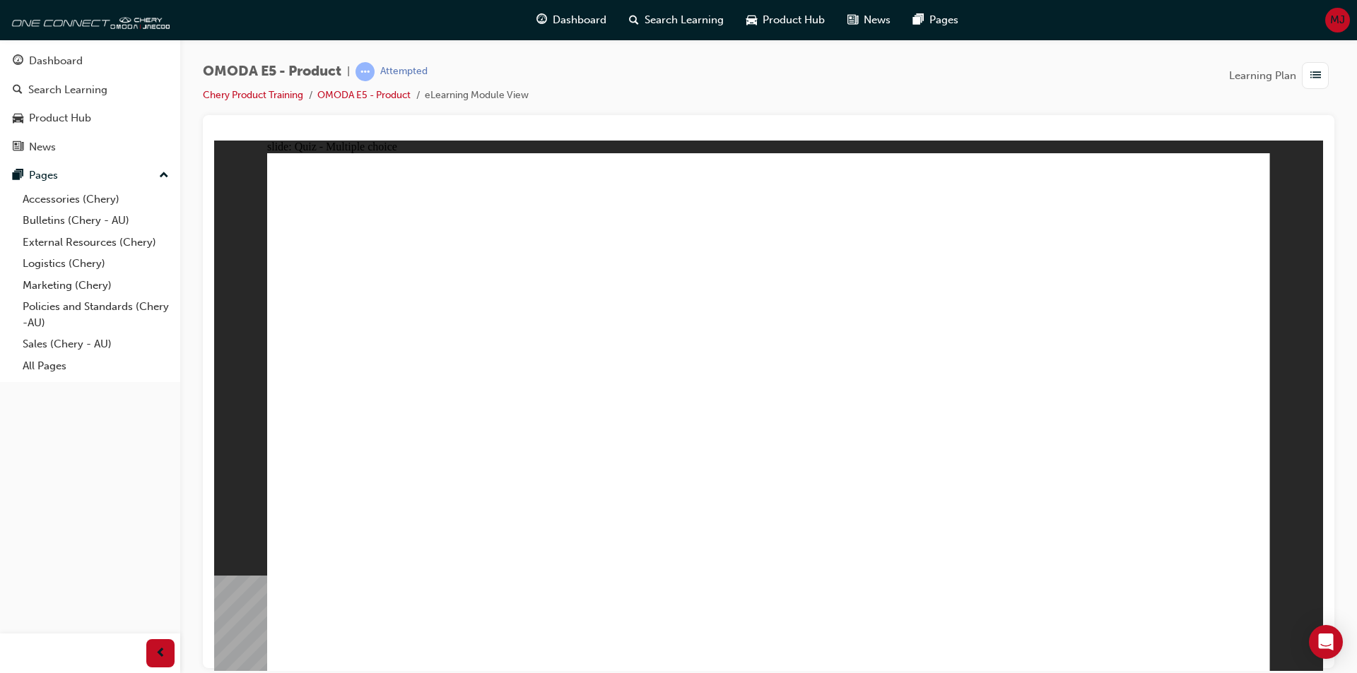
radio input "false"
radio input "true"
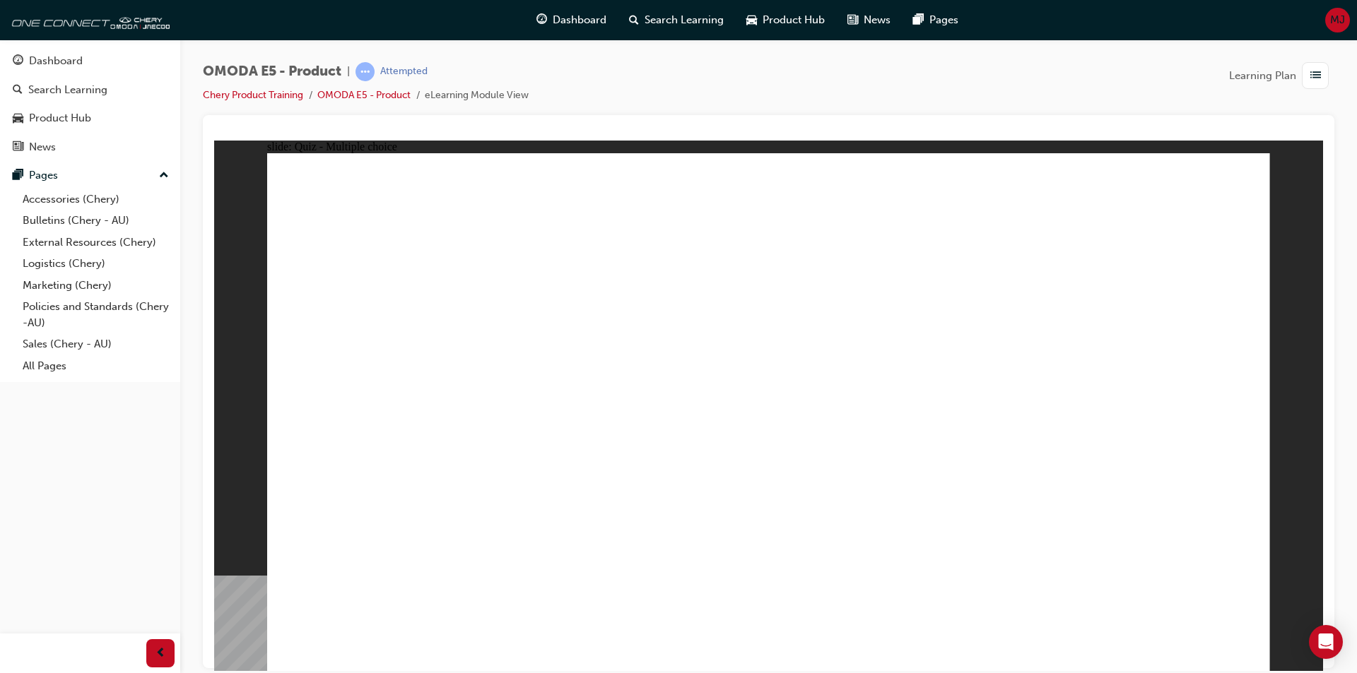
radio input "true"
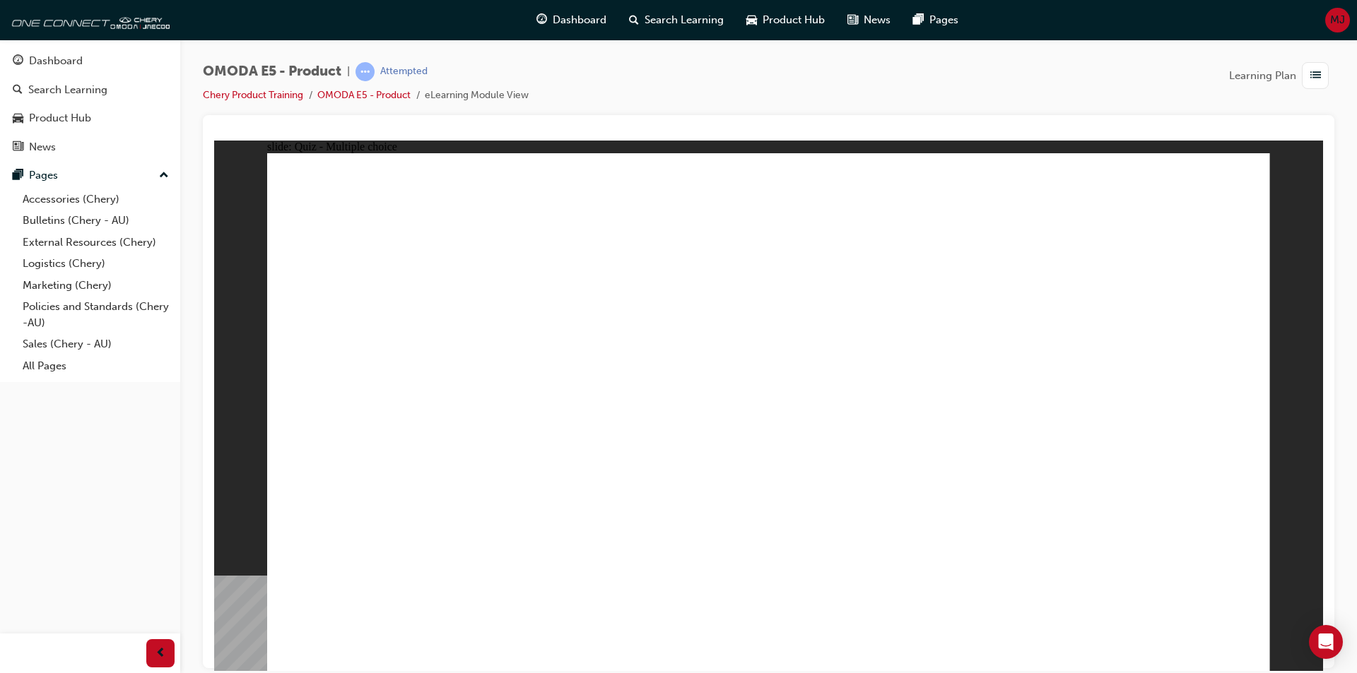
radio input "false"
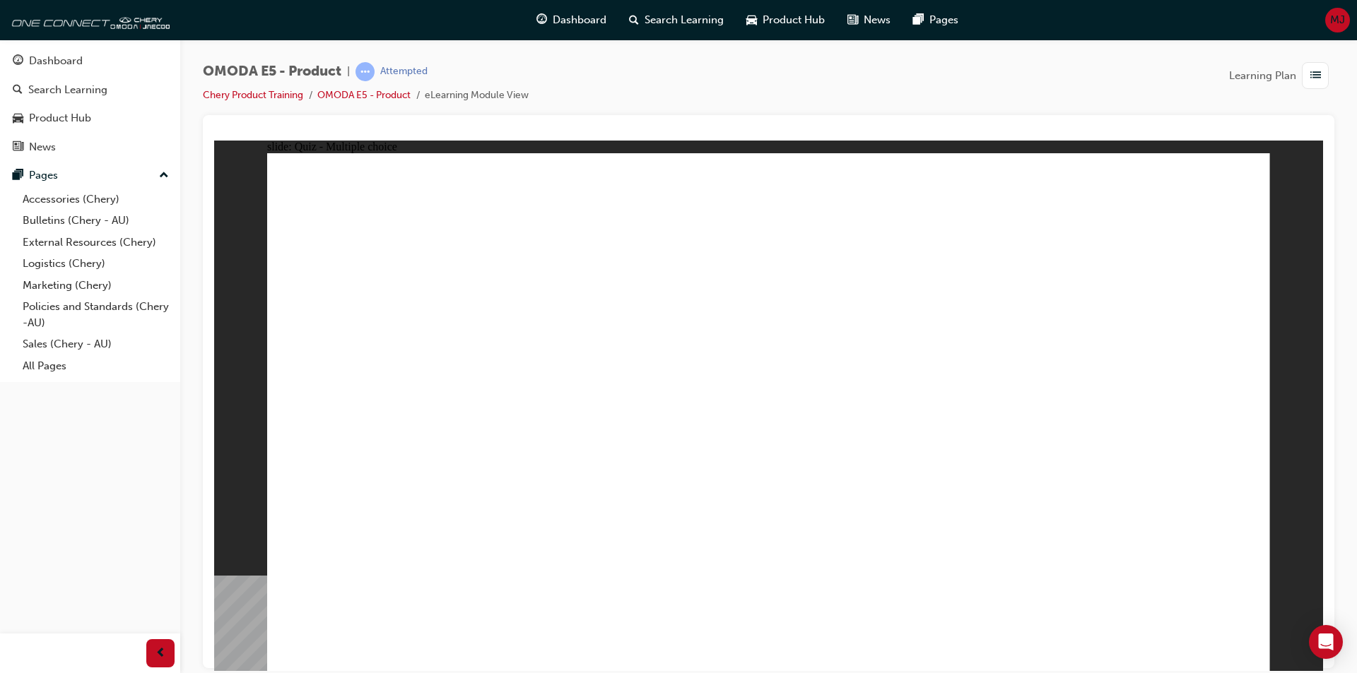
radio input "true"
drag, startPoint x: 854, startPoint y: 372, endPoint x: 867, endPoint y: 393, distance: 24.1
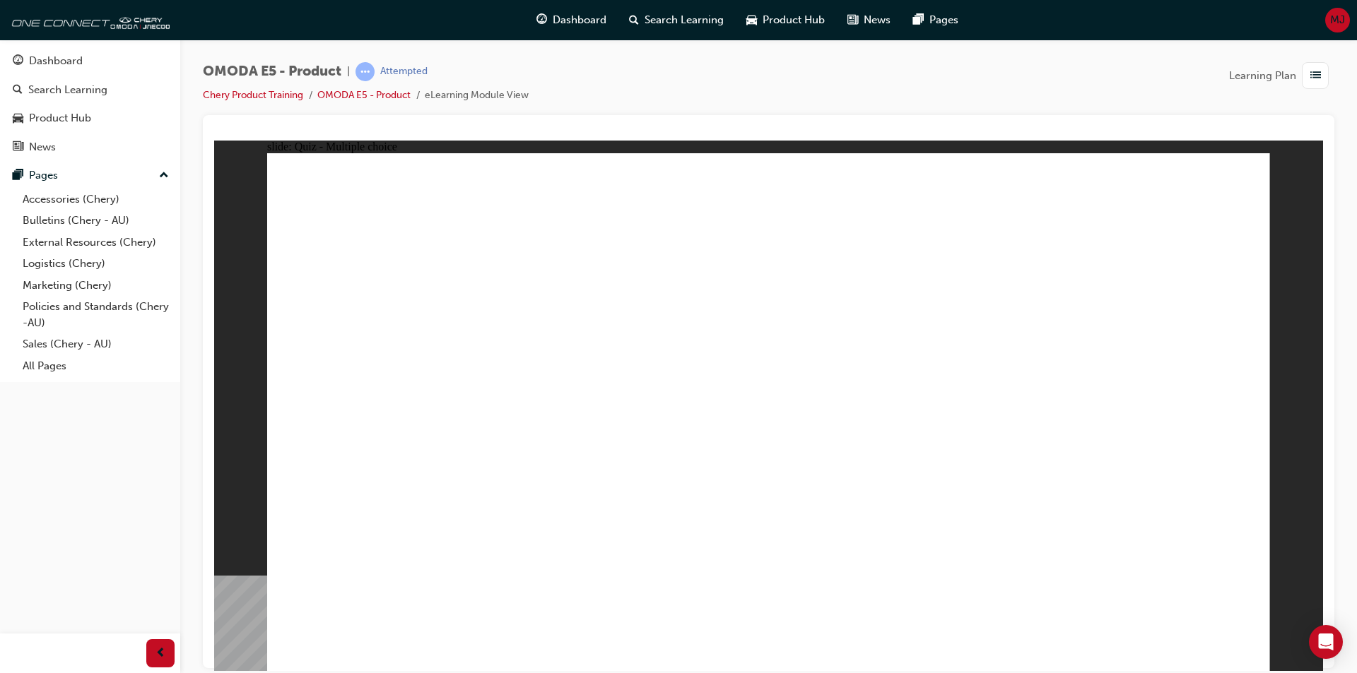
radio input "true"
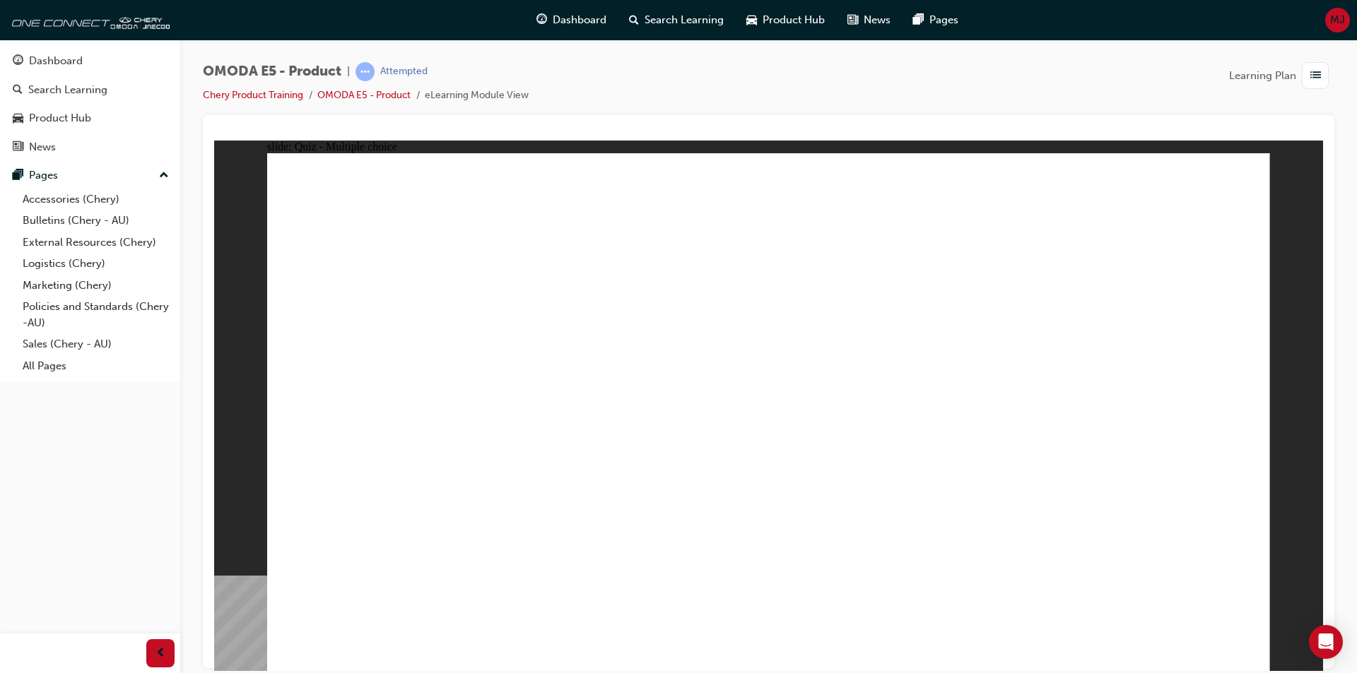
radio input "true"
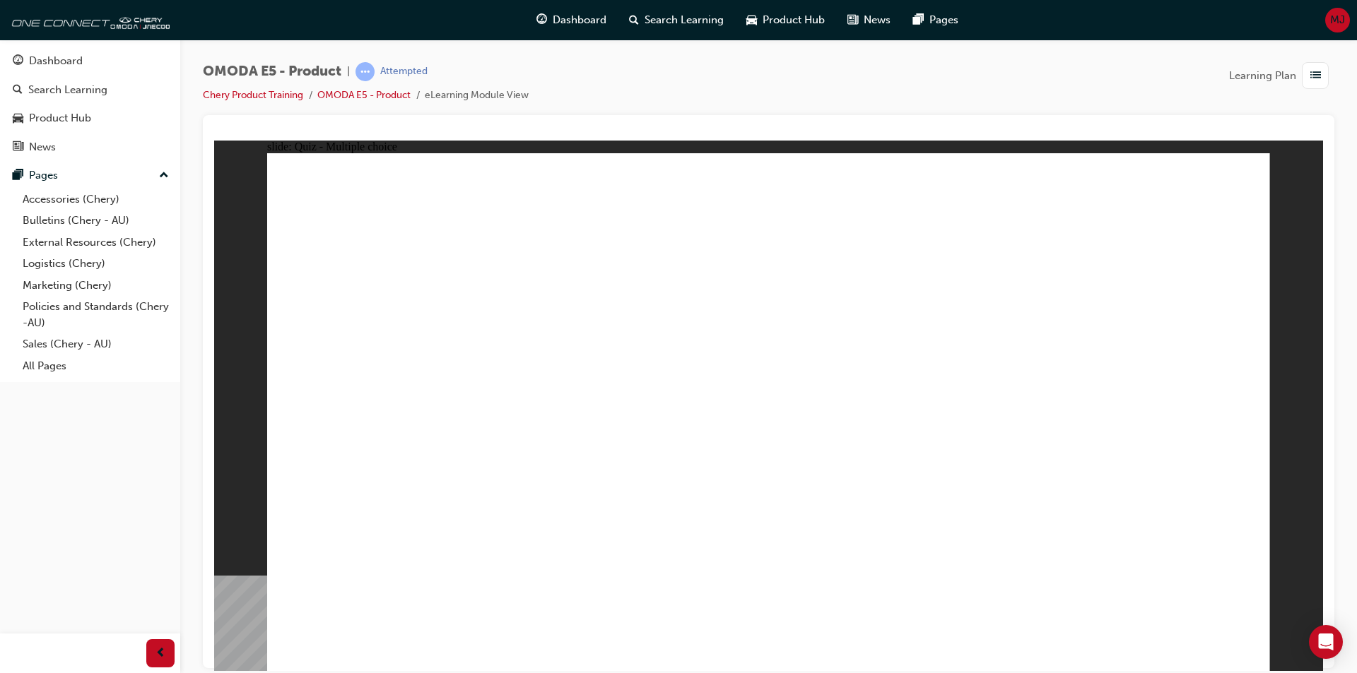
radio input "true"
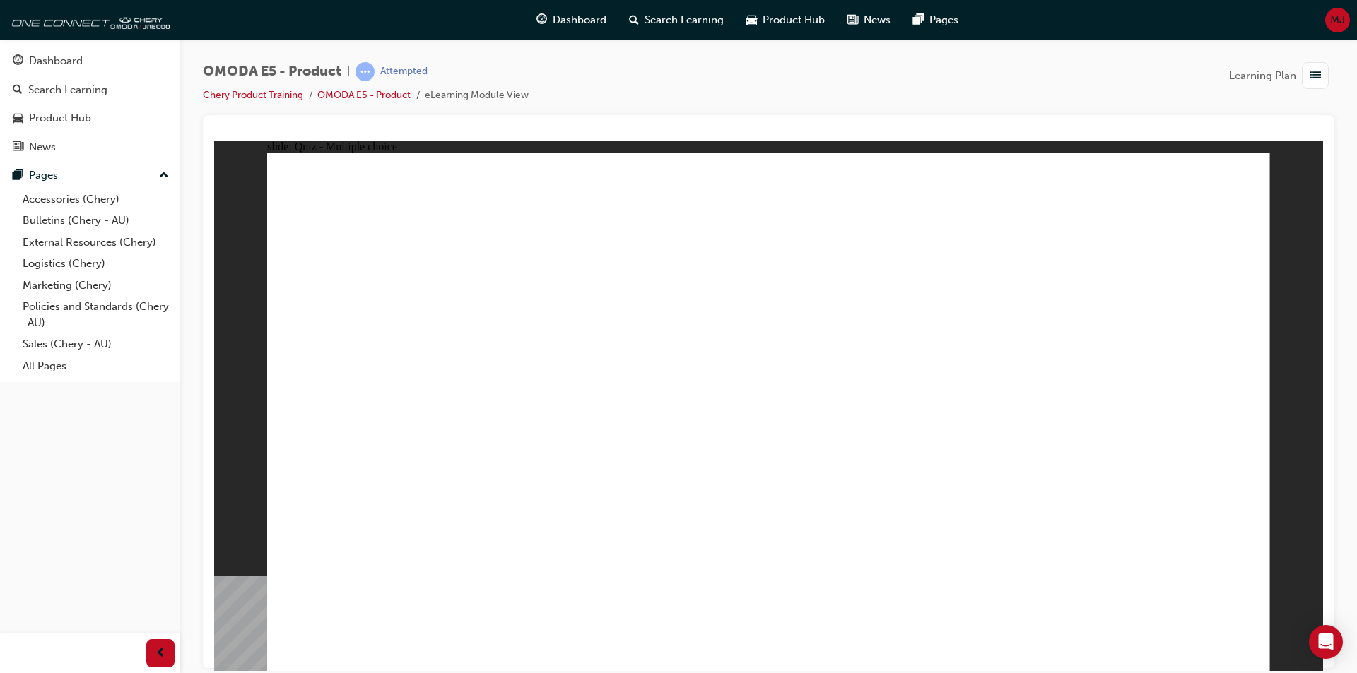
radio input "true"
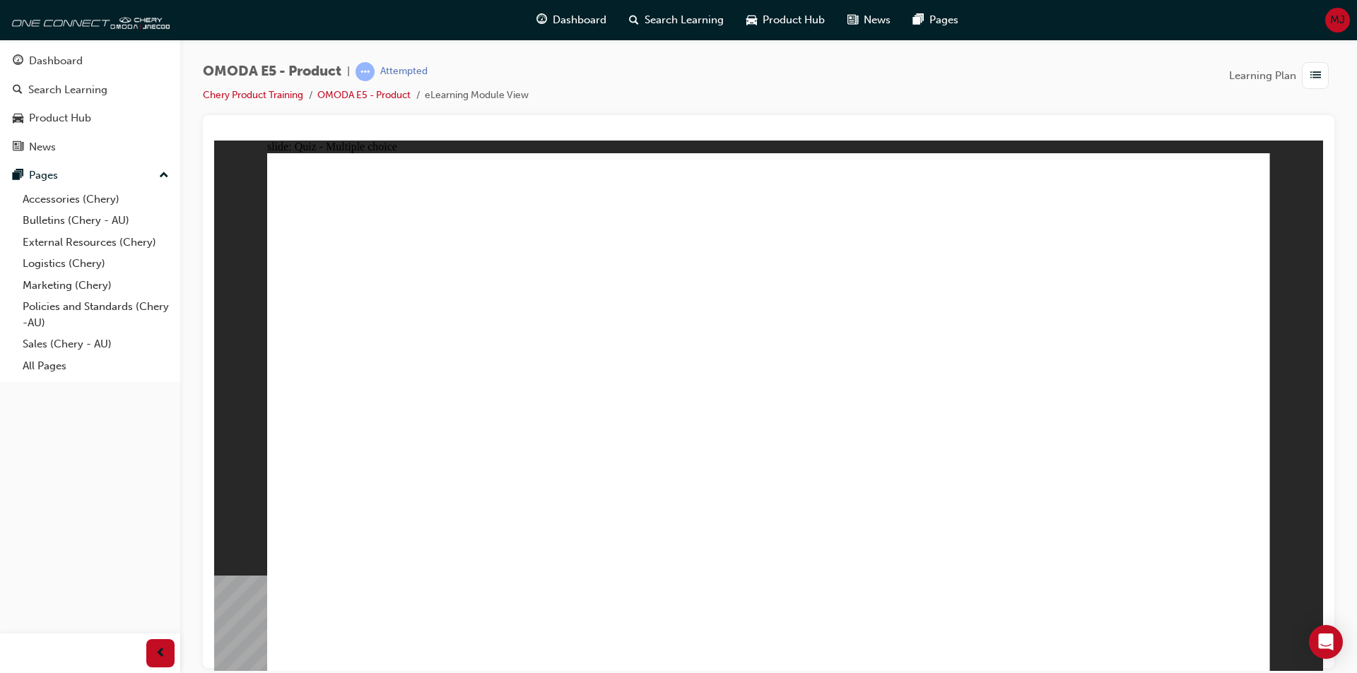
radio input "true"
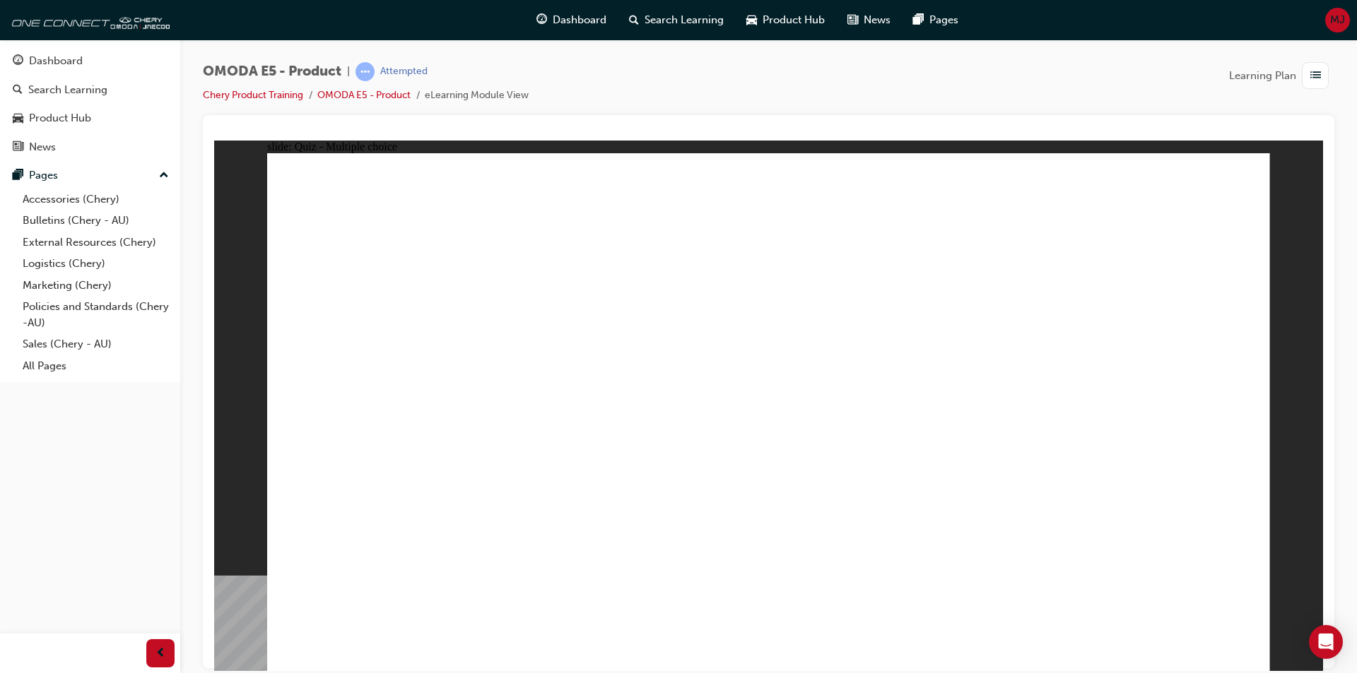
drag, startPoint x: 764, startPoint y: 513, endPoint x: 778, endPoint y: 497, distance: 21.5
radio input "true"
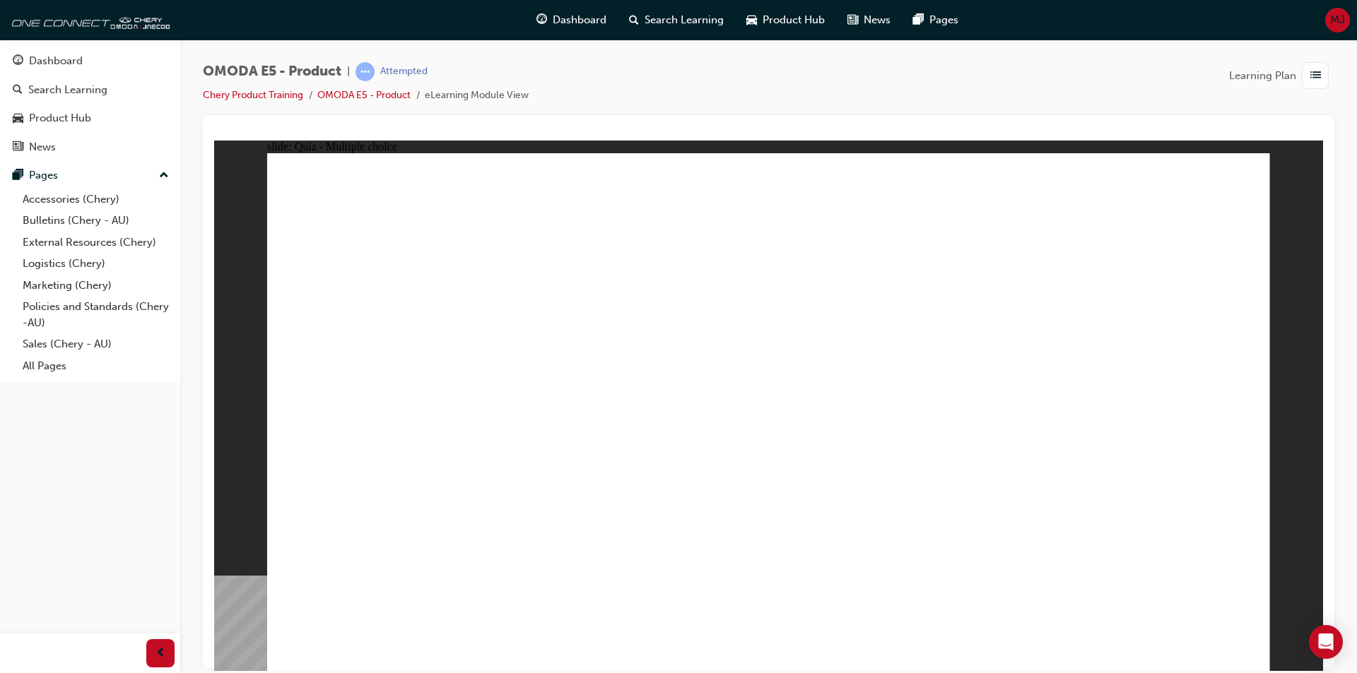
radio input "true"
drag, startPoint x: 888, startPoint y: 287, endPoint x: 905, endPoint y: 246, distance: 44.6
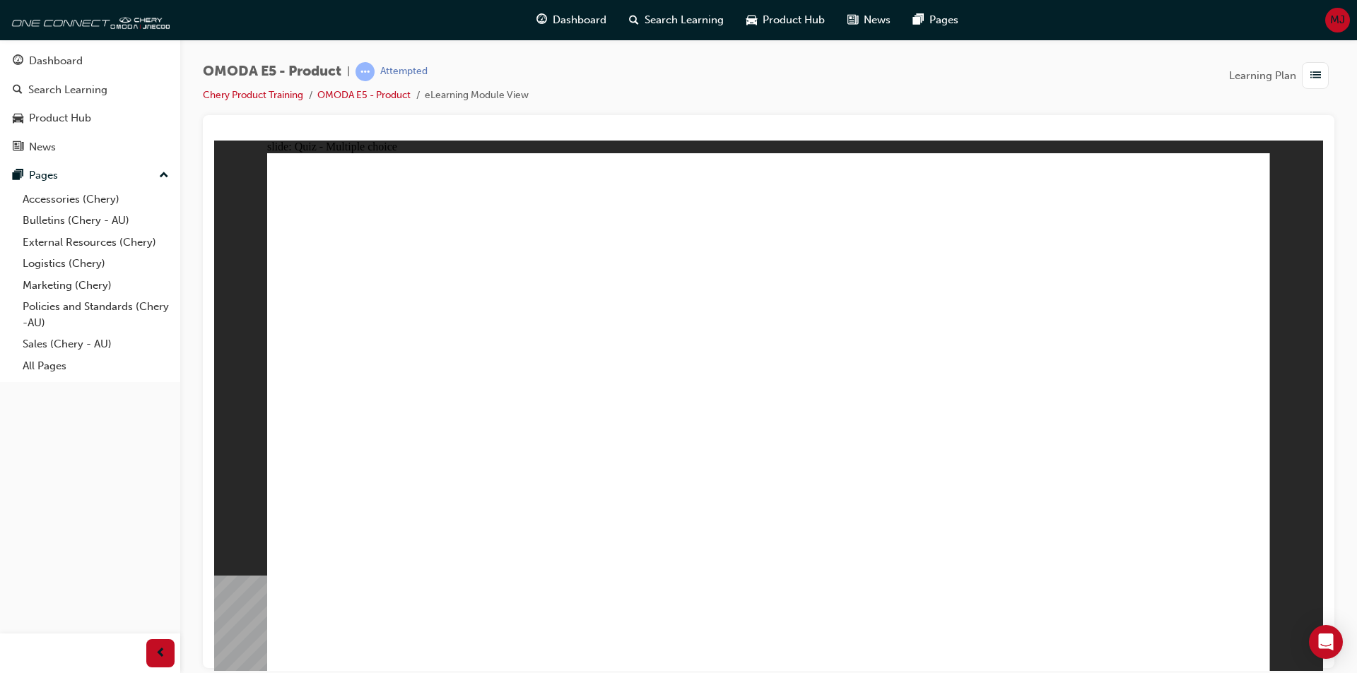
radio input "true"
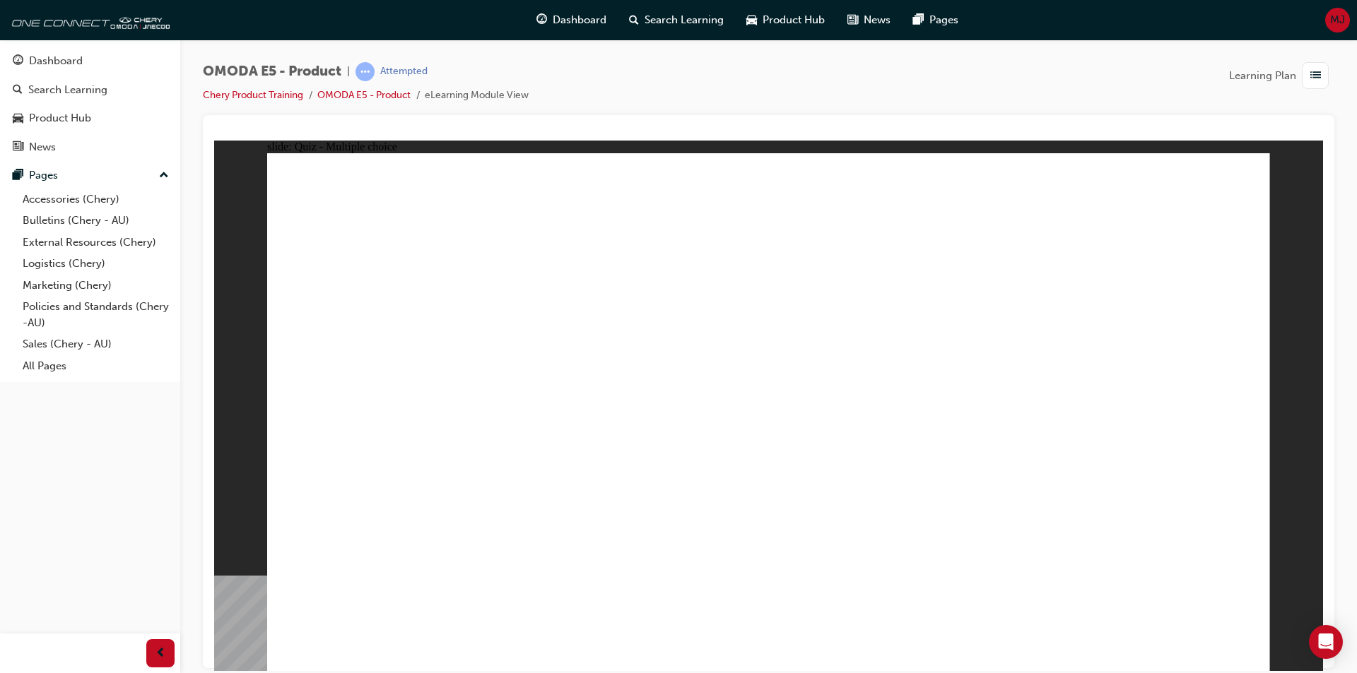
radio input "true"
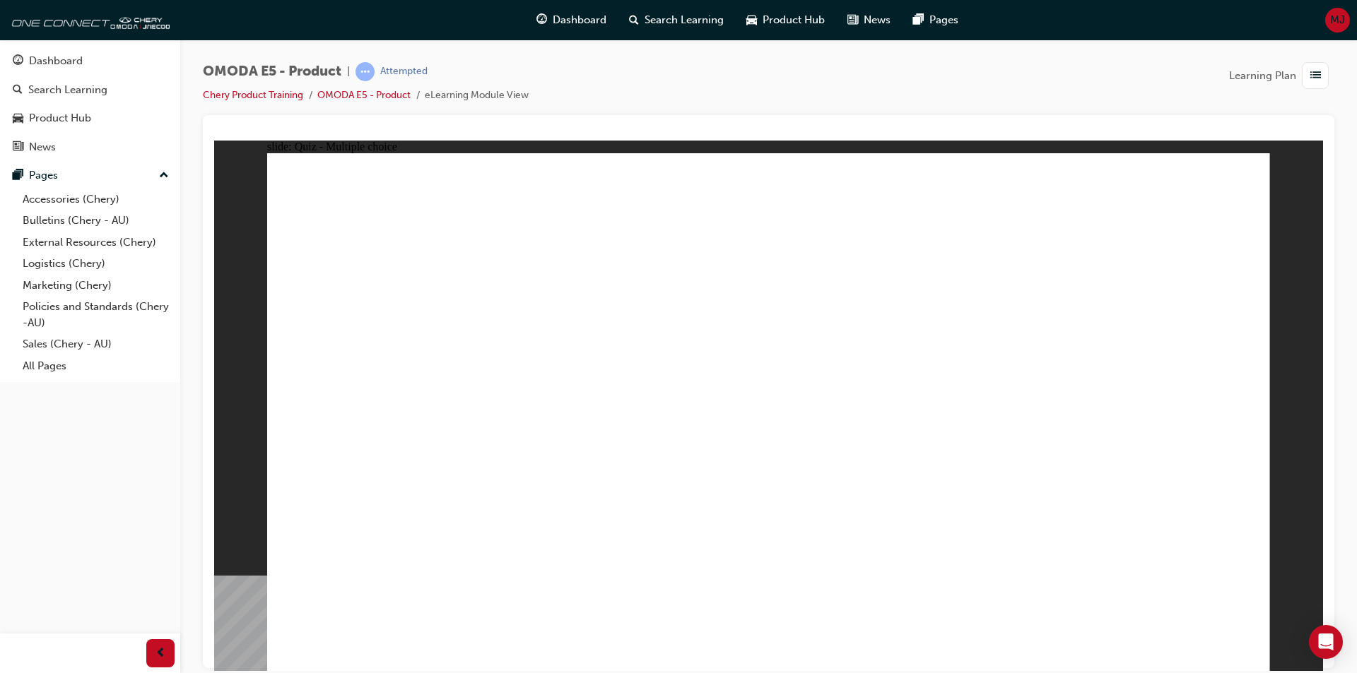
radio input "true"
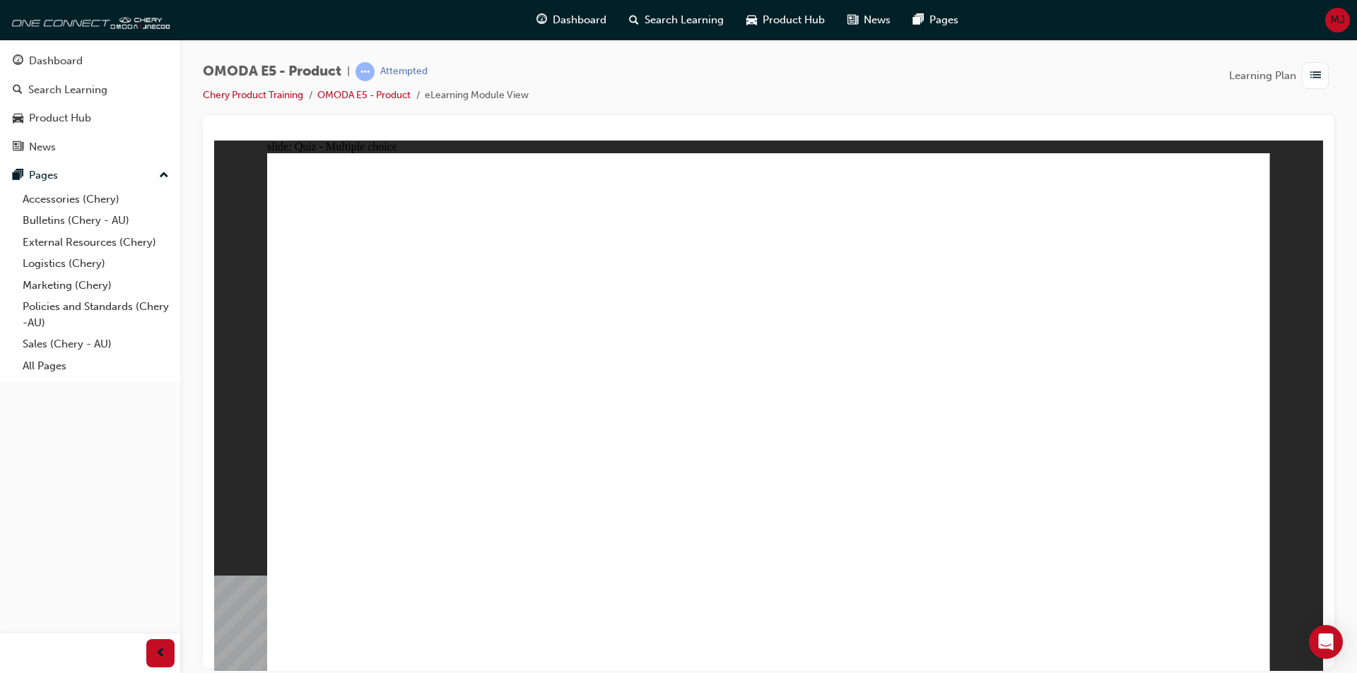
radio input "true"
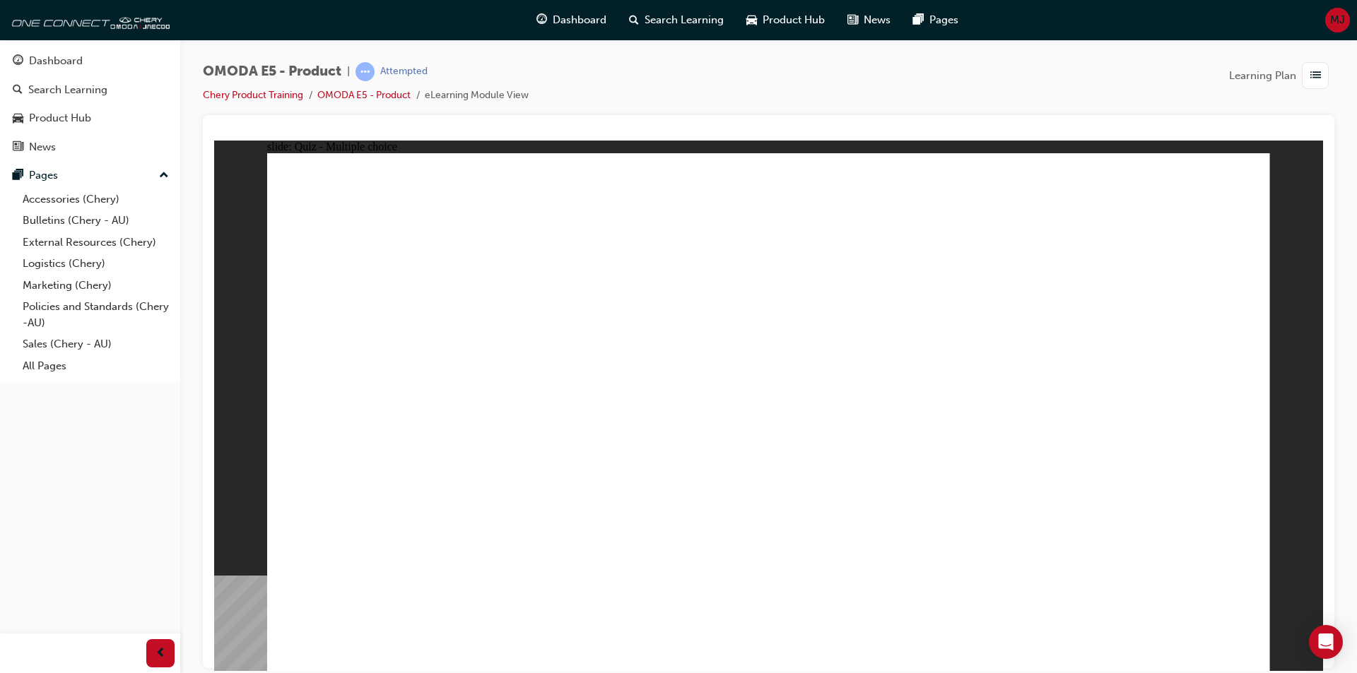
radio input "true"
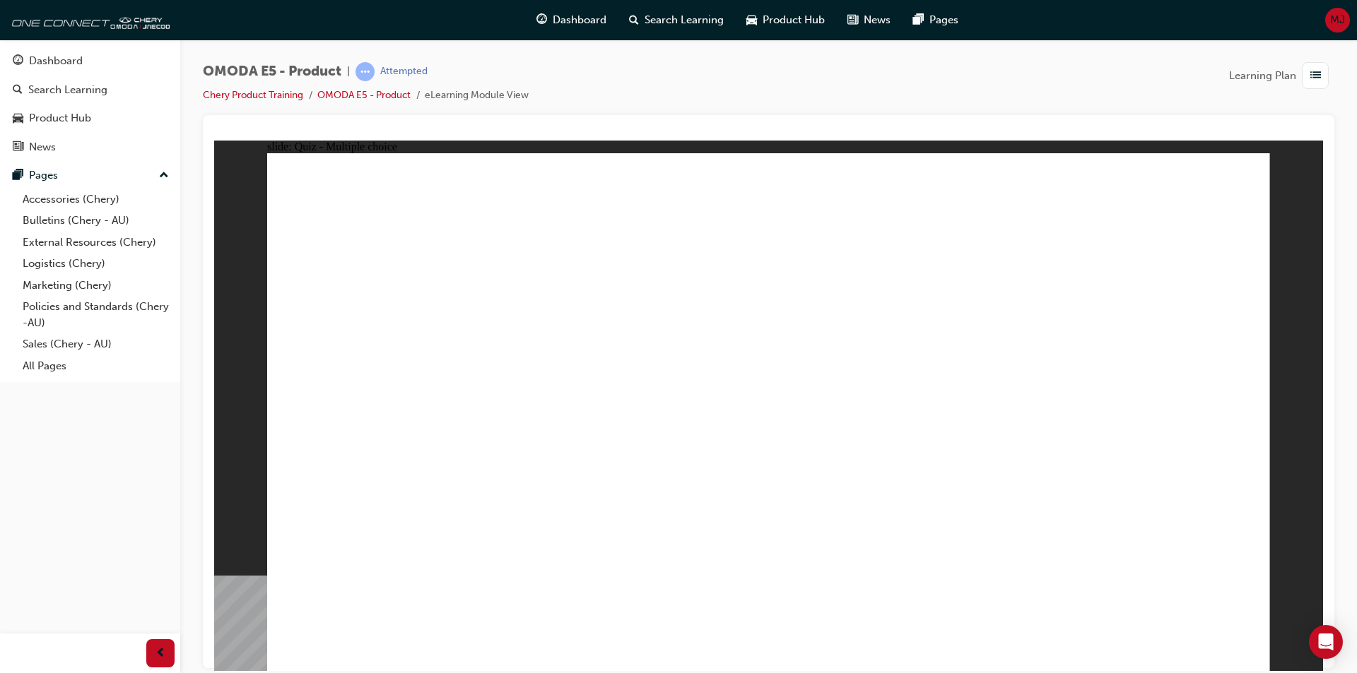
radio input "true"
drag, startPoint x: 970, startPoint y: 368, endPoint x: 953, endPoint y: 403, distance: 38.6
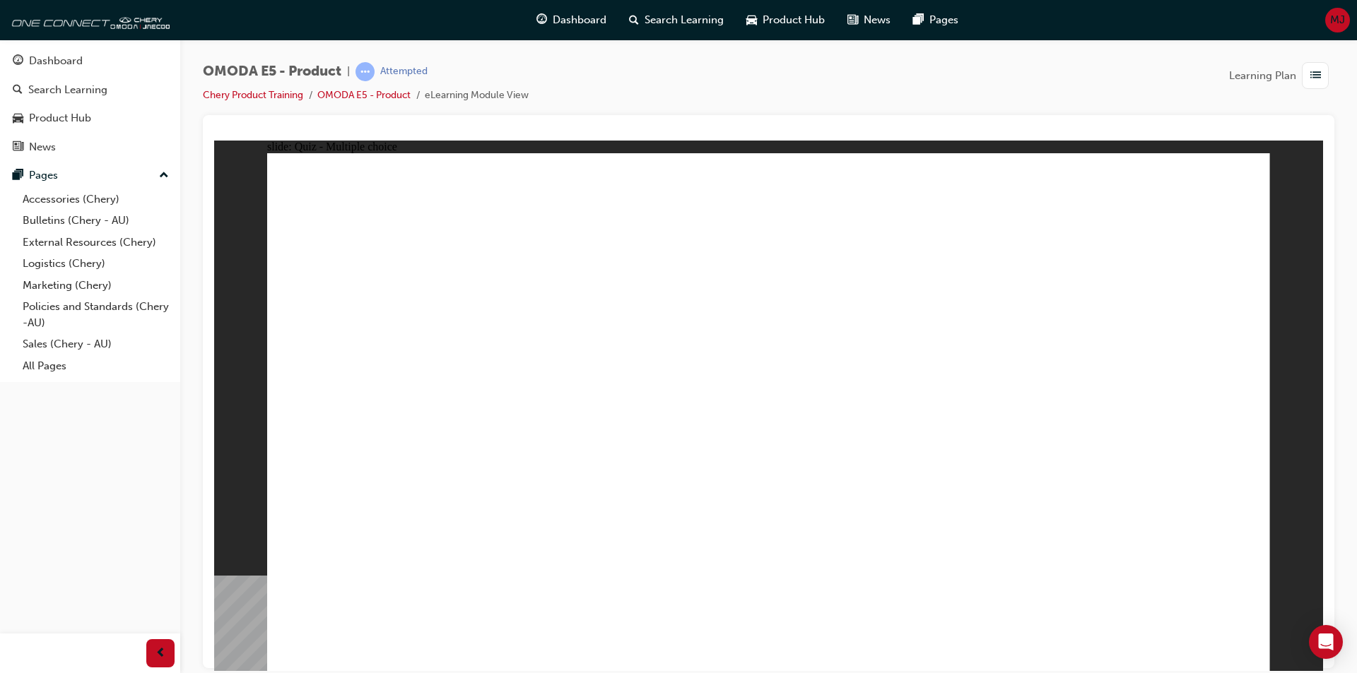
radio input "true"
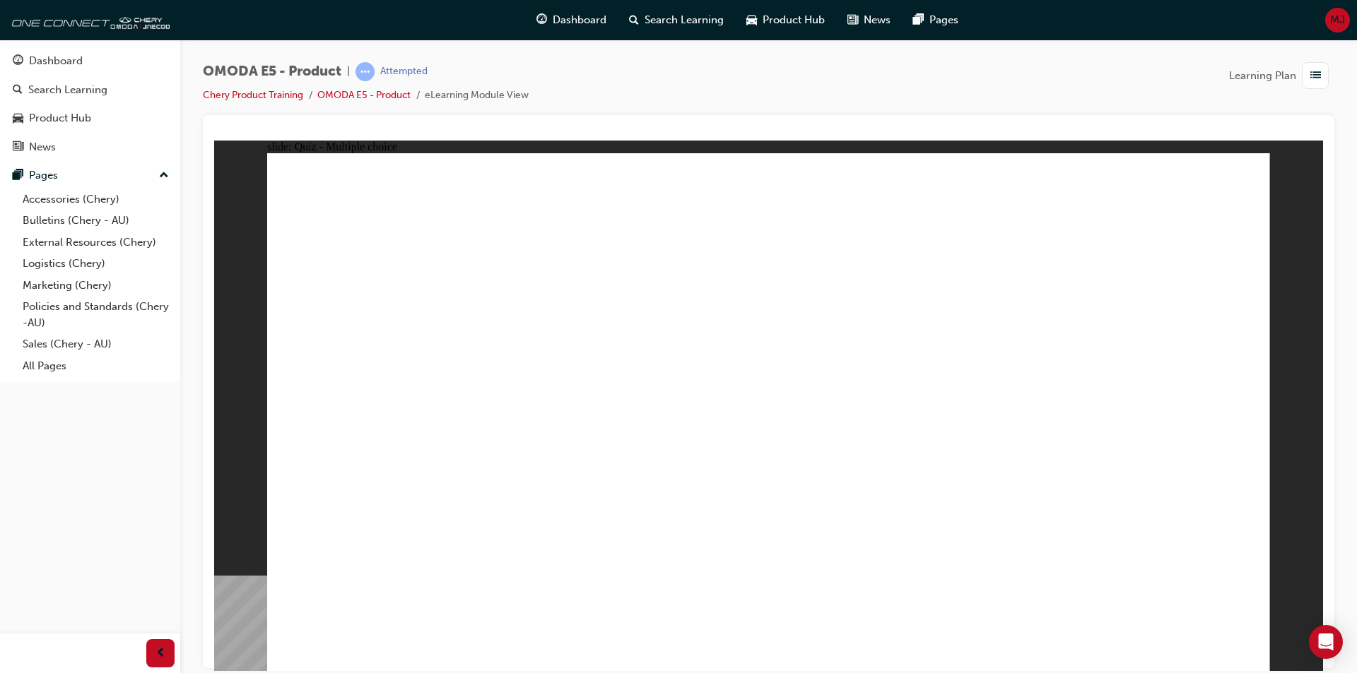
radio input "false"
radio input "true"
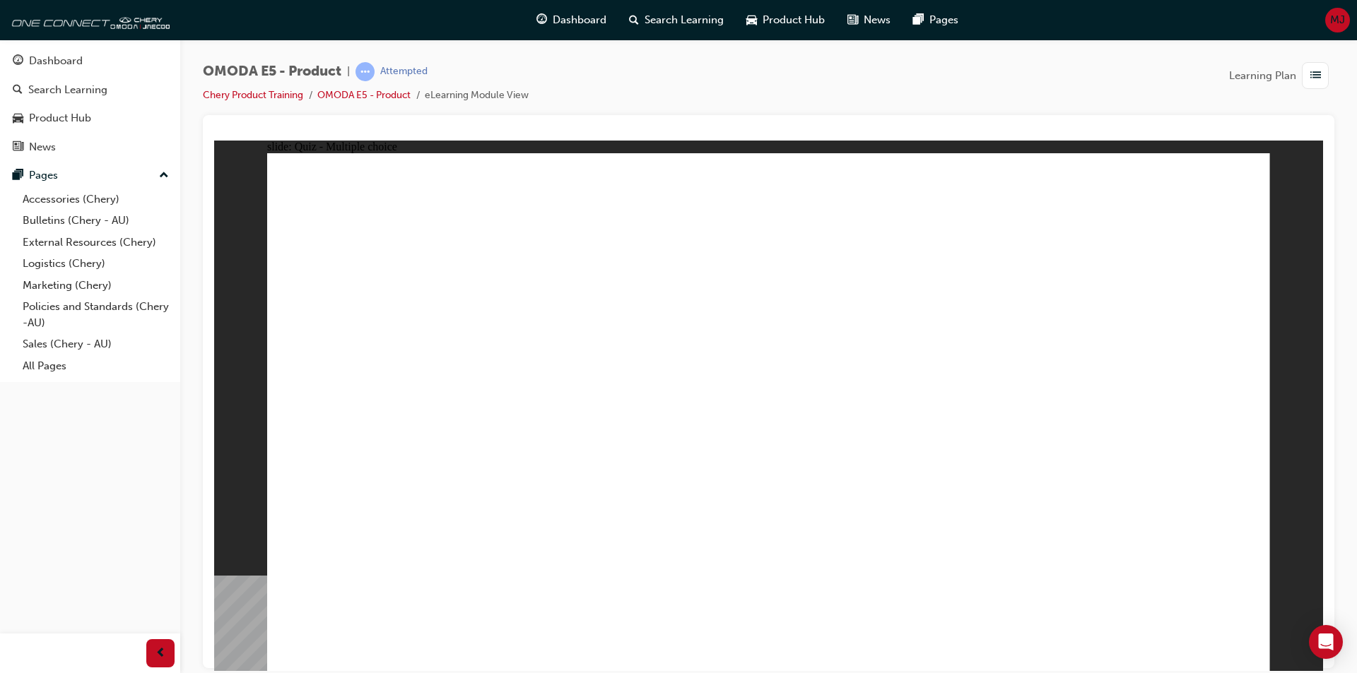
radio input "true"
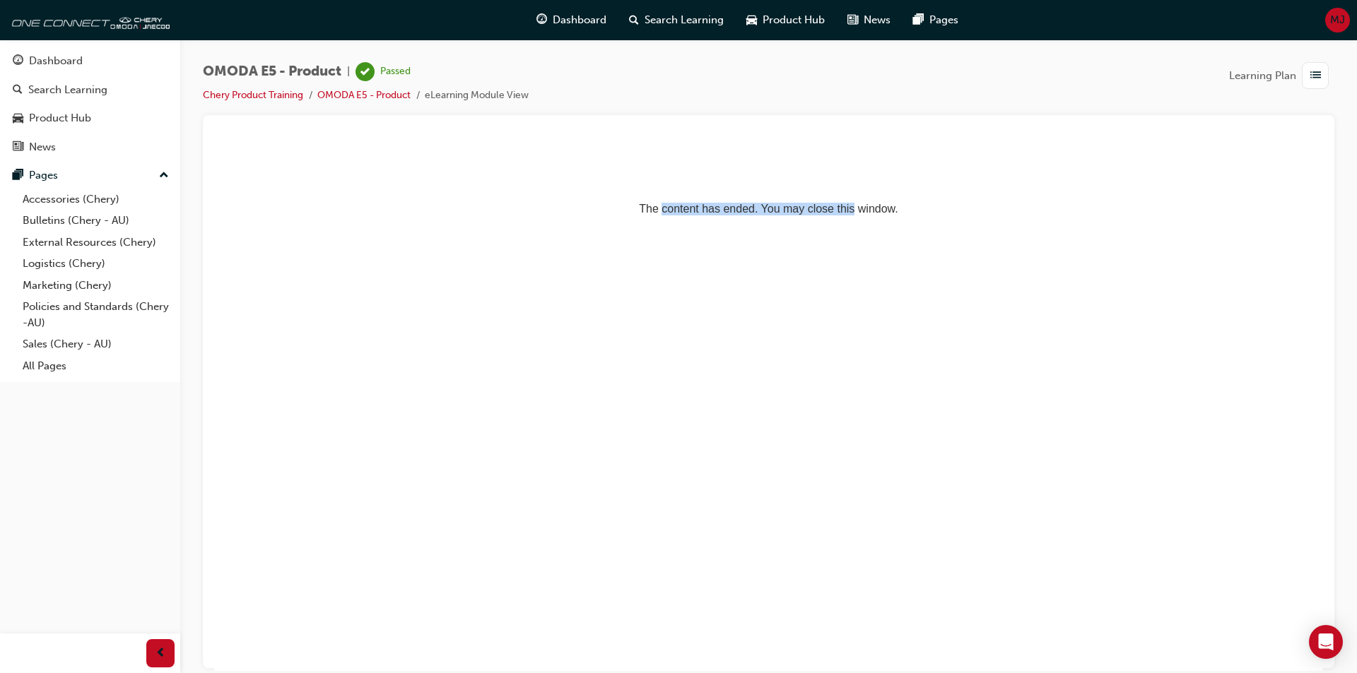
drag, startPoint x: 701, startPoint y: 216, endPoint x: 848, endPoint y: 216, distance: 147.0
click at [848, 215] on p "The content has ended. You may close this window." at bounding box center [768, 183] width 1097 height 64
click at [1013, 226] on html "The content has ended. You may close this window." at bounding box center [768, 183] width 1109 height 86
